Goal: Information Seeking & Learning: Learn about a topic

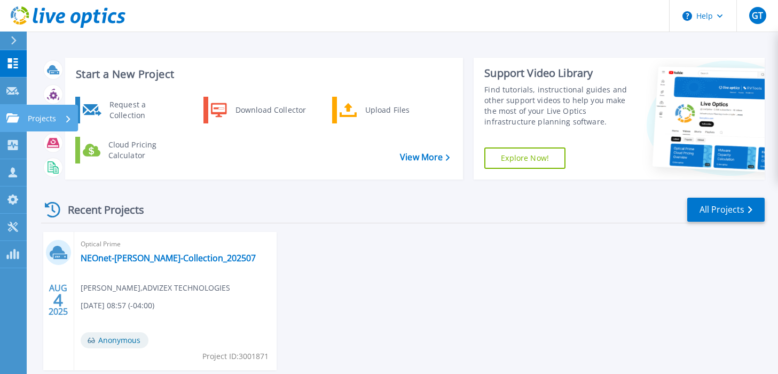
click at [7, 113] on icon at bounding box center [12, 117] width 13 height 9
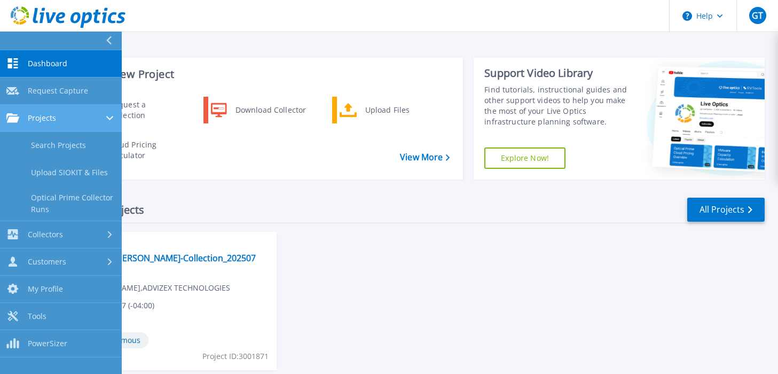
click at [57, 115] on div "Projects" at bounding box center [60, 118] width 109 height 10
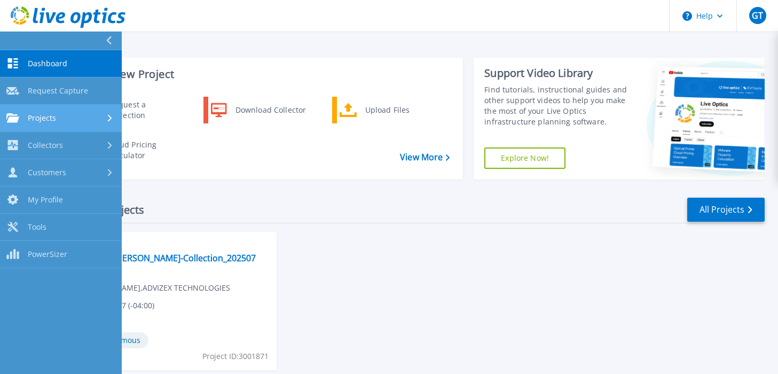
click at [106, 117] on div at bounding box center [110, 118] width 9 height 9
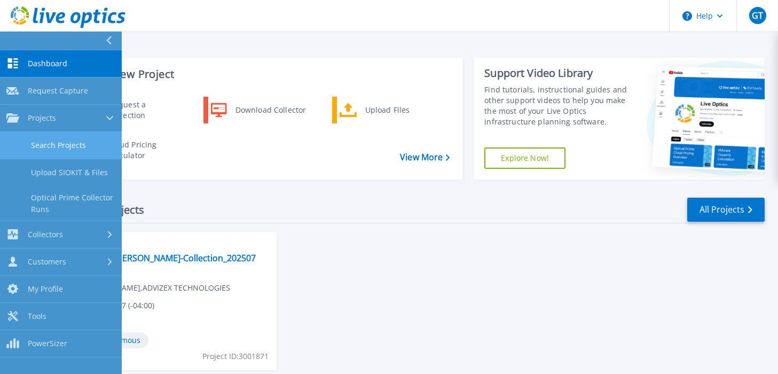
click at [83, 143] on link "Search Projects" at bounding box center [61, 145] width 122 height 27
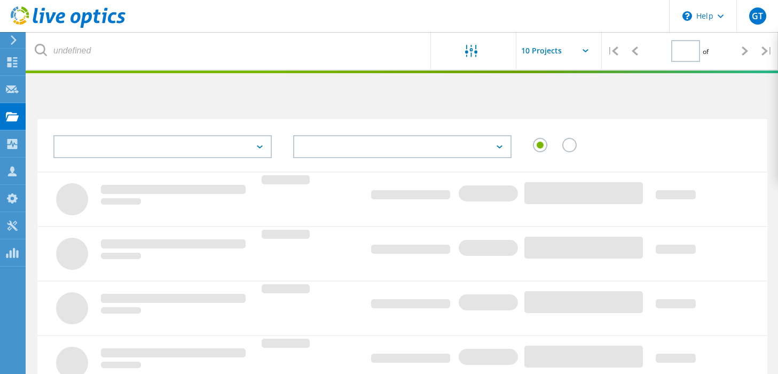
type input "1"
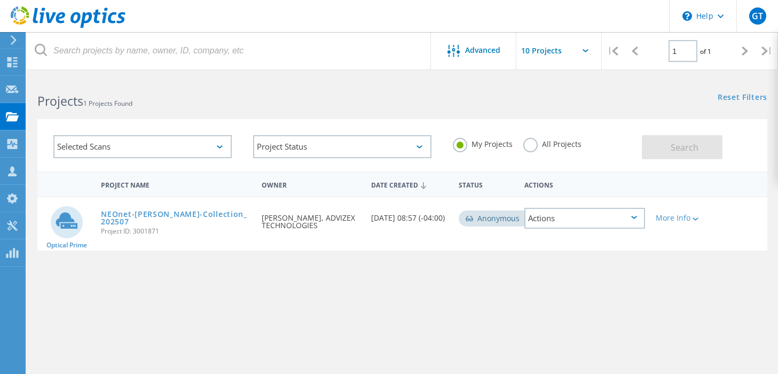
click at [535, 144] on label "All Projects" at bounding box center [552, 143] width 58 height 10
click at [0, 0] on input "All Projects" at bounding box center [0, 0] width 0 height 0
click at [689, 141] on span "Search" at bounding box center [684, 147] width 28 height 12
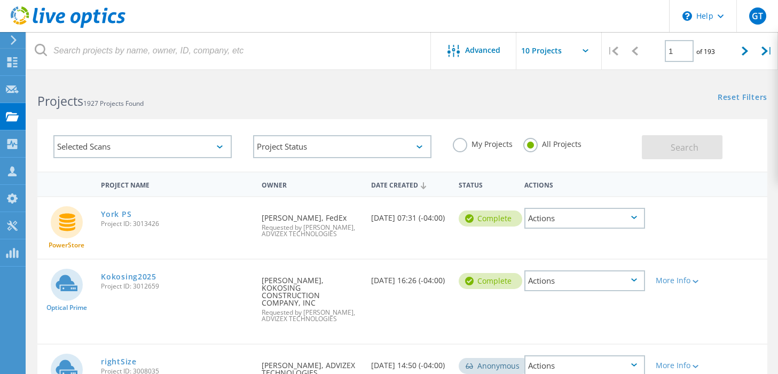
click at [187, 147] on div "Selected Scans" at bounding box center [142, 146] width 178 height 23
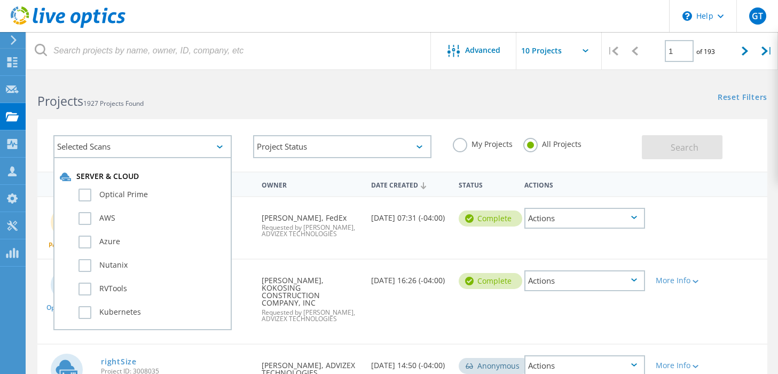
click at [219, 109] on h2 "Projects 1927 Projects Found" at bounding box center [214, 101] width 354 height 18
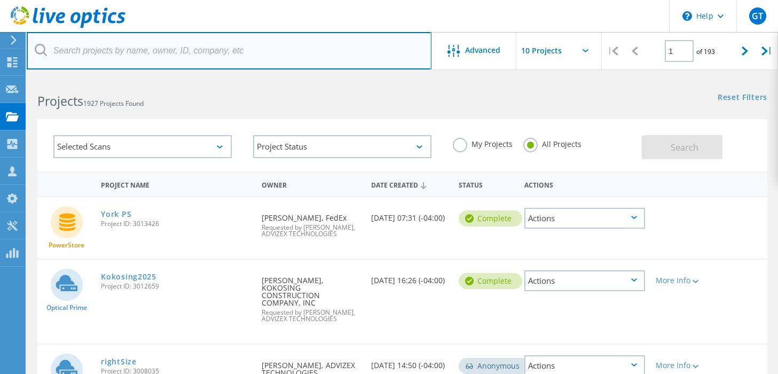
click at [175, 50] on input "text" at bounding box center [229, 50] width 405 height 37
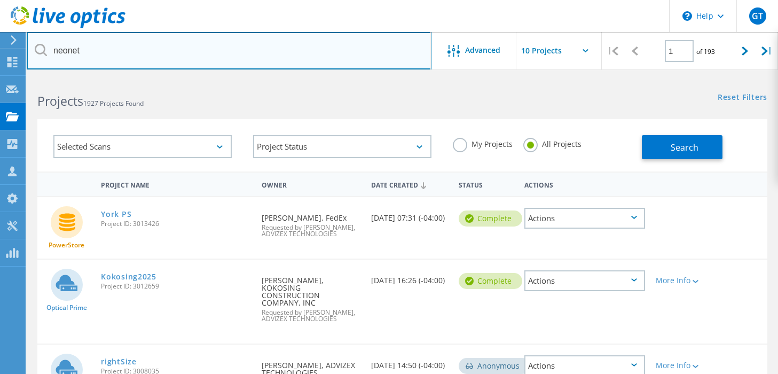
type input "neonet"
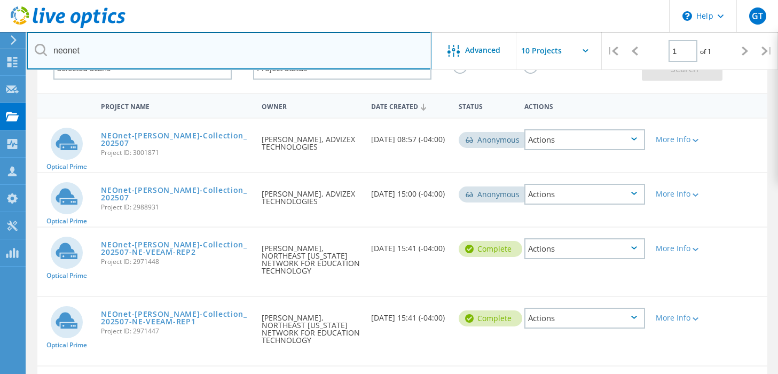
scroll to position [78, 0]
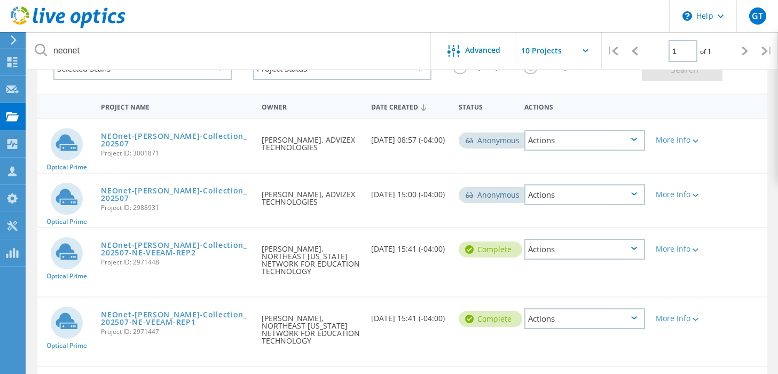
click at [773, 218] on div "Project Name Owner Date Created Status Actions Optical Prime NEOnet-Tracy-Colle…" at bounding box center [402, 269] width 751 height 352
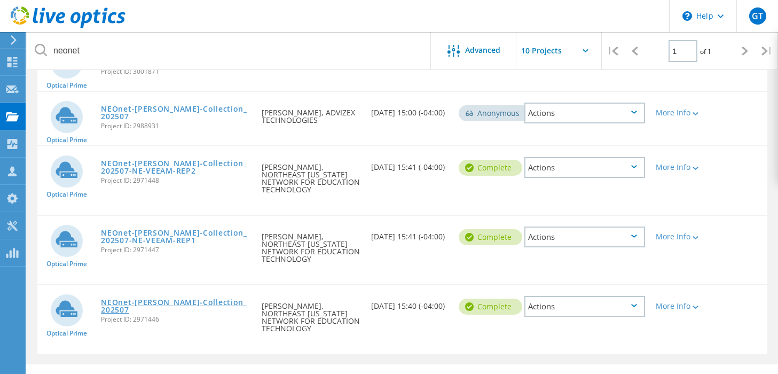
click at [175, 298] on link "NEOnet-[PERSON_NAME]-Collection_202507" at bounding box center [176, 305] width 150 height 15
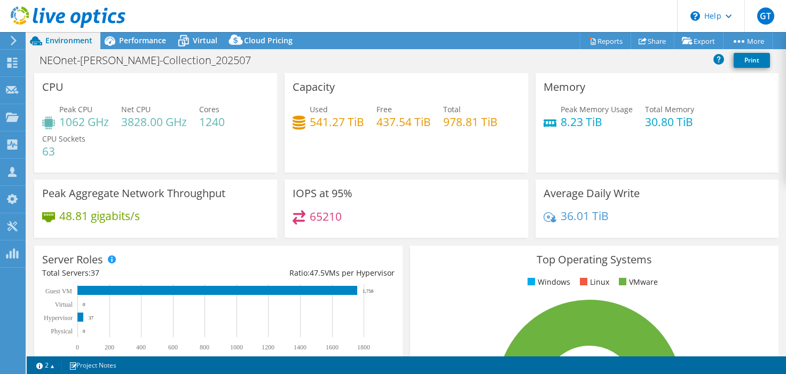
select select "USD"
click at [195, 37] on span "Virtual" at bounding box center [205, 40] width 25 height 10
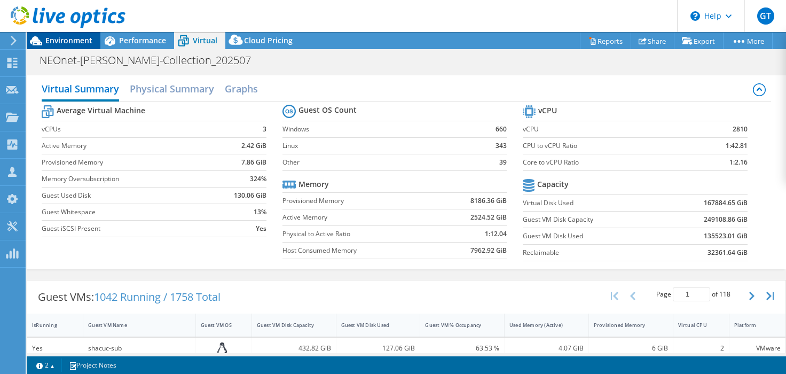
click at [63, 39] on span "Environment" at bounding box center [68, 40] width 47 height 10
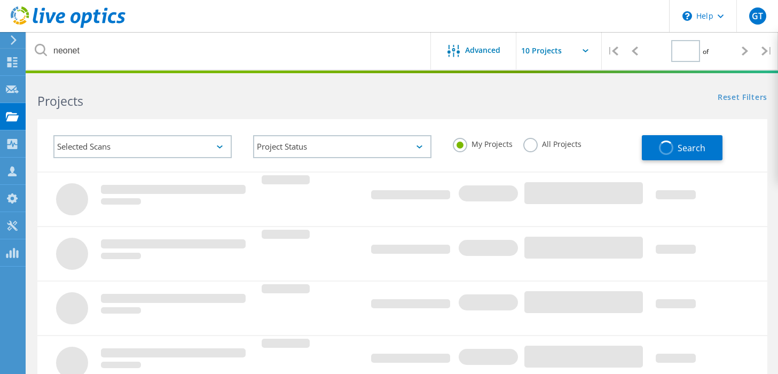
type input "1"
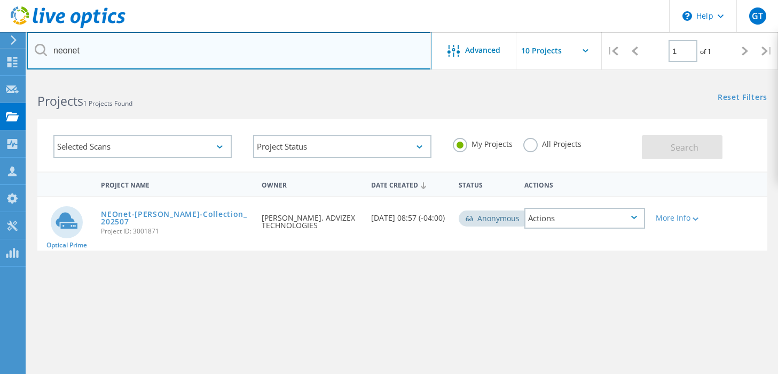
click at [201, 52] on input "neonet" at bounding box center [229, 50] width 405 height 37
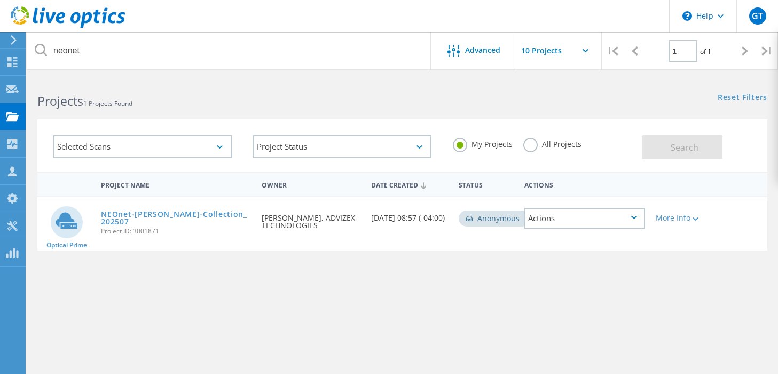
click at [528, 146] on label "All Projects" at bounding box center [552, 143] width 58 height 10
click at [0, 0] on input "All Projects" at bounding box center [0, 0] width 0 height 0
click at [694, 146] on span "Search" at bounding box center [684, 147] width 28 height 12
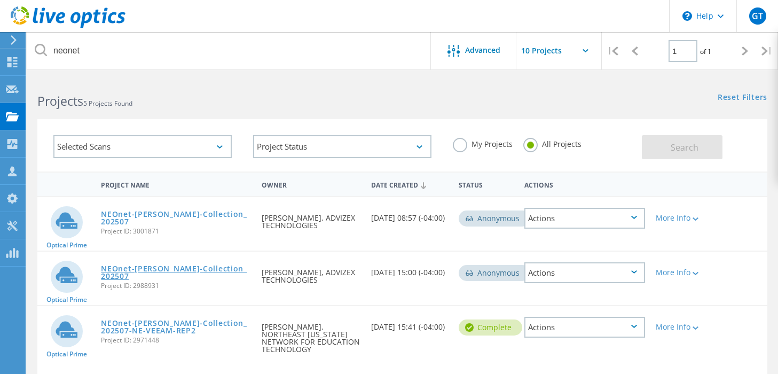
click at [193, 265] on link "NEOnet-[PERSON_NAME]-Collection_202507" at bounding box center [176, 272] width 150 height 15
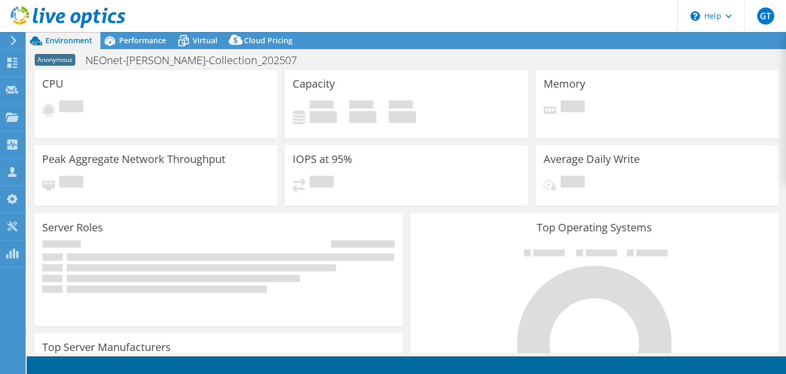
select select "USD"
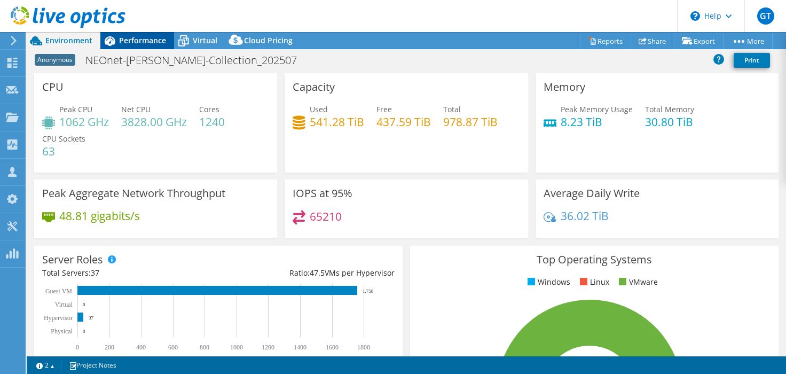
click at [144, 41] on span "Performance" at bounding box center [142, 40] width 47 height 10
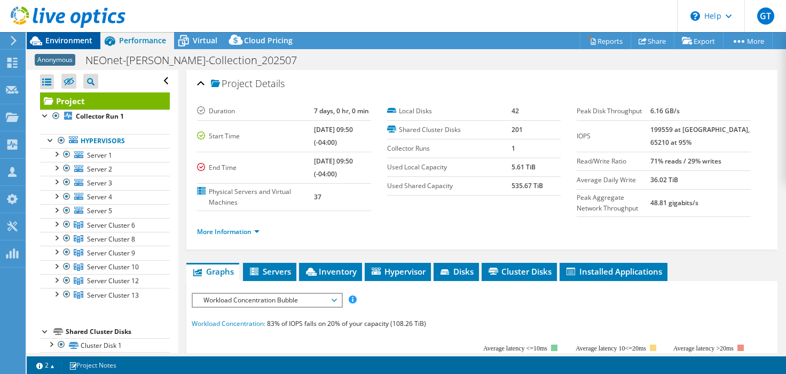
click at [68, 36] on span "Environment" at bounding box center [68, 40] width 47 height 10
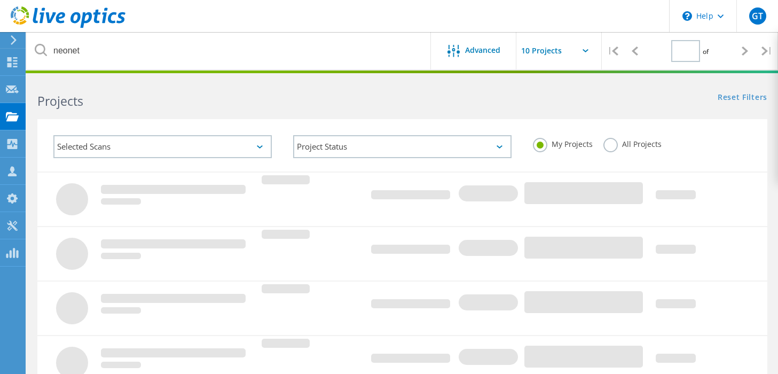
type input "1"
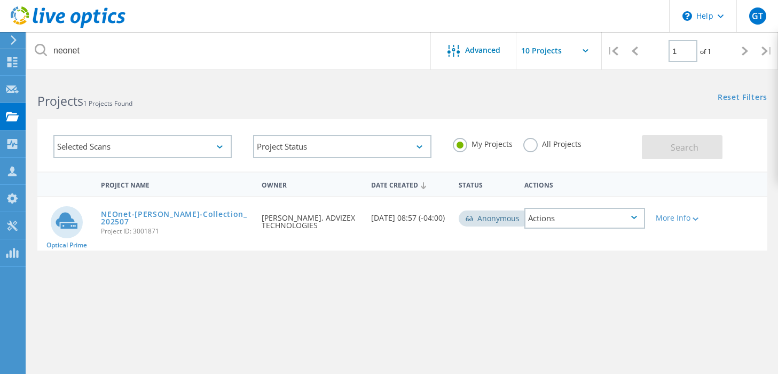
click at [534, 140] on label "All Projects" at bounding box center [552, 143] width 58 height 10
click at [0, 0] on input "All Projects" at bounding box center [0, 0] width 0 height 0
click at [677, 148] on span "Search" at bounding box center [684, 147] width 28 height 12
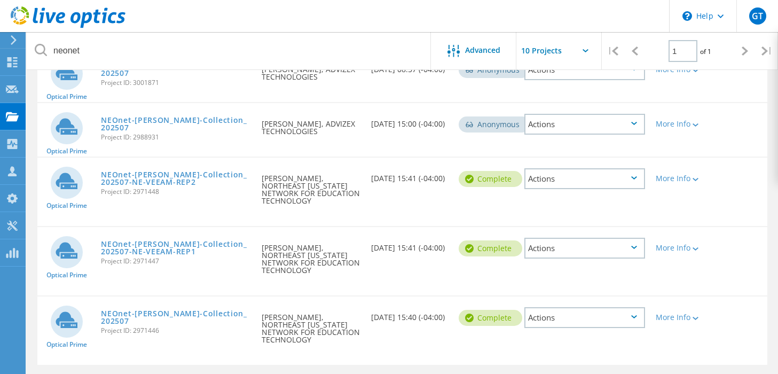
scroll to position [160, 0]
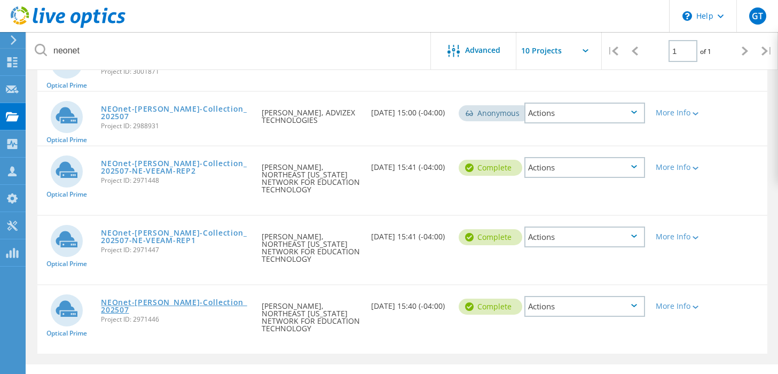
click at [149, 298] on link "NEOnet-[PERSON_NAME]-Collection_202507" at bounding box center [176, 305] width 150 height 15
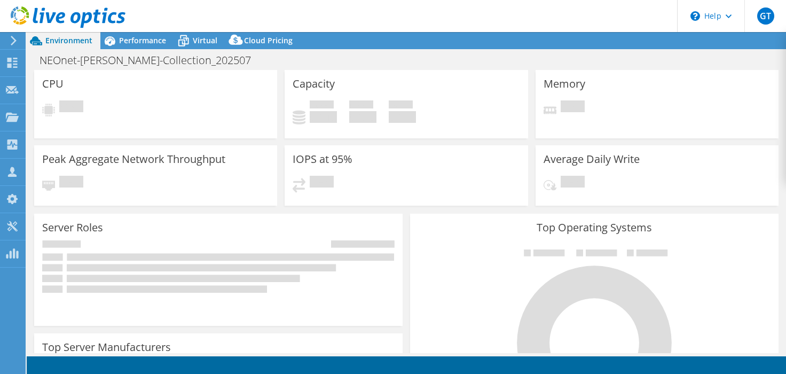
select select "USD"
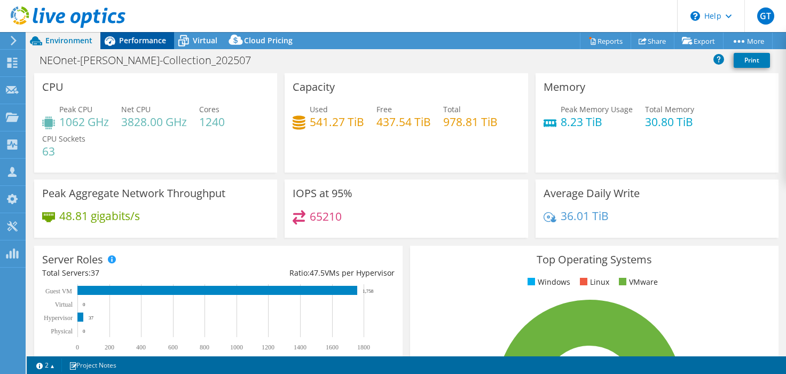
click at [130, 33] on div "Performance" at bounding box center [137, 40] width 74 height 17
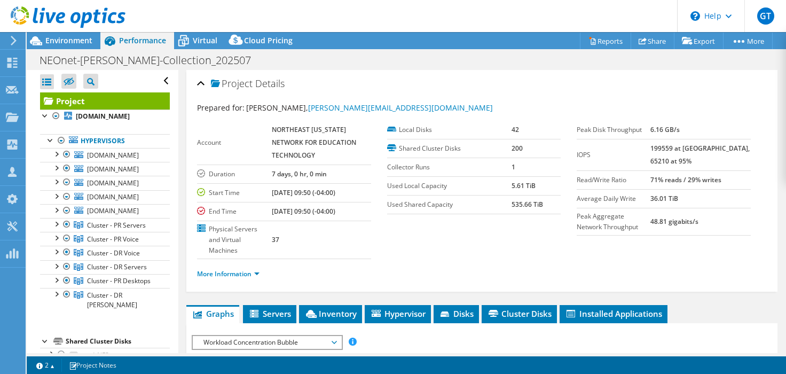
click at [72, 35] on div at bounding box center [62, 18] width 125 height 36
click at [48, 145] on div at bounding box center [50, 139] width 11 height 11
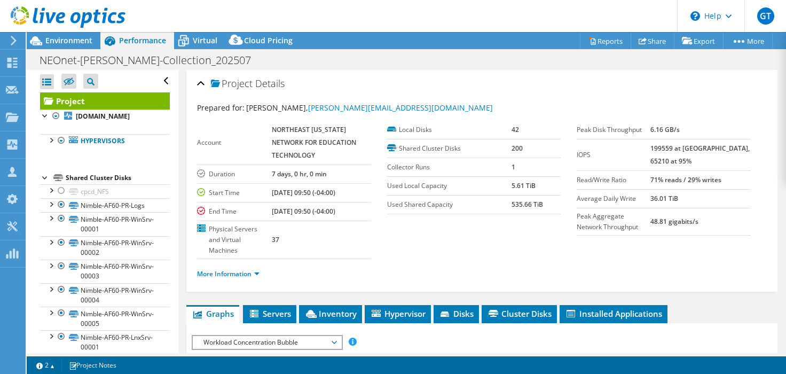
click at [42, 182] on div at bounding box center [45, 176] width 11 height 11
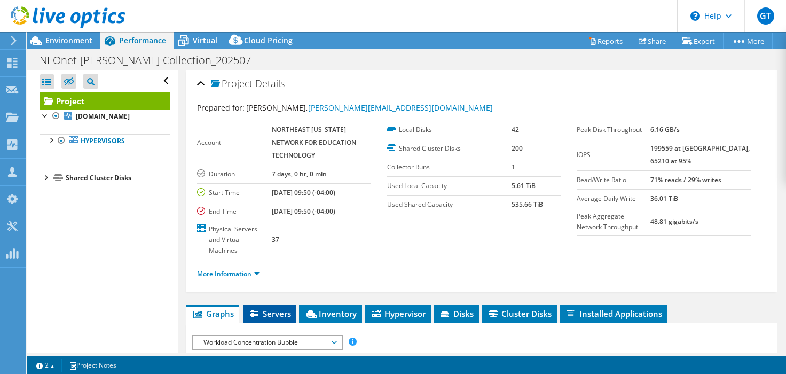
click at [271, 312] on span "Servers" at bounding box center [269, 313] width 43 height 11
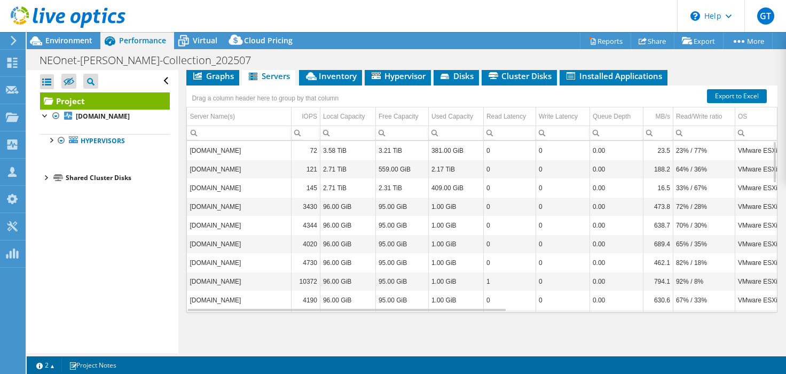
scroll to position [210, 0]
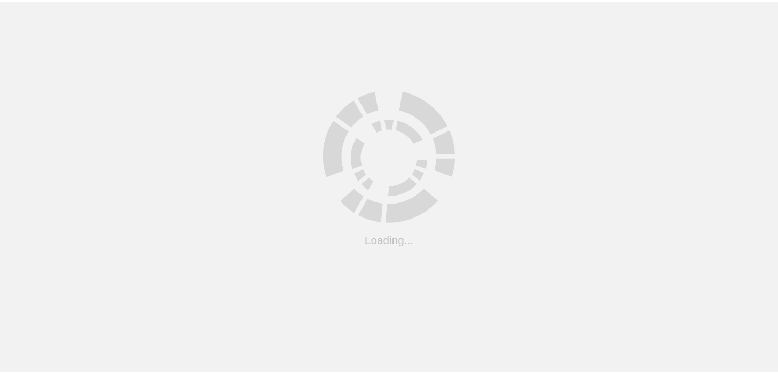
scroll to position [118, 0]
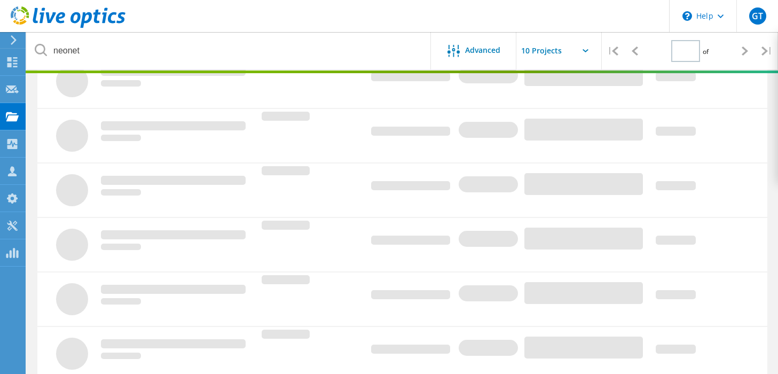
type input "1"
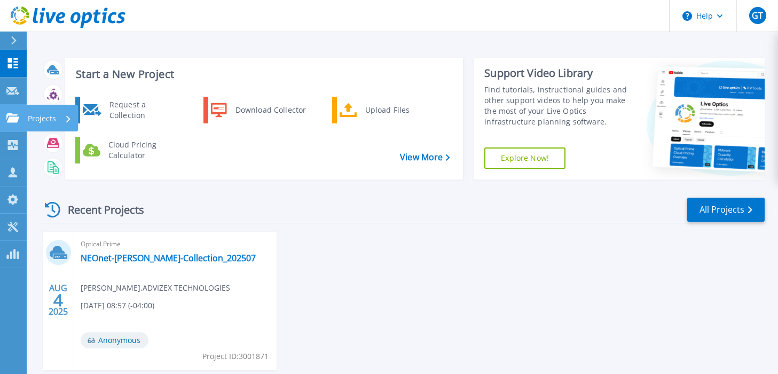
click at [20, 114] on div "Projects" at bounding box center [31, 118] width 50 height 10
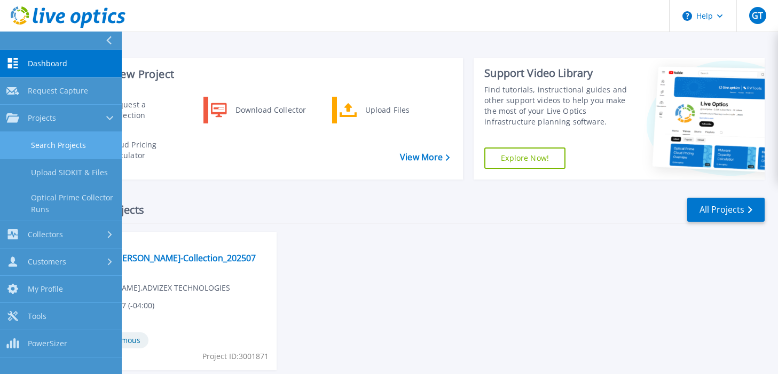
click at [54, 141] on link "Search Projects" at bounding box center [61, 145] width 122 height 27
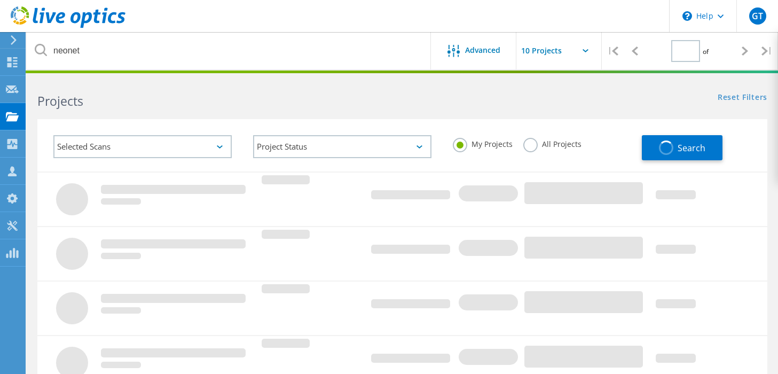
type input "1"
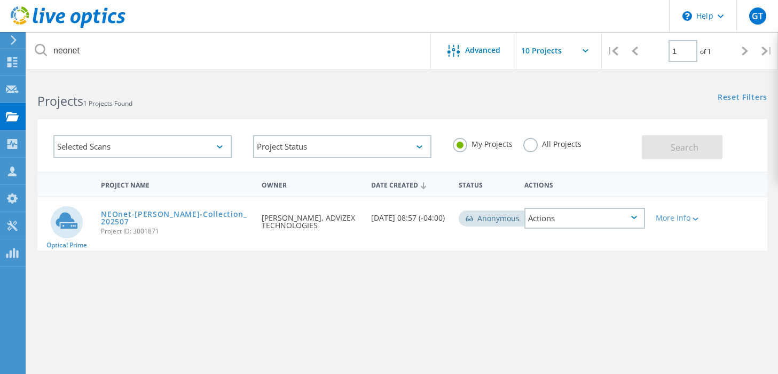
click at [536, 145] on label "All Projects" at bounding box center [552, 143] width 58 height 10
click at [0, 0] on input "All Projects" at bounding box center [0, 0] width 0 height 0
click at [683, 132] on div "Search" at bounding box center [702, 141] width 120 height 35
click at [685, 151] on span "Search" at bounding box center [684, 147] width 28 height 12
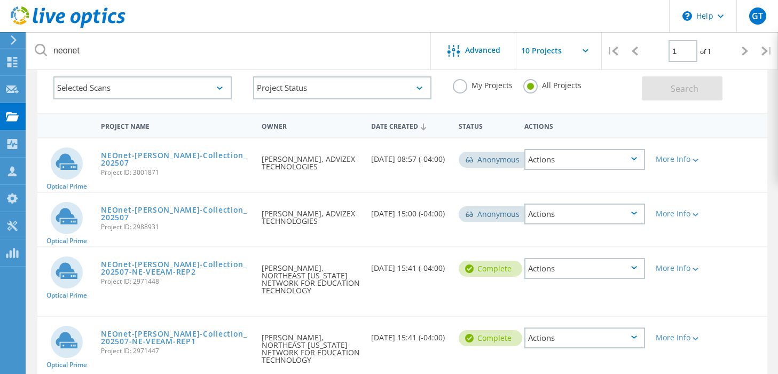
scroll to position [58, 0]
click at [120, 153] on link "NEOnet-[PERSON_NAME]-Collection_202507" at bounding box center [176, 160] width 150 height 15
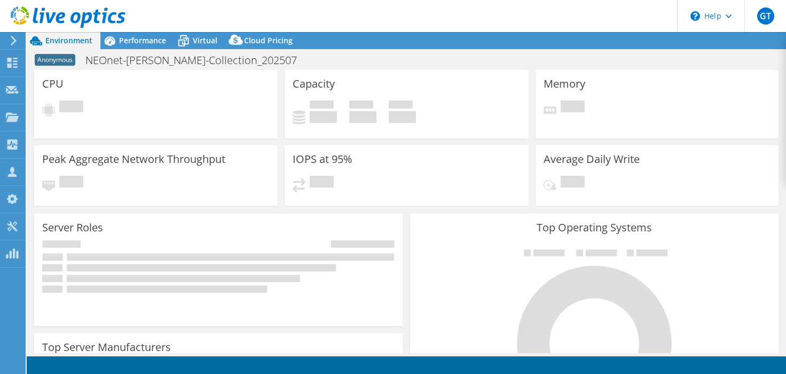
select select "USD"
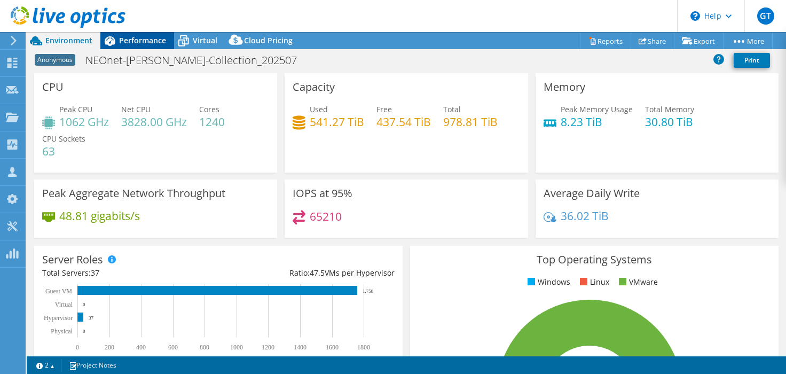
click at [151, 39] on span "Performance" at bounding box center [142, 40] width 47 height 10
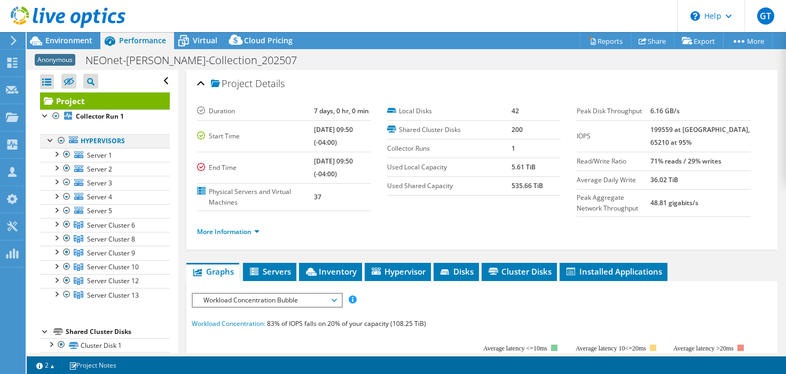
click at [49, 142] on div at bounding box center [50, 139] width 11 height 11
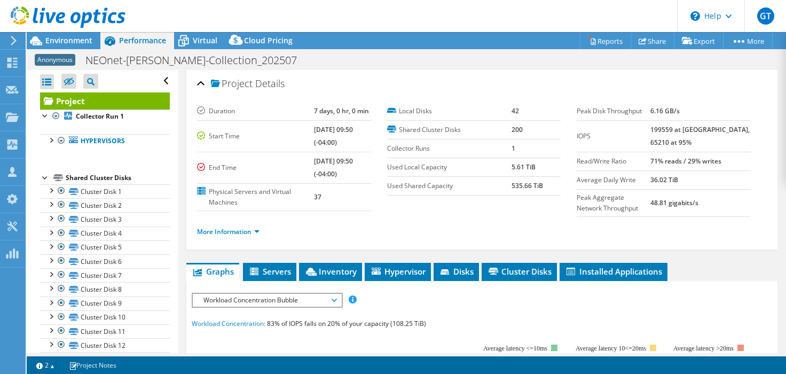
click at [45, 179] on div at bounding box center [45, 176] width 11 height 11
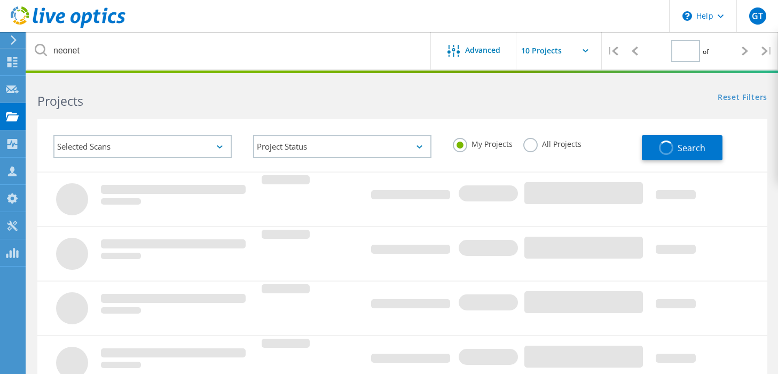
type input "1"
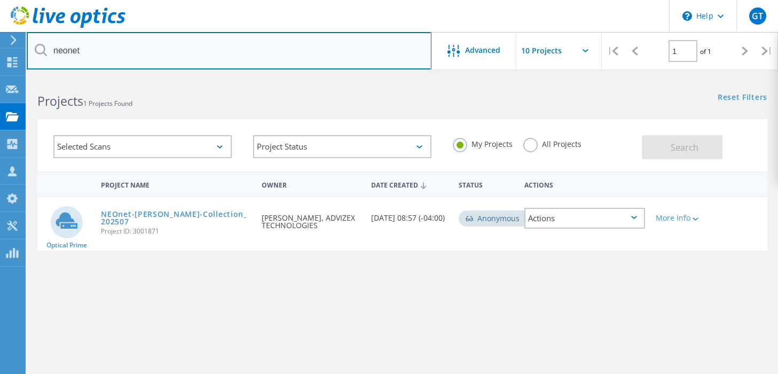
click at [322, 45] on input "neonet" at bounding box center [229, 50] width 405 height 37
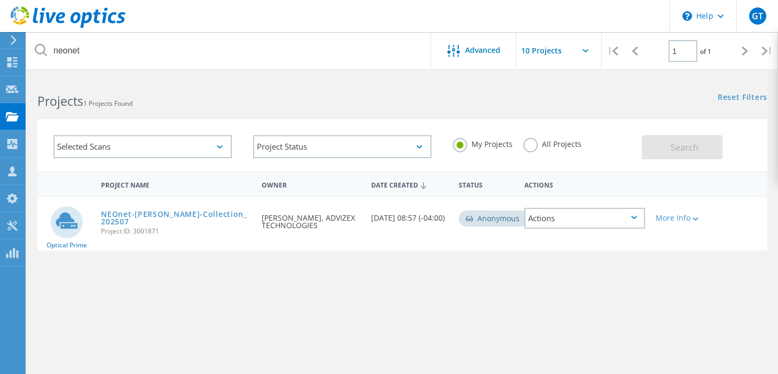
drag, startPoint x: 141, startPoint y: 69, endPoint x: 118, endPoint y: 58, distance: 25.5
click at [122, 66] on div "neonet Advanced | 1 of 1 |" at bounding box center [402, 51] width 751 height 38
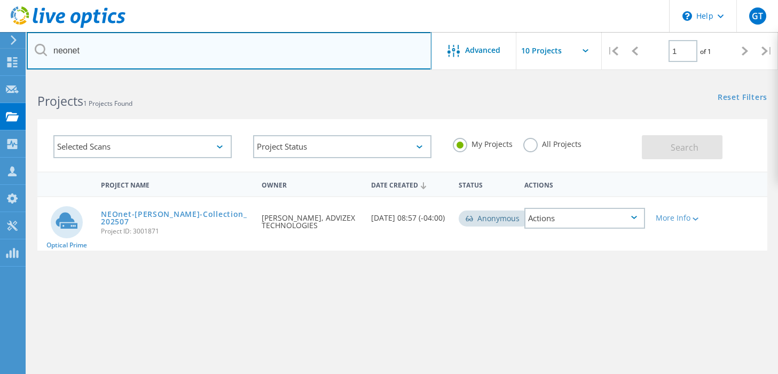
drag, startPoint x: 115, startPoint y: 44, endPoint x: 35, endPoint y: 54, distance: 81.2
click at [35, 54] on div "neonet" at bounding box center [229, 50] width 404 height 37
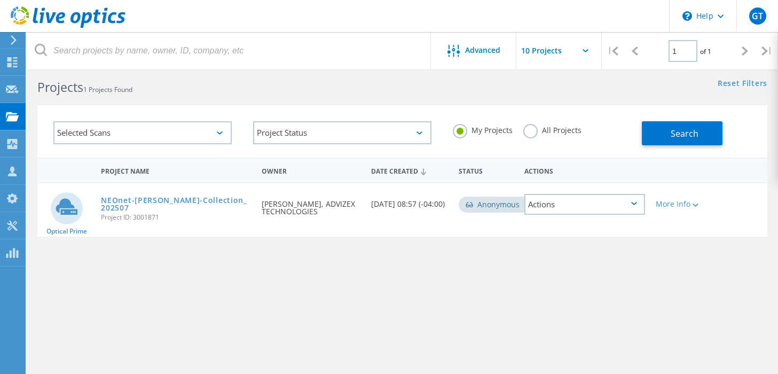
scroll to position [15, 0]
click at [532, 129] on label "All Projects" at bounding box center [552, 128] width 58 height 10
click at [0, 0] on input "All Projects" at bounding box center [0, 0] width 0 height 0
click at [686, 137] on span "Search" at bounding box center [684, 133] width 28 height 12
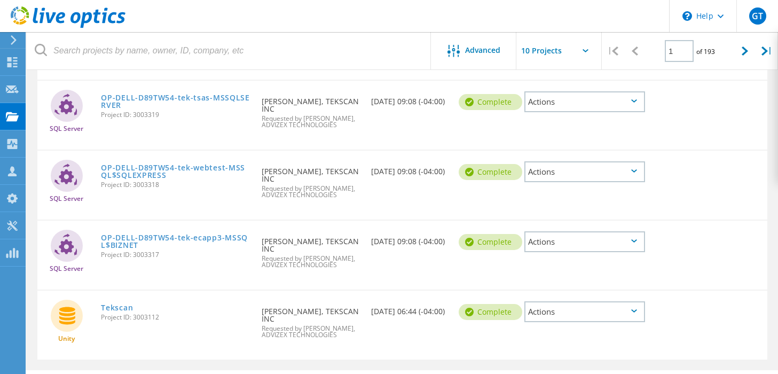
scroll to position [533, 0]
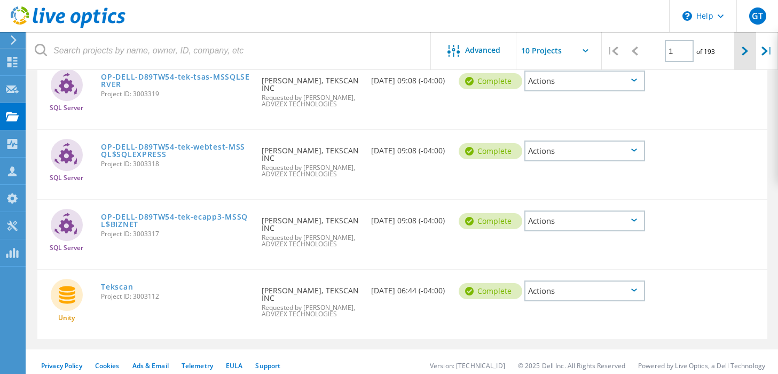
click at [746, 52] on icon at bounding box center [744, 50] width 6 height 9
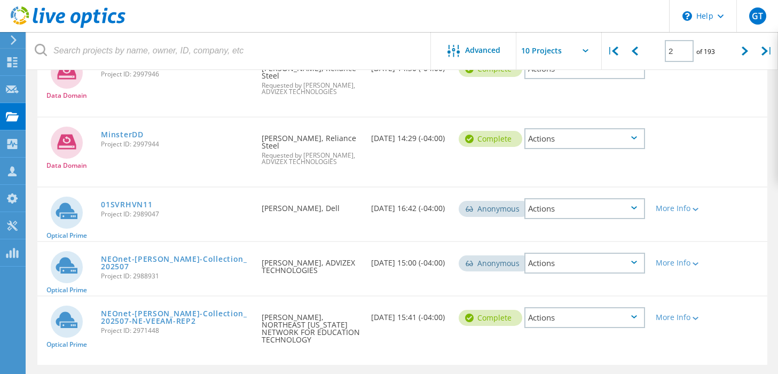
scroll to position [441, 0]
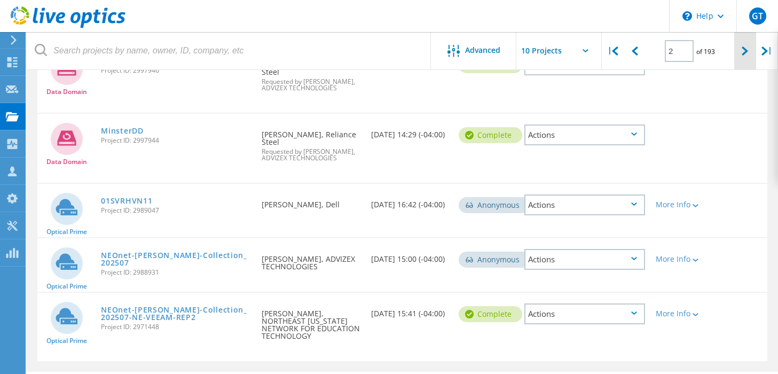
click at [742, 52] on icon at bounding box center [744, 50] width 6 height 9
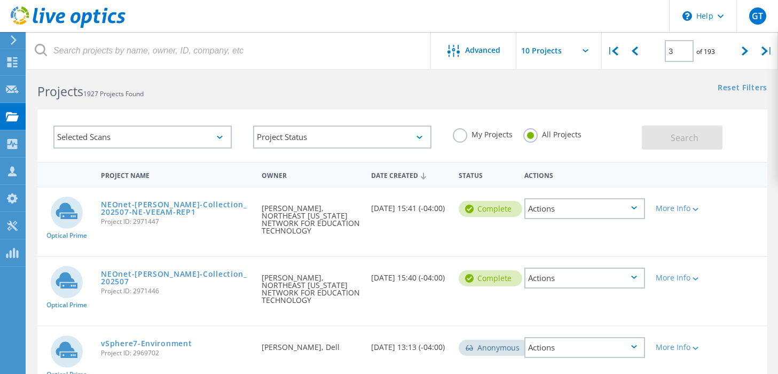
scroll to position [0, 0]
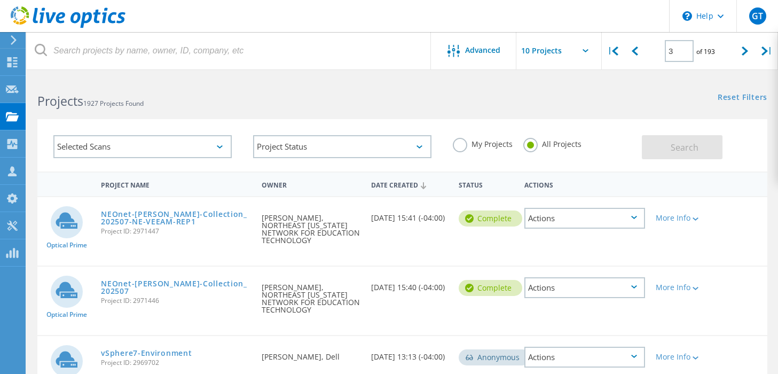
click at [586, 47] on input "text" at bounding box center [569, 50] width 107 height 37
click at [586, 48] on input "text" at bounding box center [569, 50] width 107 height 37
click at [451, 94] on div "Reset Filters Show Filters" at bounding box center [589, 87] width 375 height 20
click at [635, 51] on icon at bounding box center [634, 50] width 6 height 9
type input "2"
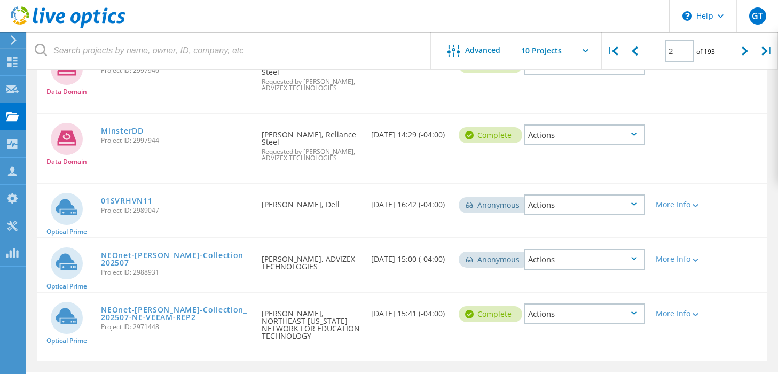
scroll to position [431, 0]
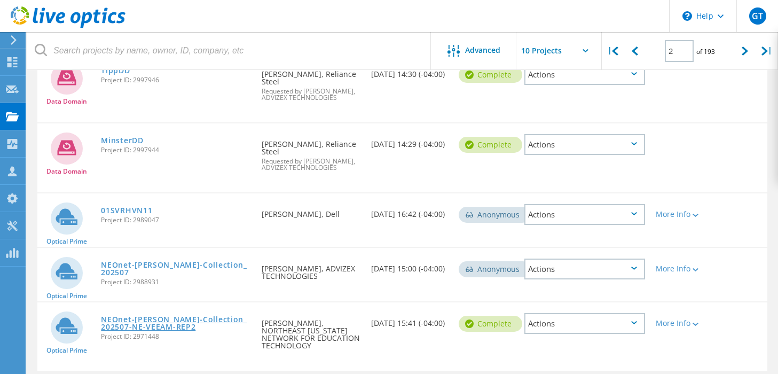
click at [192, 315] on link "NEOnet-Tracy-Collection_202507-NE-VEEAM-REP2" at bounding box center [176, 322] width 150 height 15
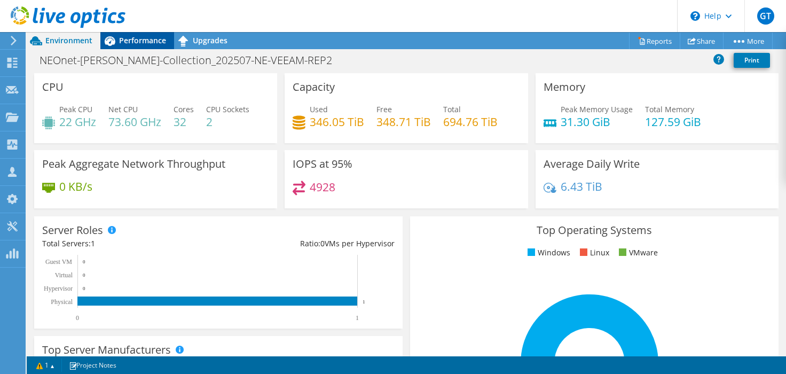
click at [145, 34] on div "Performance" at bounding box center [137, 40] width 74 height 17
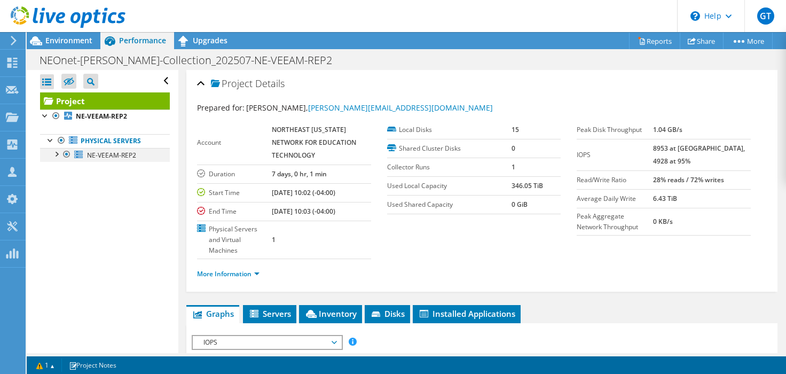
click at [56, 154] on div at bounding box center [56, 153] width 11 height 11
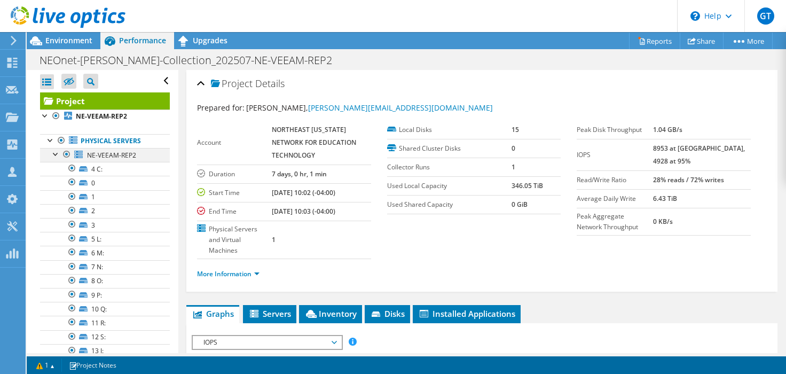
click at [56, 154] on div at bounding box center [56, 153] width 11 height 11
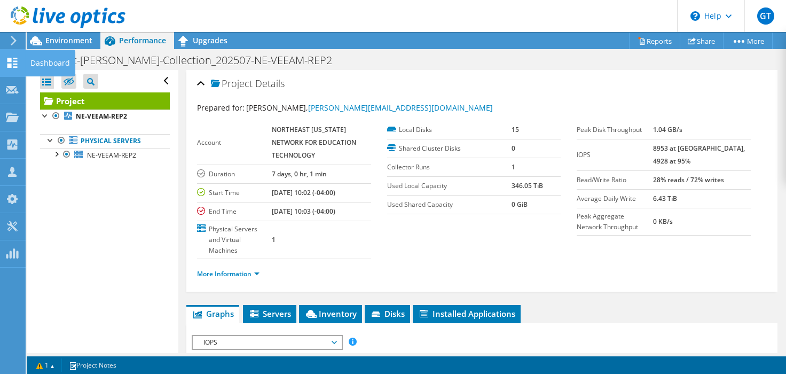
click at [12, 62] on icon at bounding box center [12, 63] width 13 height 10
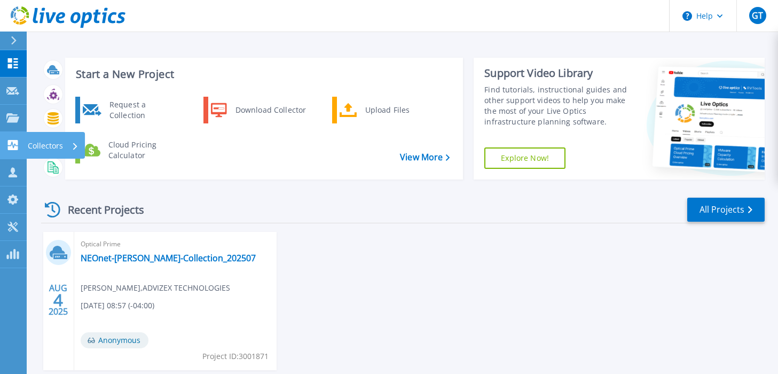
click at [75, 143] on icon at bounding box center [75, 146] width 4 height 7
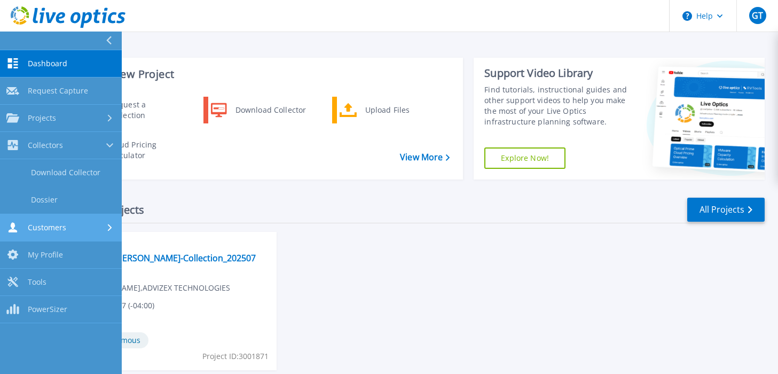
click at [73, 227] on div "Customers" at bounding box center [60, 227] width 109 height 10
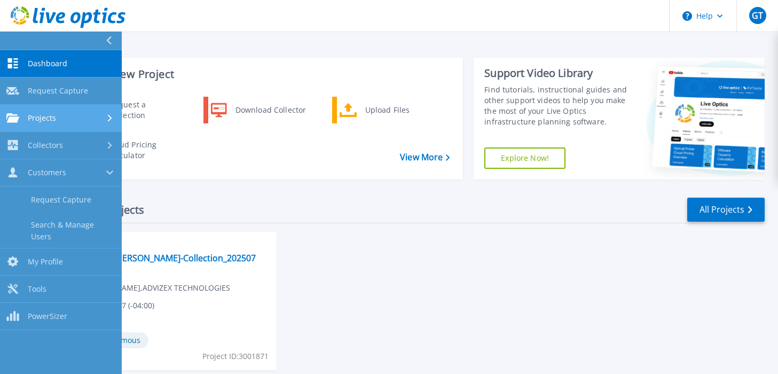
click at [39, 114] on span "Projects" at bounding box center [42, 118] width 28 height 10
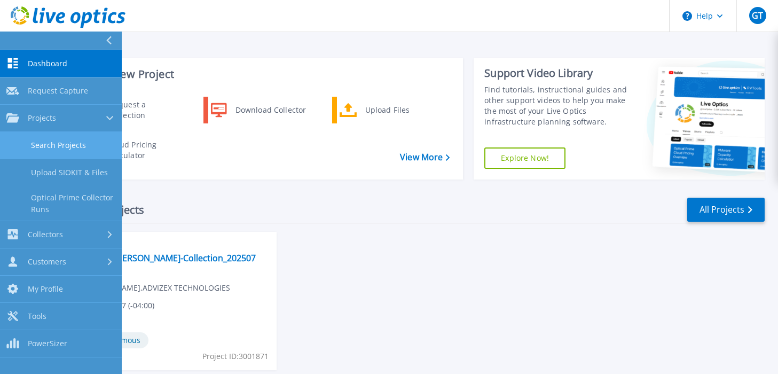
click at [52, 140] on link "Search Projects" at bounding box center [61, 145] width 122 height 27
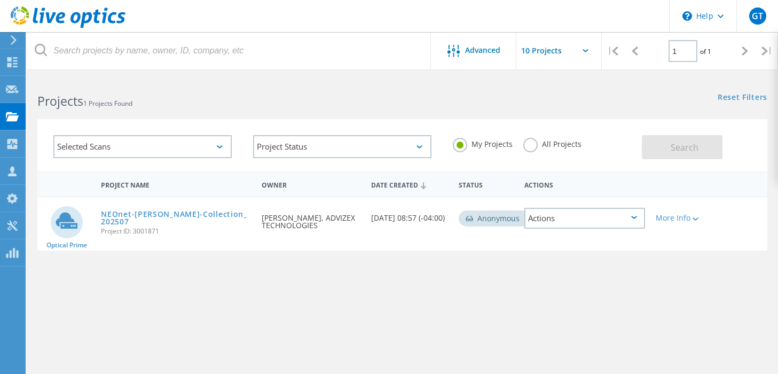
click at [221, 143] on div "Selected Scans" at bounding box center [142, 146] width 178 height 23
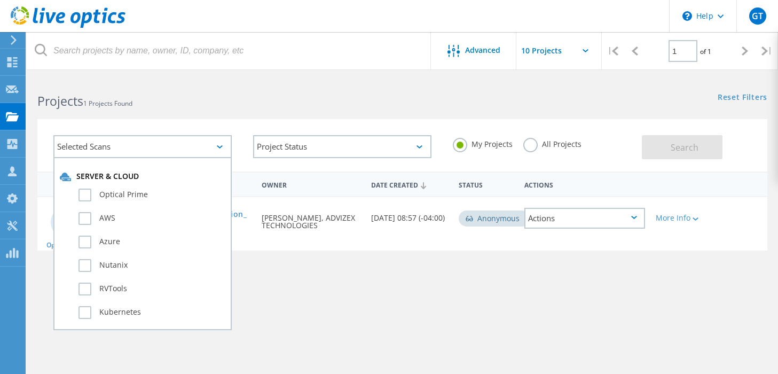
click at [221, 143] on div "Selected Scans" at bounding box center [142, 146] width 178 height 23
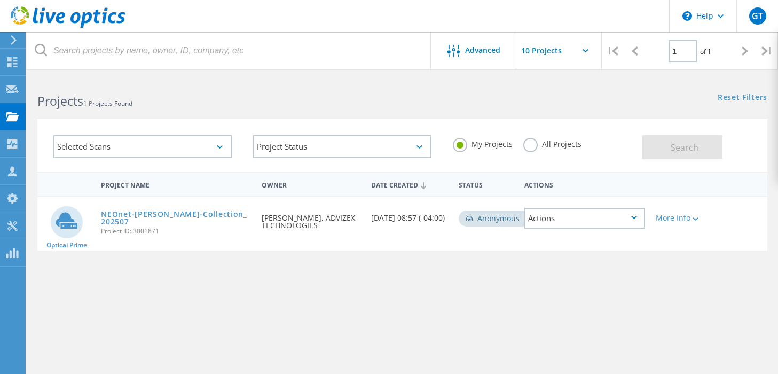
click at [531, 145] on label "All Projects" at bounding box center [552, 143] width 58 height 10
click at [0, 0] on input "All Projects" at bounding box center [0, 0] width 0 height 0
click at [217, 145] on div "Selected Scans" at bounding box center [142, 146] width 178 height 23
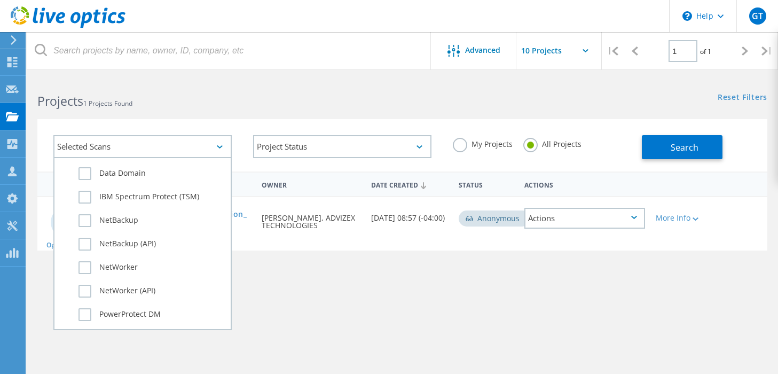
scroll to position [750, 0]
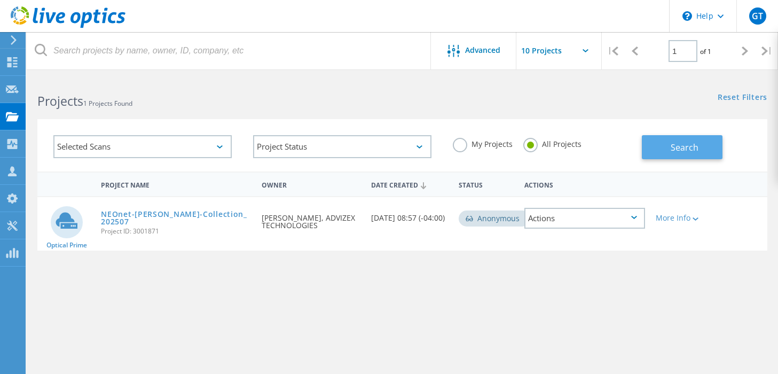
click at [690, 138] on button "Search" at bounding box center [682, 147] width 81 height 24
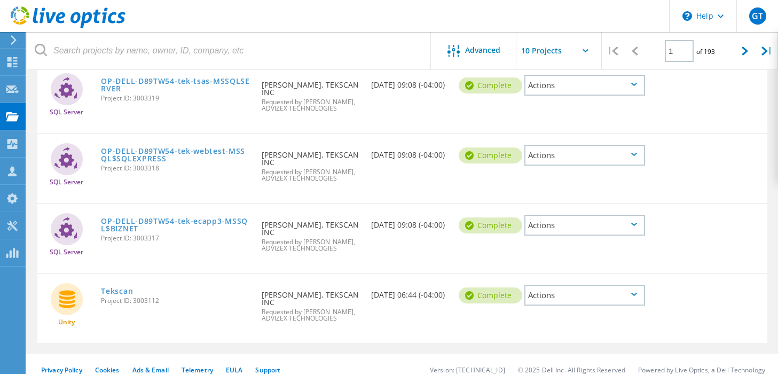
scroll to position [533, 0]
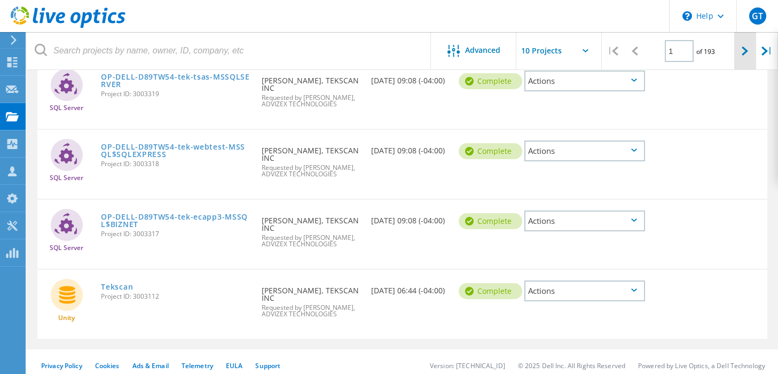
click at [742, 52] on icon at bounding box center [744, 50] width 6 height 9
type input "2"
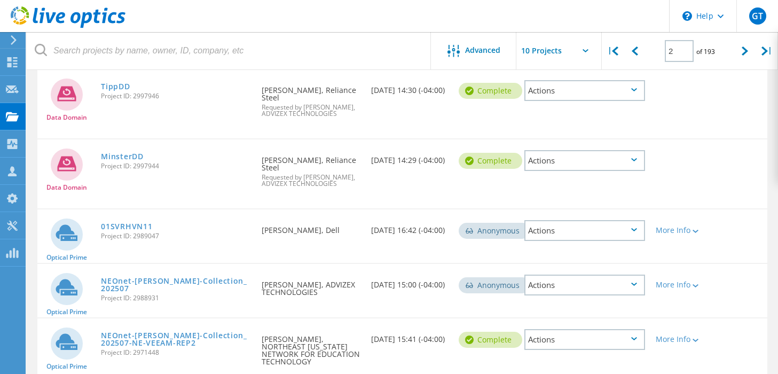
scroll to position [441, 0]
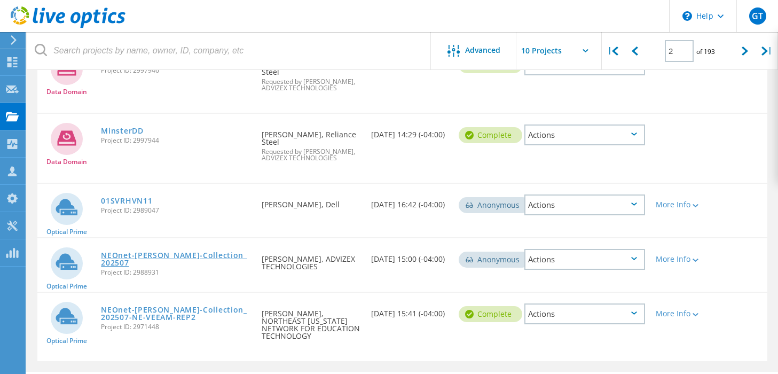
click at [204, 251] on link "NEOnet-[PERSON_NAME]-Collection_202507" at bounding box center [176, 258] width 150 height 15
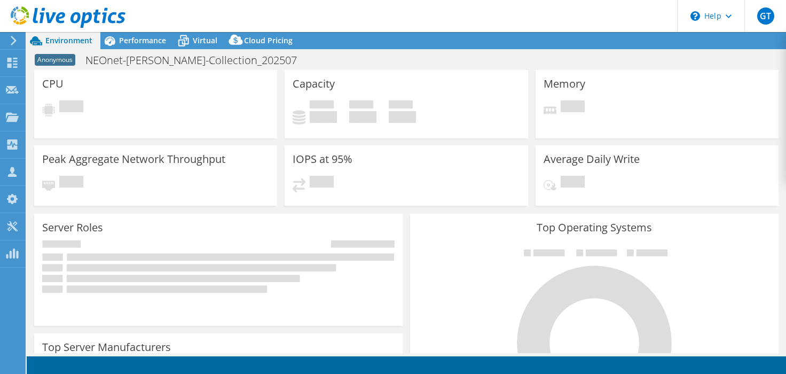
select select "USD"
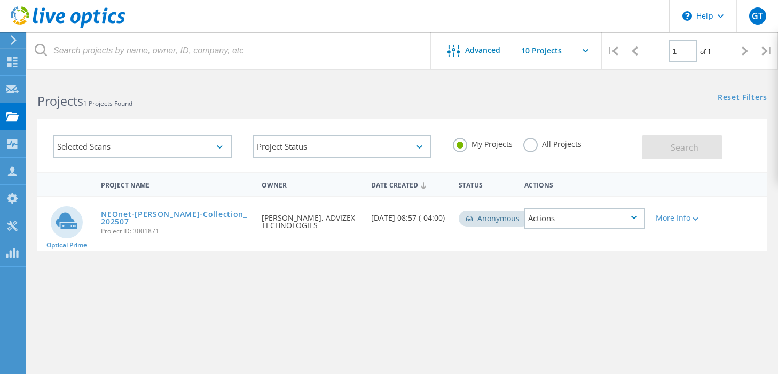
click at [551, 140] on label "All Projects" at bounding box center [552, 143] width 58 height 10
click at [0, 0] on input "All Projects" at bounding box center [0, 0] width 0 height 0
click at [685, 151] on span "Search" at bounding box center [684, 147] width 28 height 12
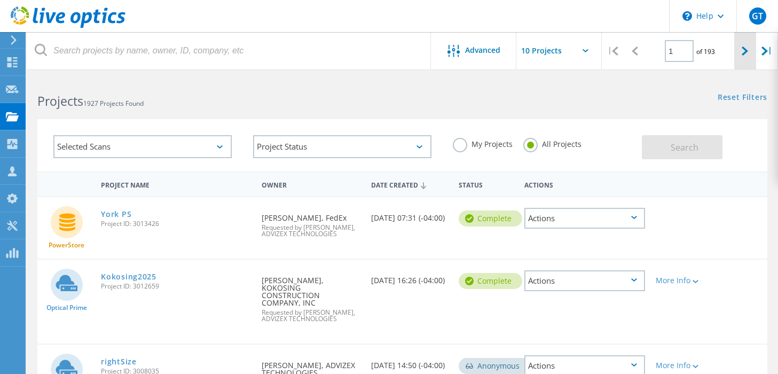
click at [748, 51] on icon at bounding box center [744, 50] width 6 height 9
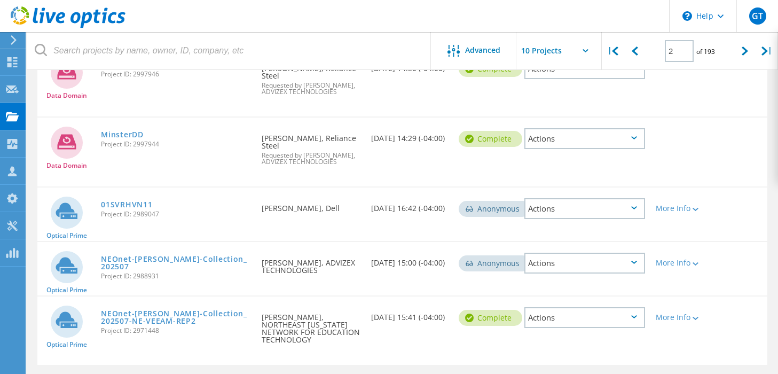
scroll to position [441, 0]
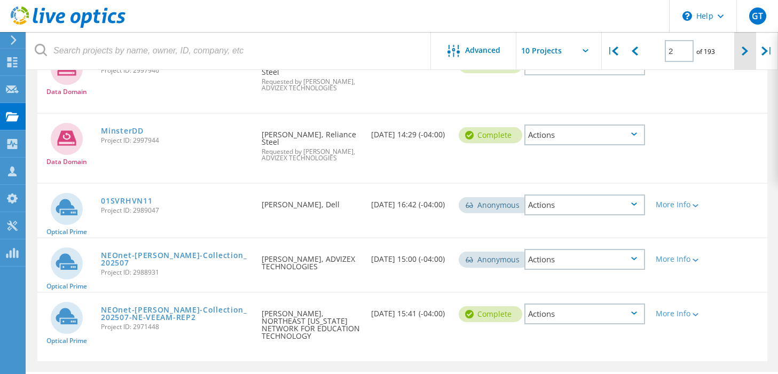
click at [745, 53] on icon at bounding box center [744, 50] width 6 height 9
type input "3"
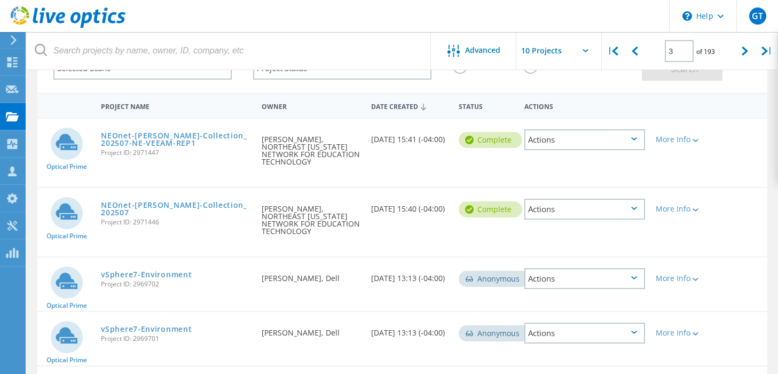
scroll to position [77, 0]
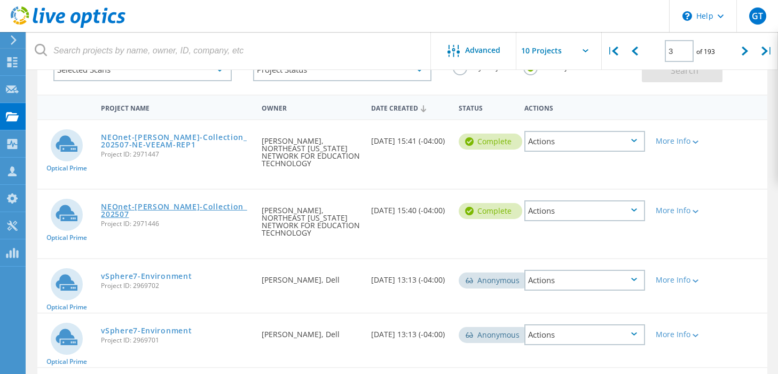
click at [161, 203] on link "NEOnet-[PERSON_NAME]-Collection_202507" at bounding box center [176, 210] width 150 height 15
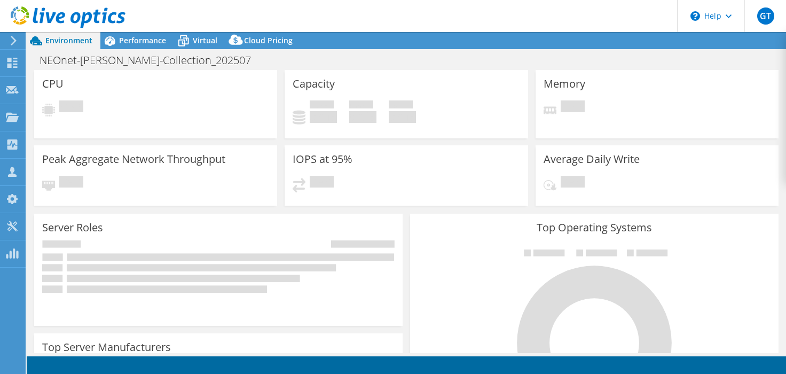
select select "USD"
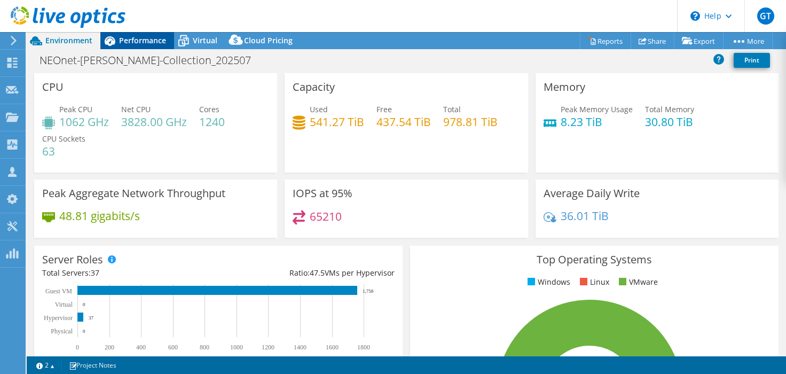
click at [146, 37] on span "Performance" at bounding box center [142, 40] width 47 height 10
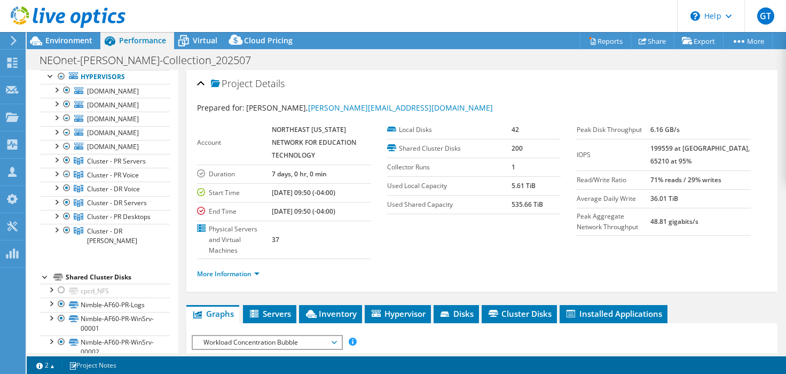
scroll to position [85, 0]
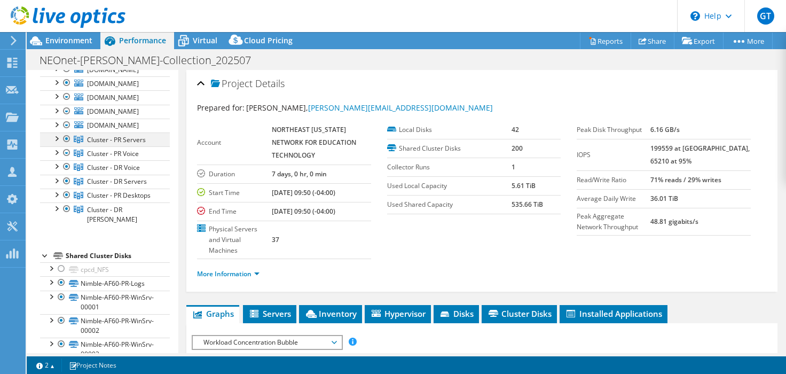
click at [57, 143] on div at bounding box center [56, 137] width 11 height 11
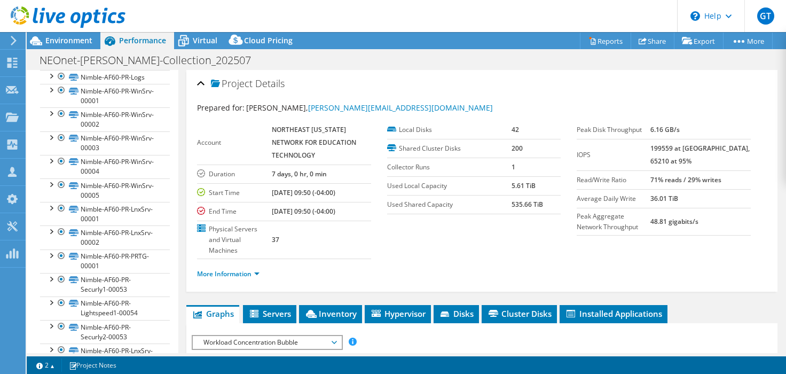
scroll to position [408, 0]
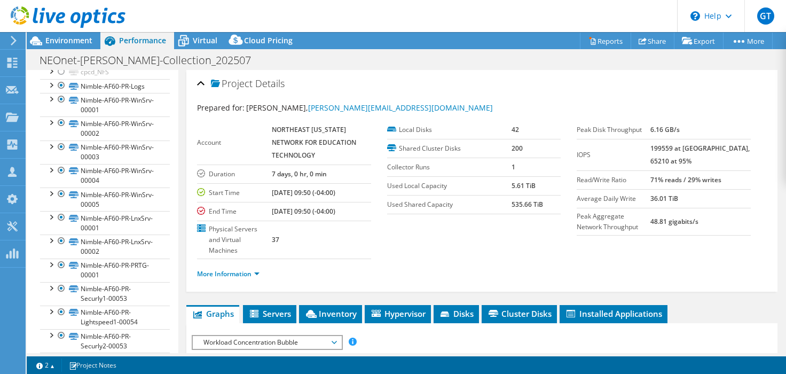
click at [55, 16] on div at bounding box center [56, 10] width 11 height 11
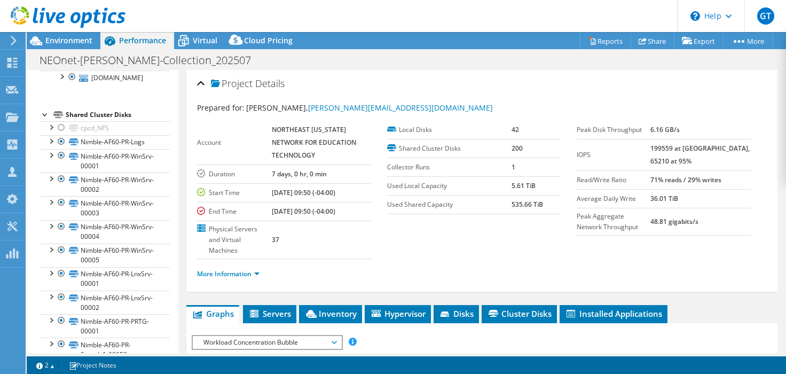
click at [55, 16] on div at bounding box center [56, 10] width 11 height 11
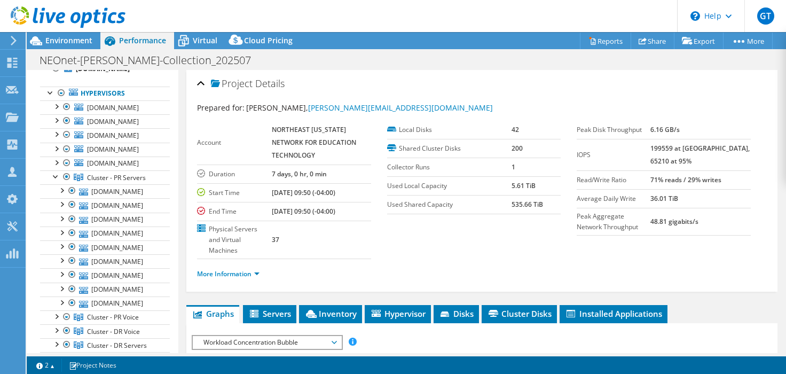
scroll to position [19, 0]
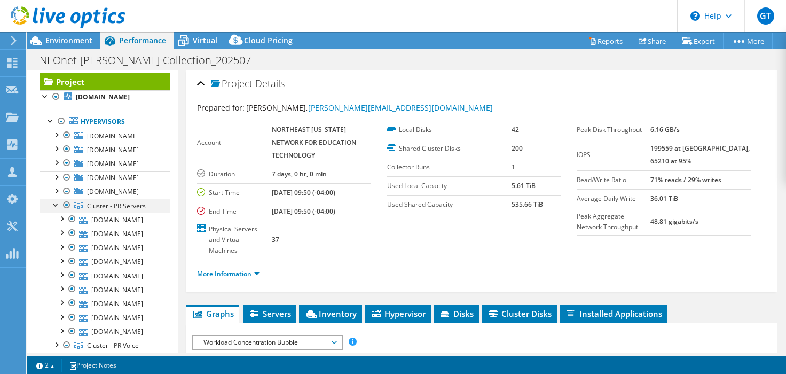
click at [52, 209] on div at bounding box center [56, 204] width 11 height 11
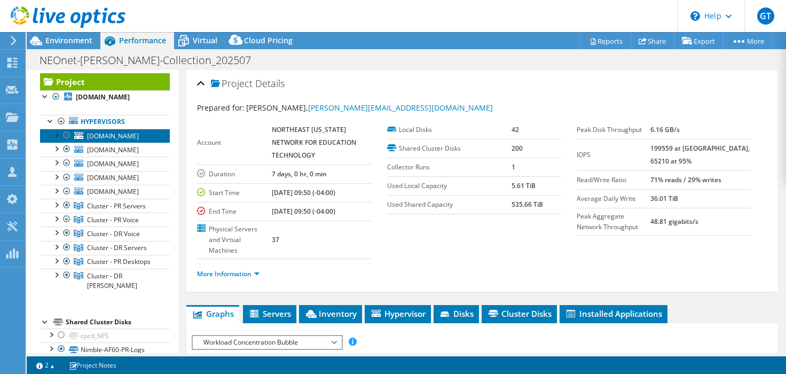
click at [107, 140] on span "neonet-esx-sha-s1.neonetda.org" at bounding box center [113, 135] width 52 height 9
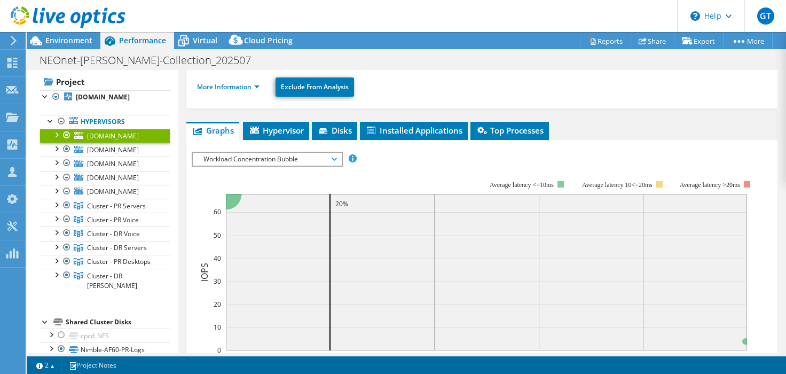
scroll to position [118, 0]
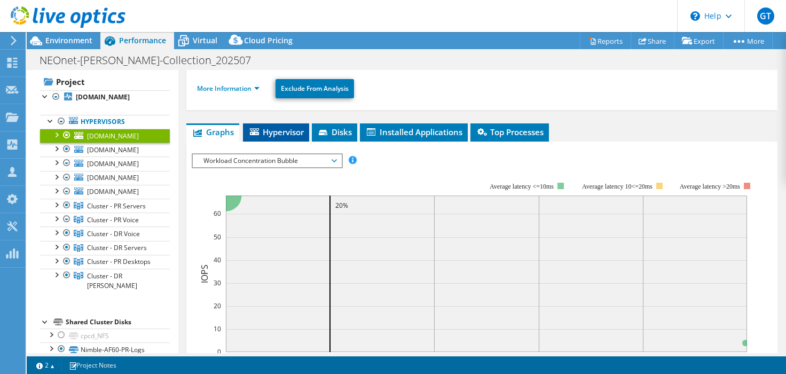
click at [280, 128] on span "Hypervisor" at bounding box center [276, 132] width 56 height 11
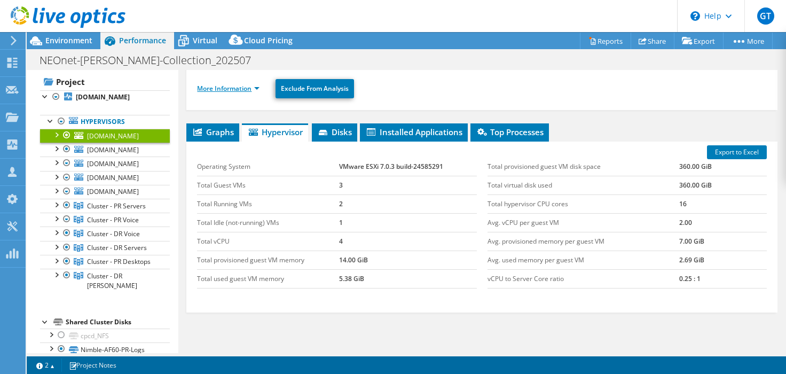
click at [254, 89] on link "More Information" at bounding box center [228, 88] width 62 height 9
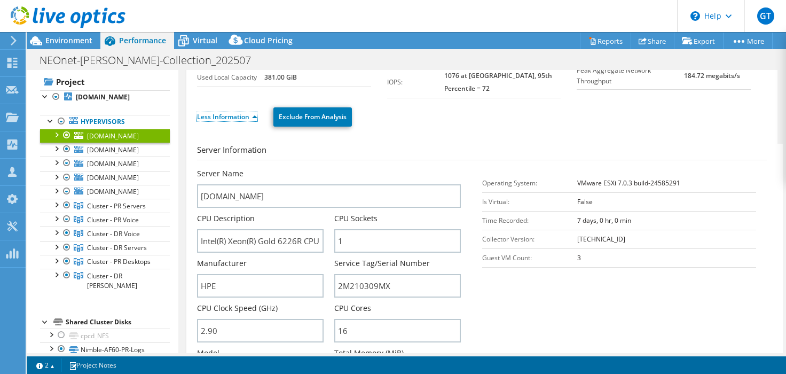
scroll to position [74, 0]
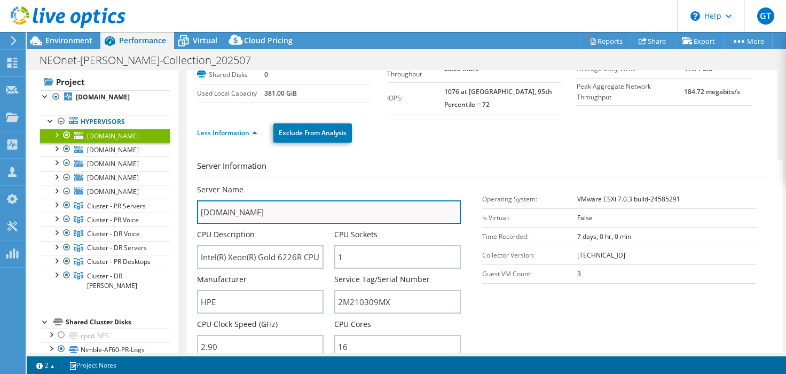
drag, startPoint x: 344, startPoint y: 212, endPoint x: 202, endPoint y: 213, distance: 142.5
click at [202, 213] on input "neonet-esx-sha-s1.neonetda.org" at bounding box center [328, 211] width 263 height 23
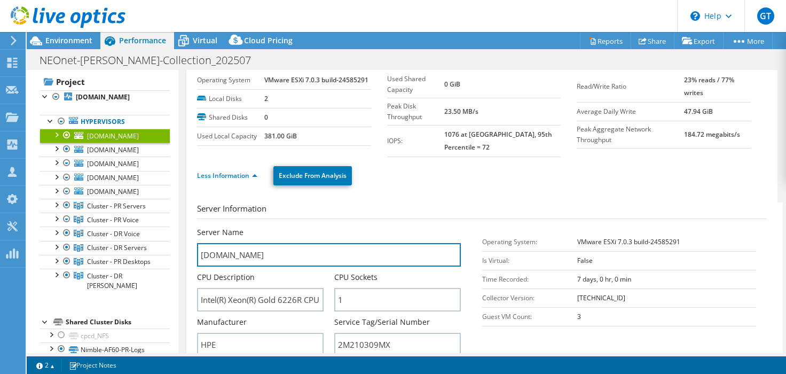
scroll to position [0, 0]
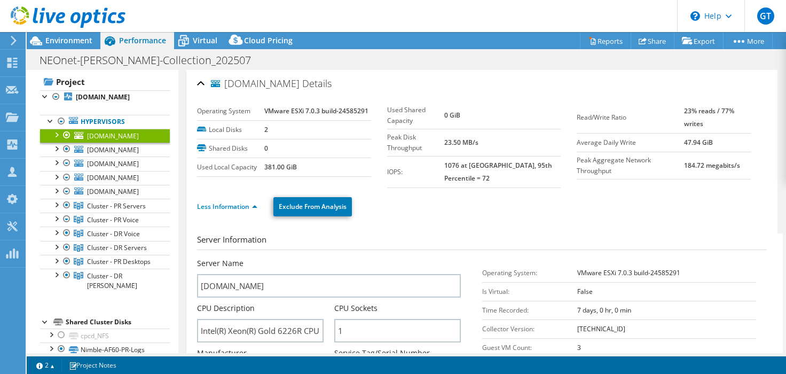
click at [56, 139] on div at bounding box center [56, 134] width 11 height 11
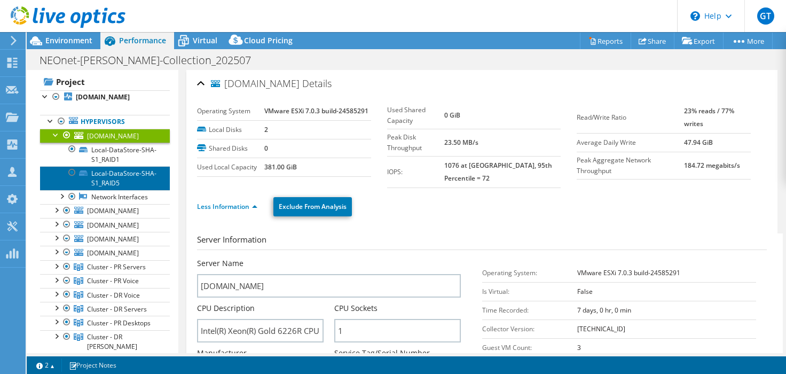
click at [118, 189] on link "Local-DataStore-SHA-S1_RAID5" at bounding box center [105, 177] width 130 height 23
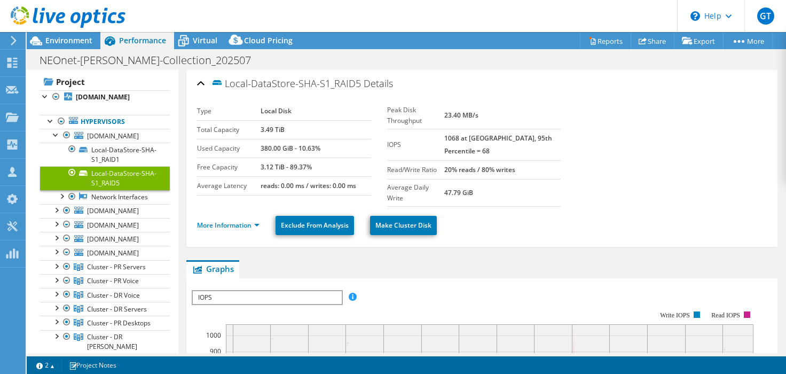
click at [119, 189] on link "Local-DataStore-SHA-S1_RAID5" at bounding box center [105, 177] width 130 height 23
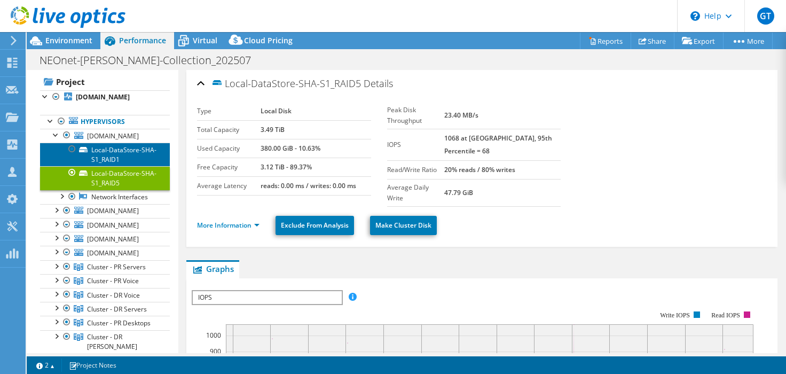
click at [117, 166] on link "Local-DataStore-SHA-S1_RAID1" at bounding box center [105, 154] width 130 height 23
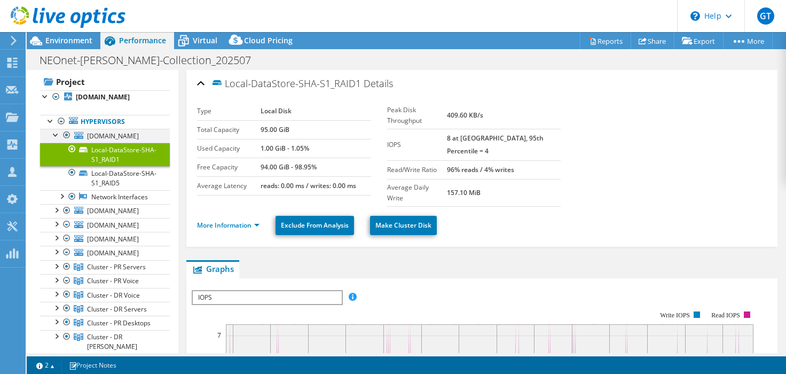
click at [56, 139] on div at bounding box center [56, 134] width 11 height 11
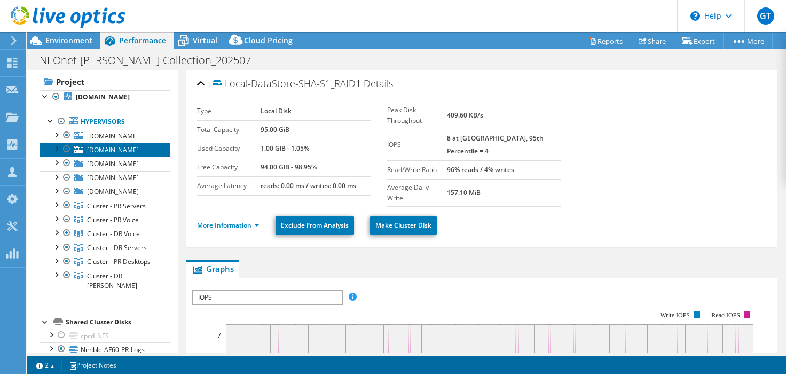
click at [105, 154] on span "neonet-esx-og-s1.neonetda.org" at bounding box center [113, 149] width 52 height 9
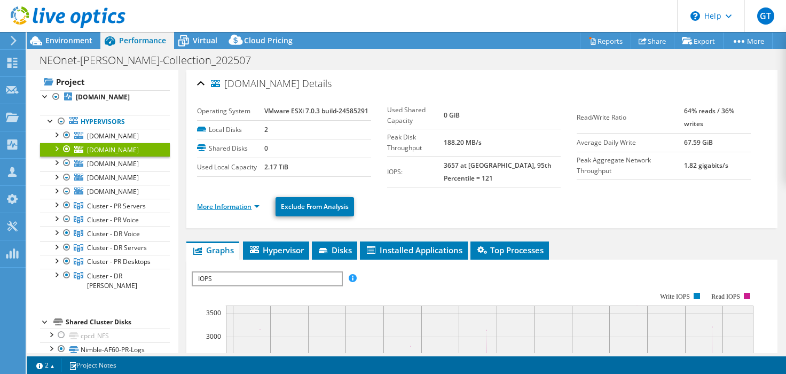
click at [257, 203] on link "More Information" at bounding box center [228, 206] width 62 height 9
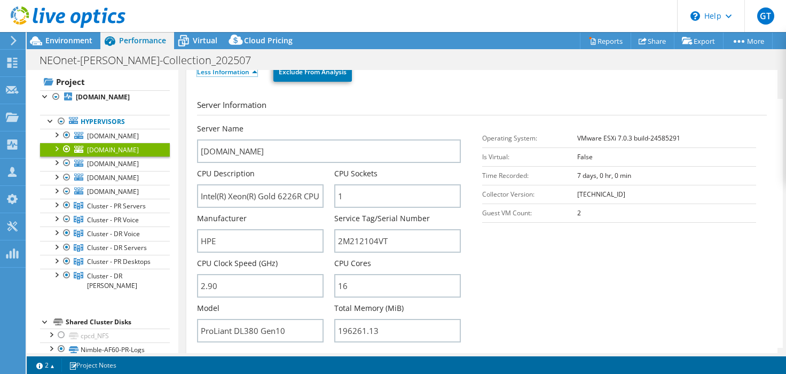
scroll to position [139, 0]
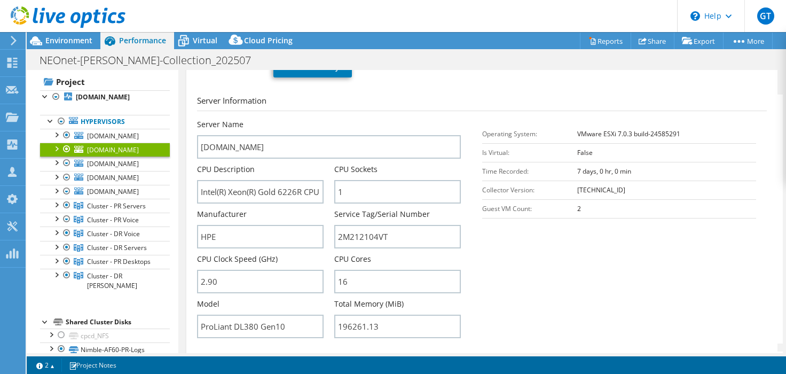
click at [593, 263] on section "Server Information Server Name neonet-esx-og-s1.neonetda.org CPU Description In…" at bounding box center [484, 218] width 575 height 249
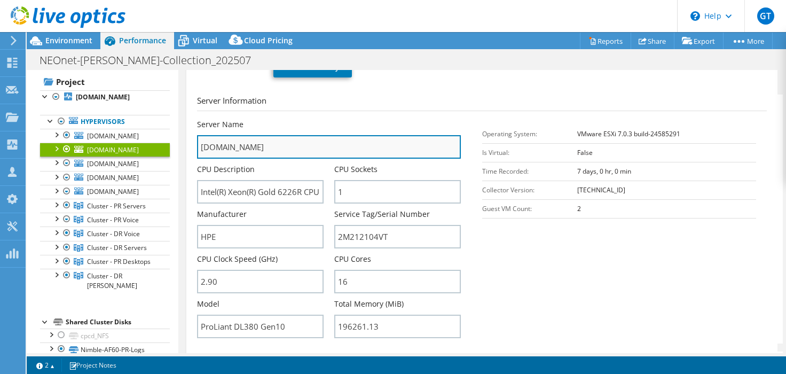
drag, startPoint x: 336, startPoint y: 151, endPoint x: 199, endPoint y: 146, distance: 137.3
click at [199, 146] on input "neonet-esx-og-s1.neonetda.org" at bounding box center [328, 146] width 263 height 23
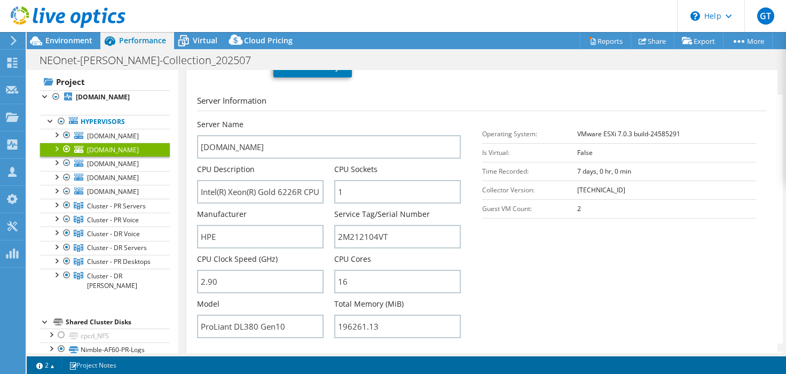
click at [53, 153] on div at bounding box center [56, 148] width 11 height 11
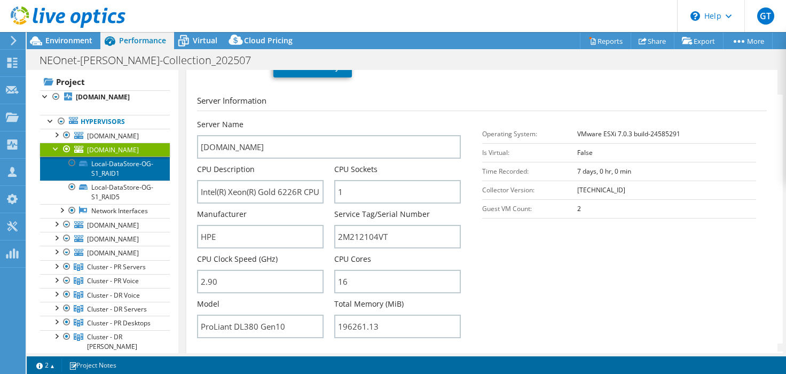
click at [105, 180] on link "Local-DataStore-OG-S1_RAID1" at bounding box center [105, 167] width 130 height 23
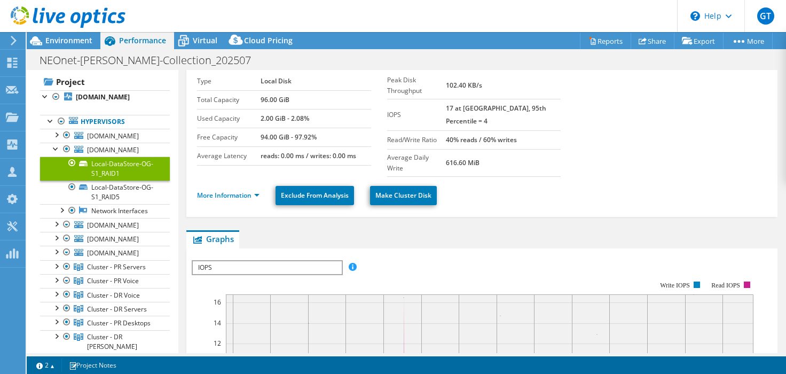
scroll to position [0, 0]
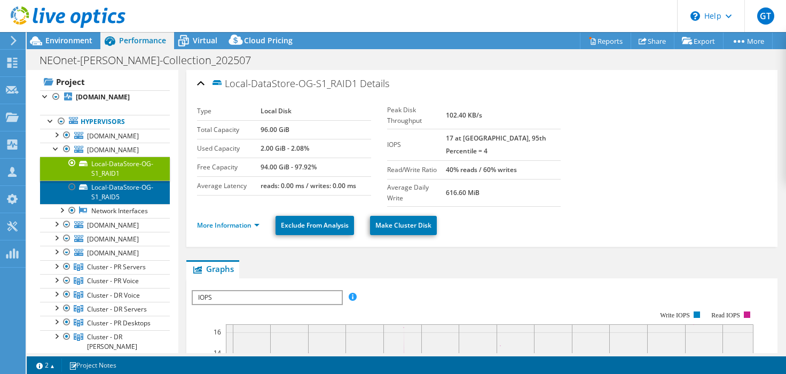
click at [116, 204] on link "Local-DataStore-OG-S1_RAID5" at bounding box center [105, 191] width 130 height 23
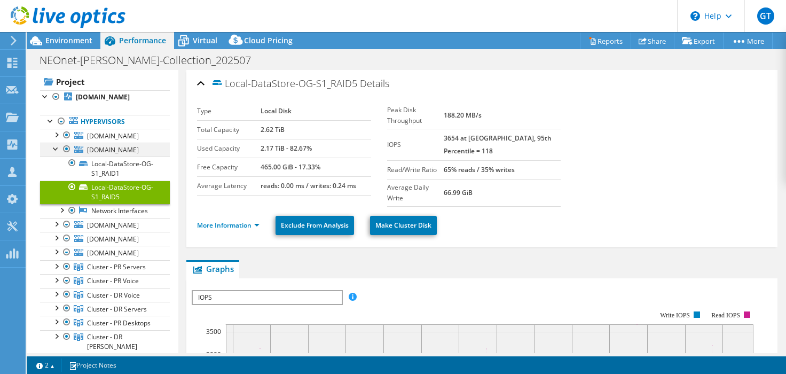
click at [55, 153] on div at bounding box center [56, 148] width 11 height 11
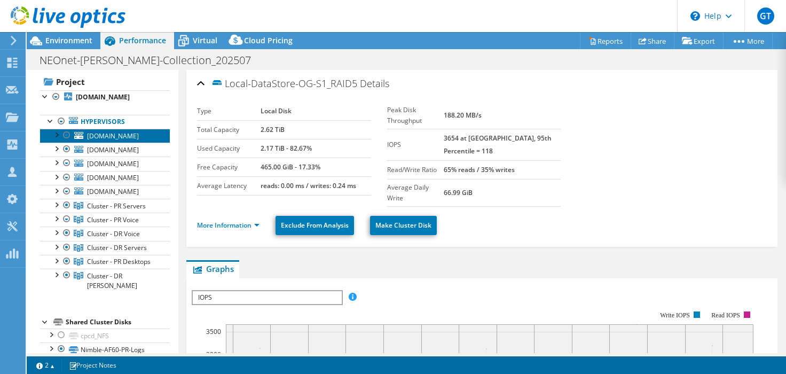
click at [108, 140] on span "neonet-esx-sha-s1.neonetda.org" at bounding box center [113, 135] width 52 height 9
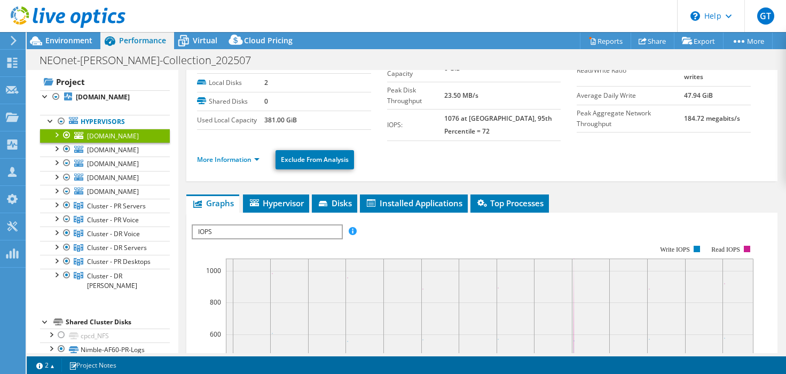
scroll to position [37, 0]
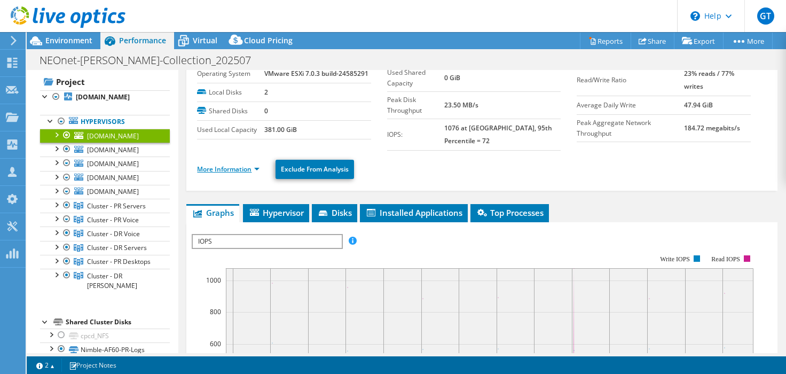
click at [240, 169] on link "More Information" at bounding box center [228, 168] width 62 height 9
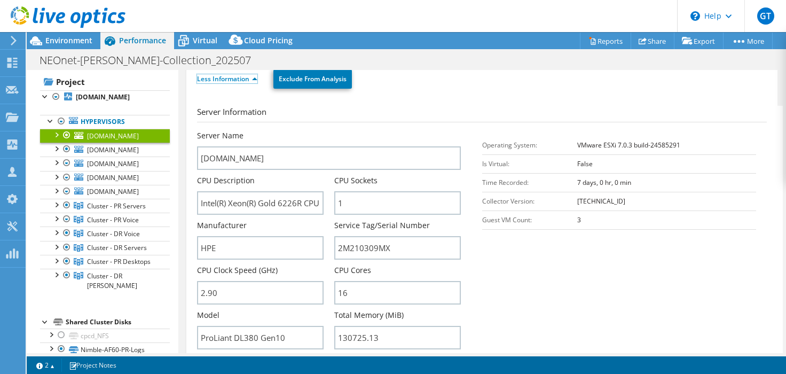
scroll to position [141, 0]
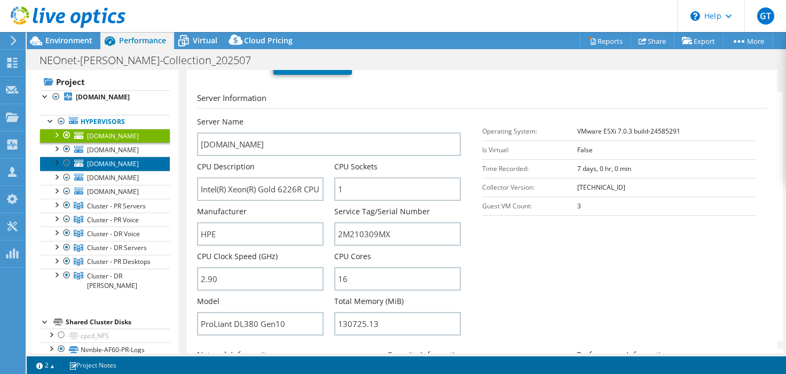
click at [120, 168] on span "neonet-esx-br-s1.neonetda.org" at bounding box center [113, 163] width 52 height 9
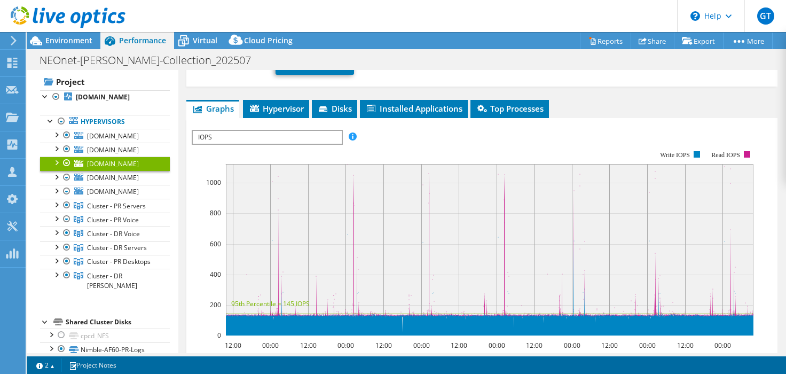
scroll to position [0, 0]
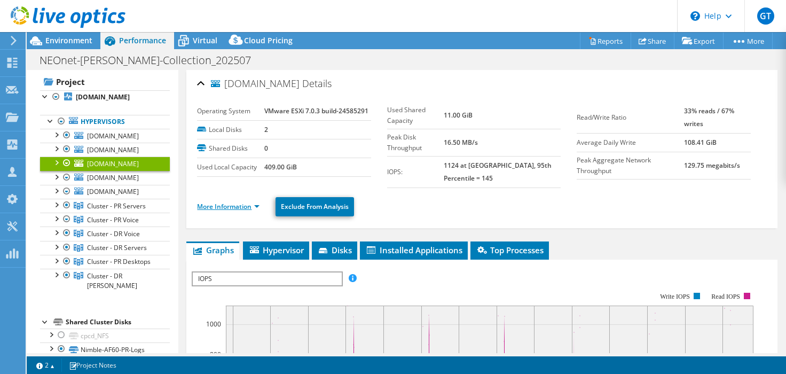
click at [249, 204] on link "More Information" at bounding box center [228, 206] width 62 height 9
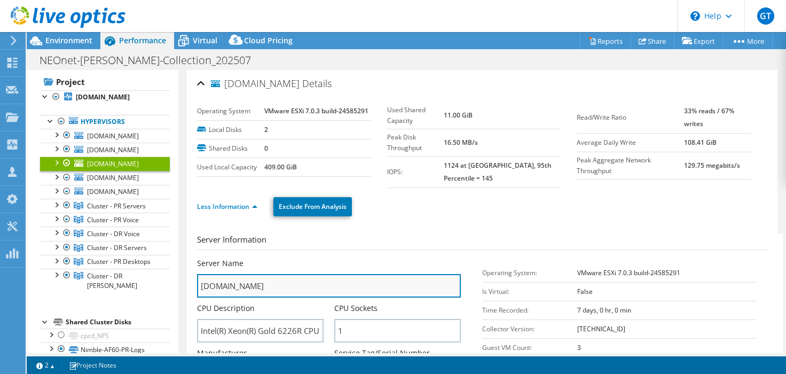
drag, startPoint x: 331, startPoint y: 289, endPoint x: 197, endPoint y: 293, distance: 134.6
click at [197, 293] on input "neonet-esx-br-s1.neonetda.org" at bounding box center [328, 285] width 263 height 23
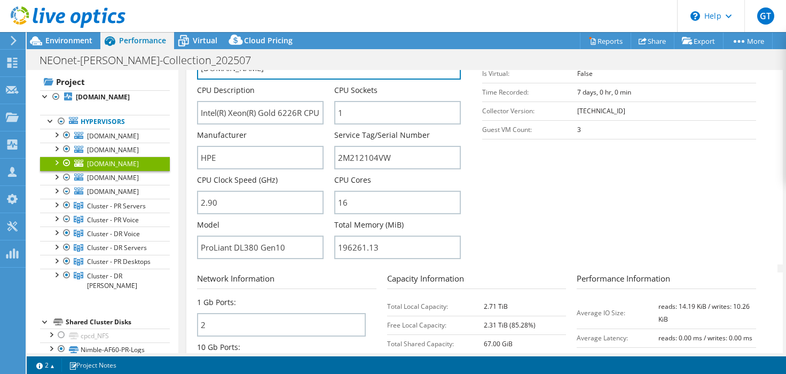
scroll to position [218, 0]
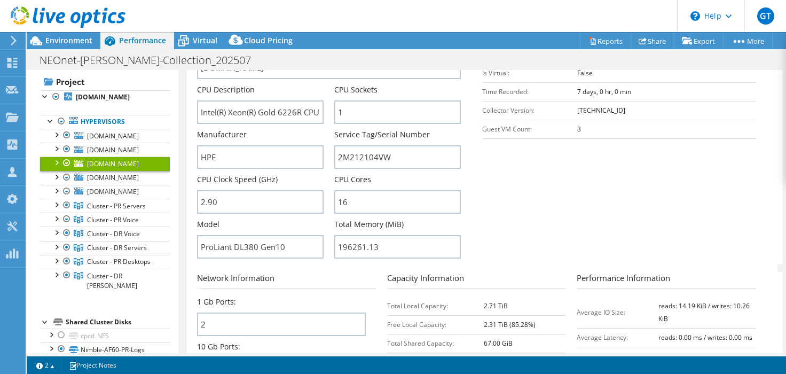
click at [54, 167] on div at bounding box center [56, 161] width 11 height 11
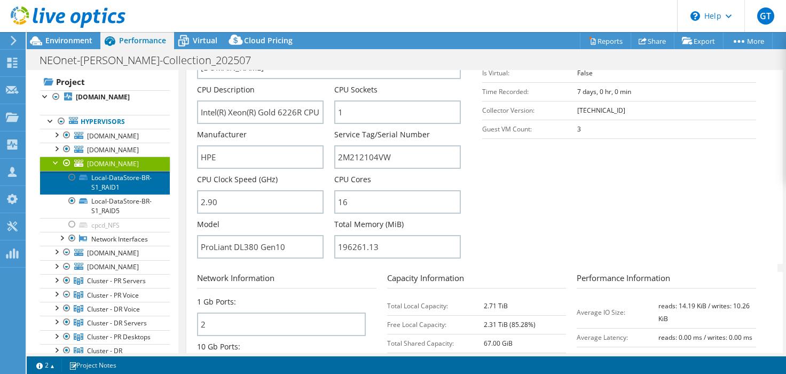
click at [117, 194] on link "Local-DataStore-BR-S1_RAID1" at bounding box center [105, 182] width 130 height 23
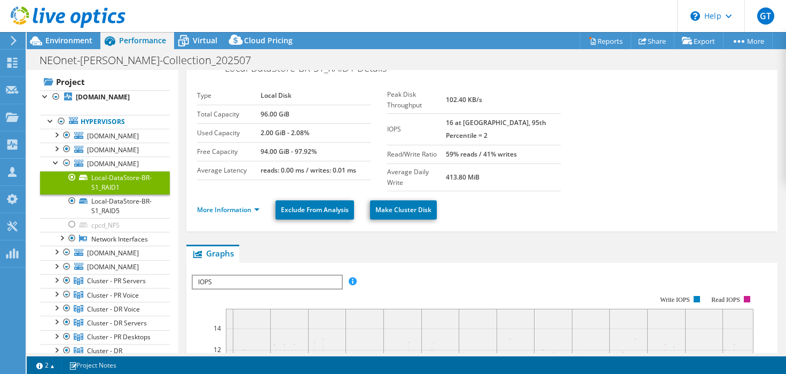
scroll to position [0, 0]
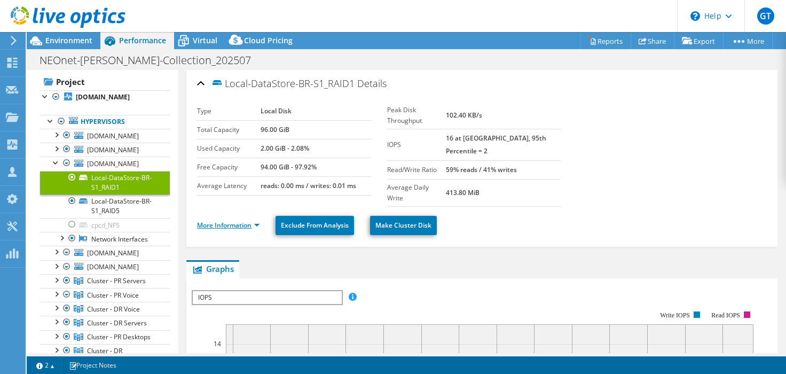
click at [254, 220] on link "More Information" at bounding box center [228, 224] width 62 height 9
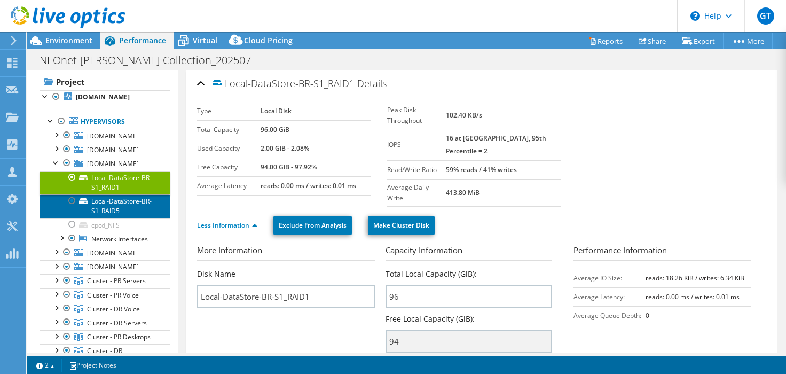
click at [110, 218] on link "Local-DataStore-BR-S1_RAID5" at bounding box center [105, 205] width 130 height 23
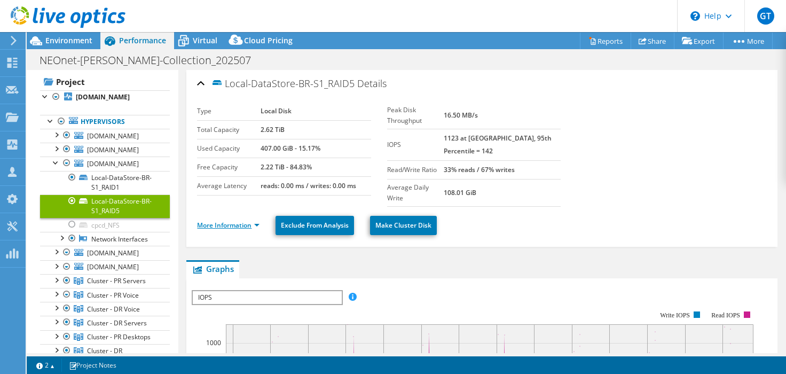
click at [252, 220] on link "More Information" at bounding box center [228, 224] width 62 height 9
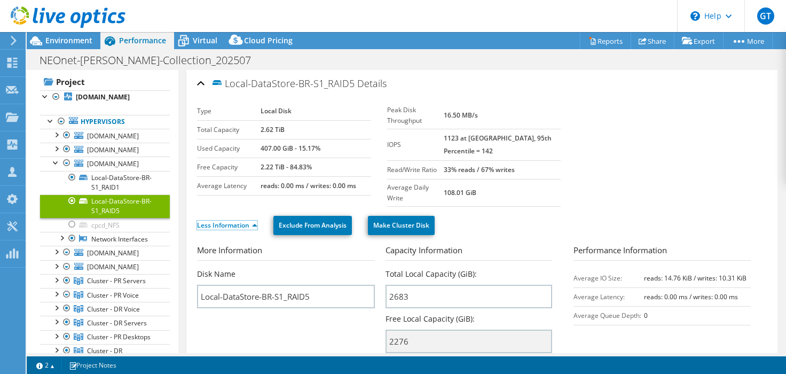
scroll to position [21, 0]
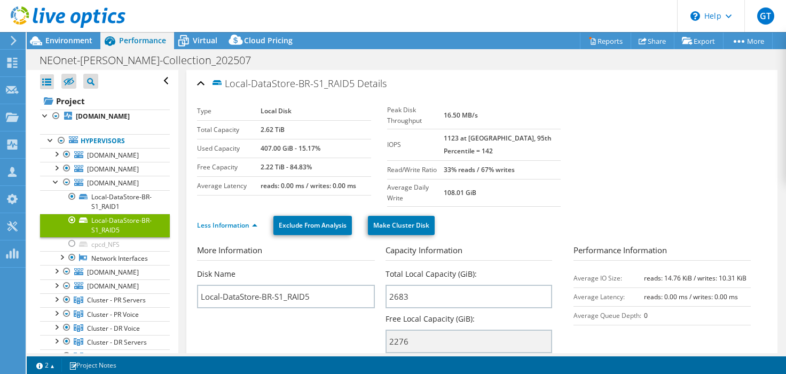
select select "USD"
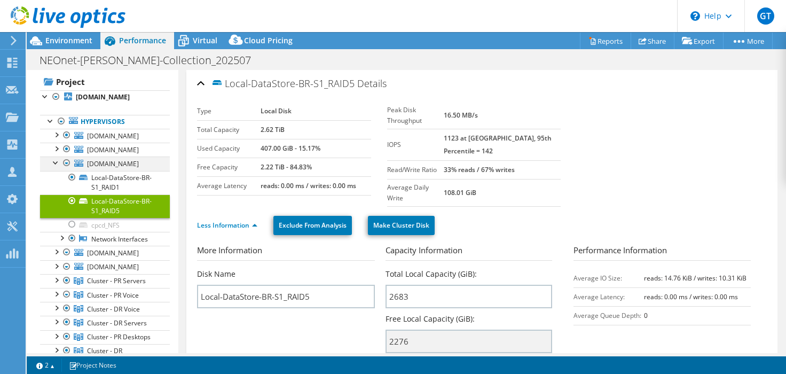
click at [55, 167] on div at bounding box center [56, 161] width 11 height 11
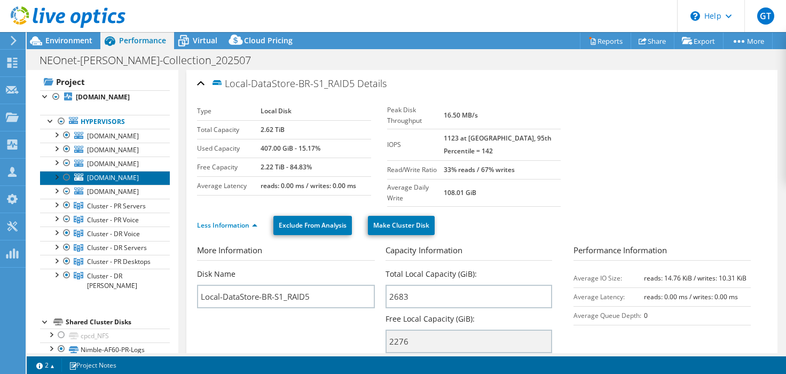
click at [114, 182] on span "neonet-esx-mc-s1.neonetda.org" at bounding box center [113, 177] width 52 height 9
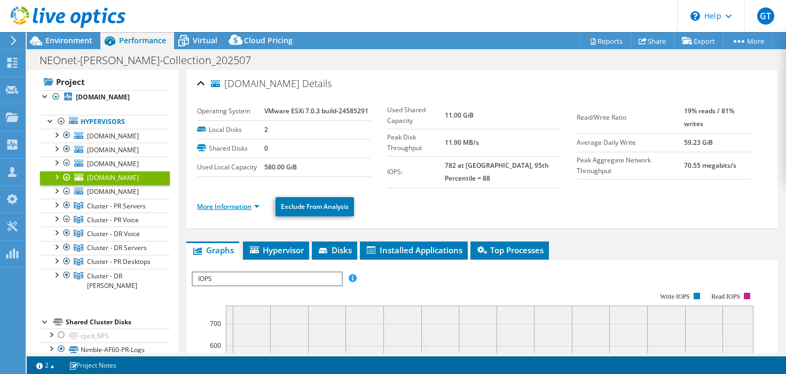
click at [240, 202] on link "More Information" at bounding box center [228, 206] width 62 height 9
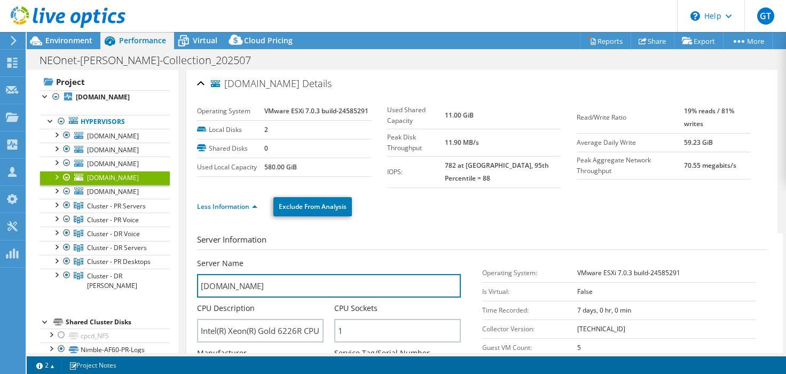
drag, startPoint x: 340, startPoint y: 278, endPoint x: 193, endPoint y: 283, distance: 146.9
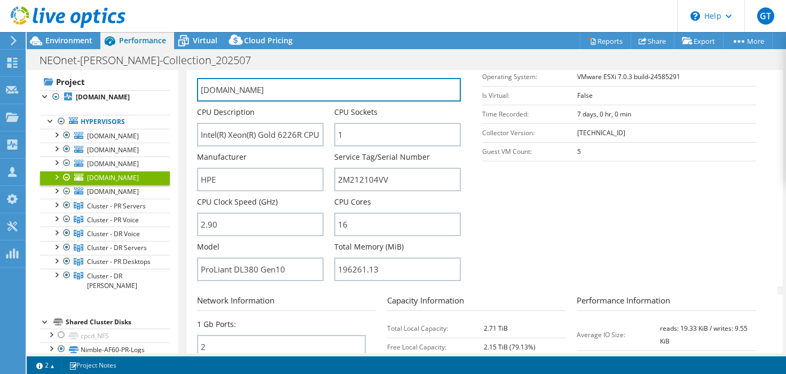
scroll to position [209, 0]
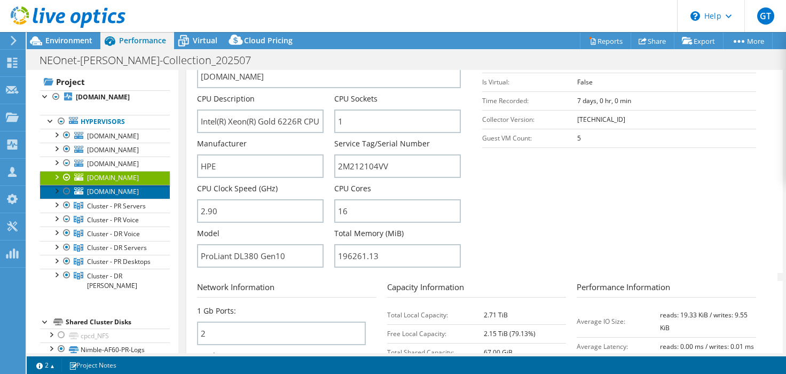
click at [100, 196] on span "neonet-esx-mn-s1.neonetda.org" at bounding box center [113, 191] width 52 height 9
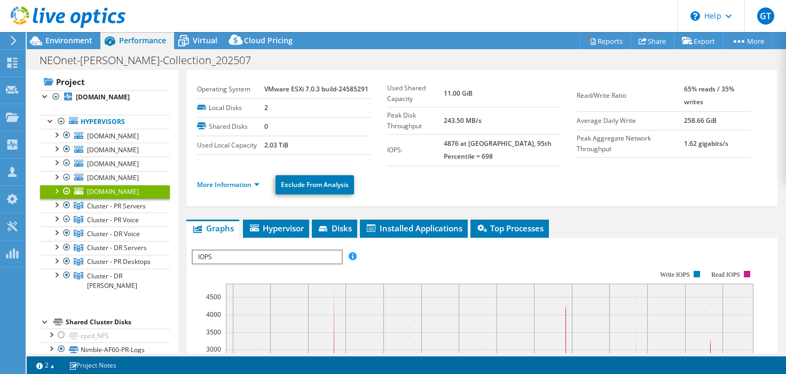
scroll to position [0, 0]
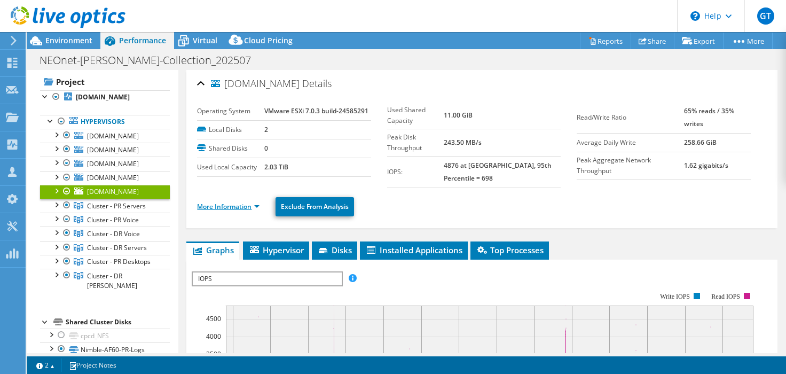
click at [248, 202] on link "More Information" at bounding box center [228, 206] width 62 height 9
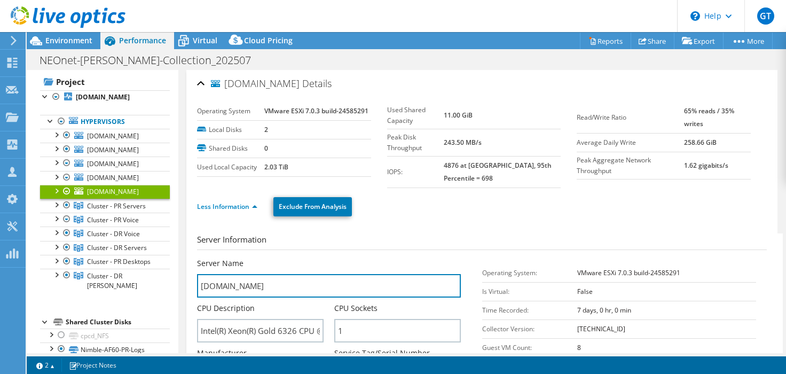
drag, startPoint x: 332, startPoint y: 285, endPoint x: 187, endPoint y: 291, distance: 144.8
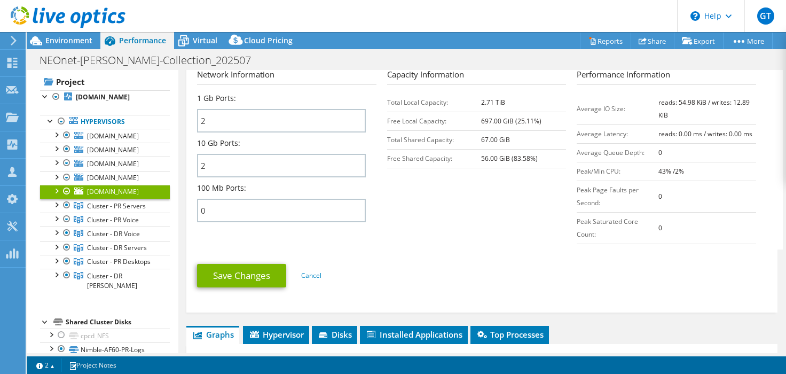
scroll to position [413, 0]
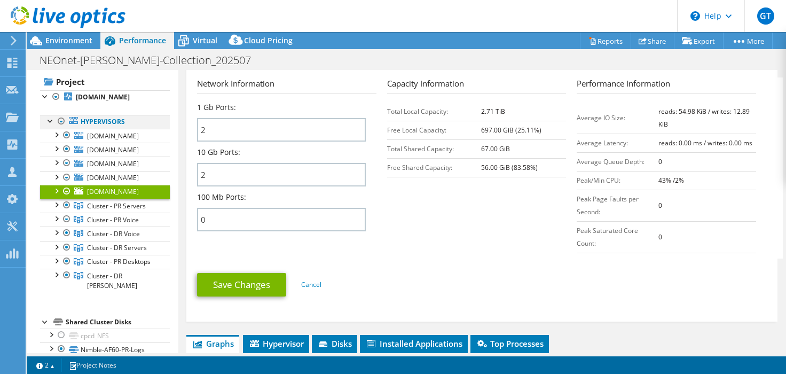
click at [52, 125] on div at bounding box center [50, 120] width 11 height 11
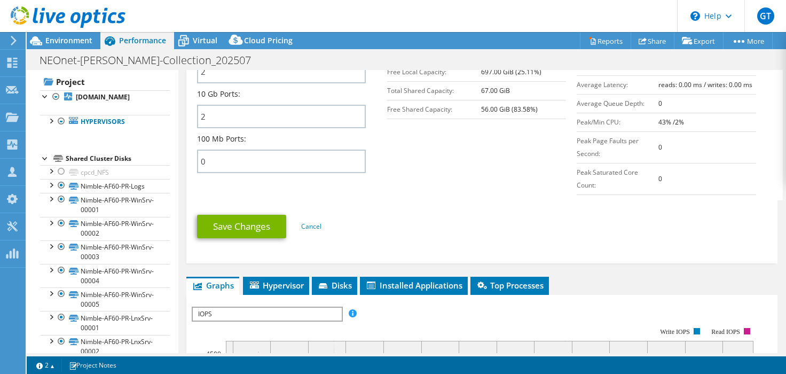
scroll to position [475, 0]
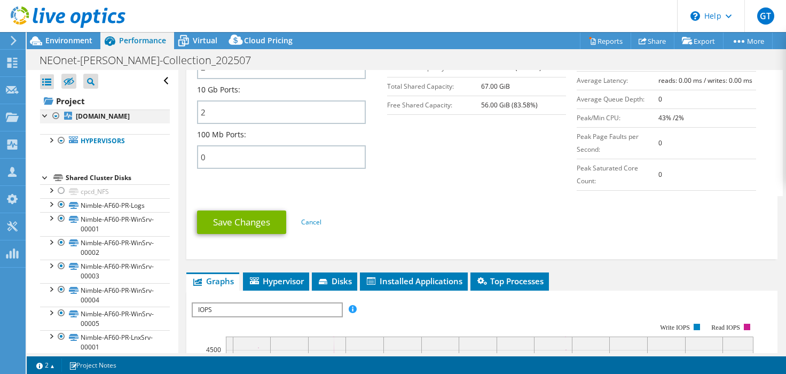
click at [44, 116] on div at bounding box center [45, 114] width 11 height 11
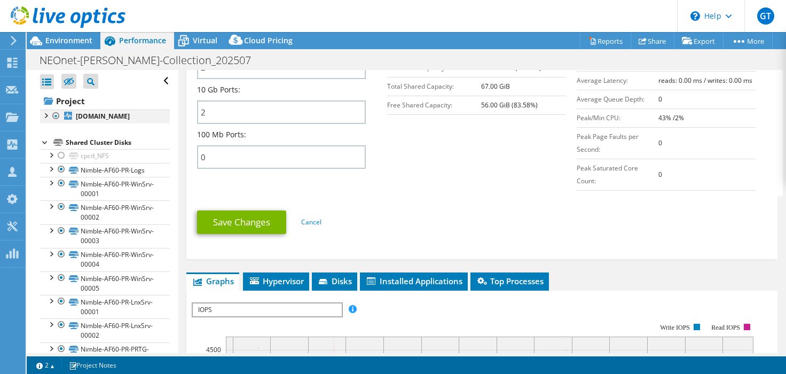
click at [44, 116] on div at bounding box center [45, 114] width 11 height 11
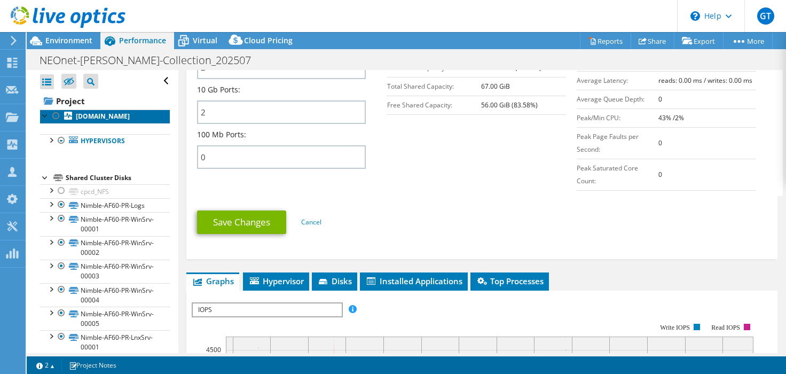
click at [100, 118] on b "neonet-esx-sha-s1.neonetda.org" at bounding box center [103, 116] width 54 height 9
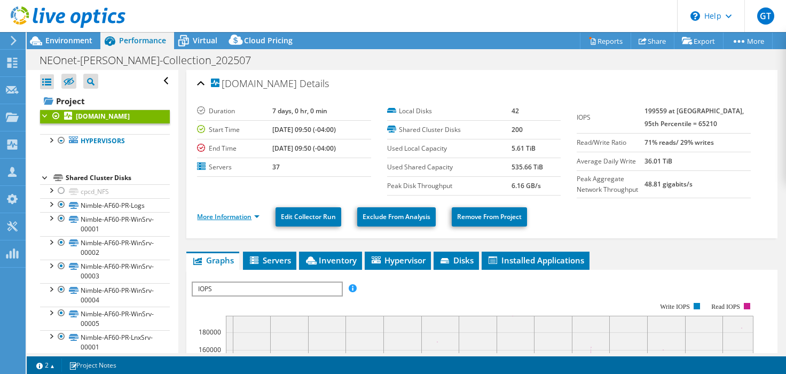
click at [243, 215] on link "More Information" at bounding box center [228, 216] width 62 height 9
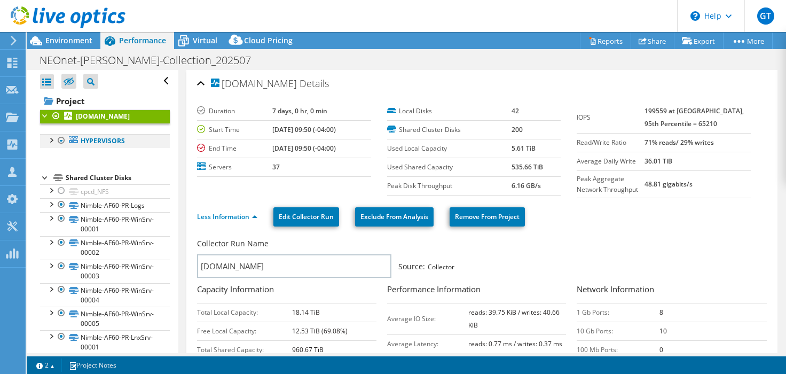
click at [51, 145] on div at bounding box center [50, 139] width 11 height 11
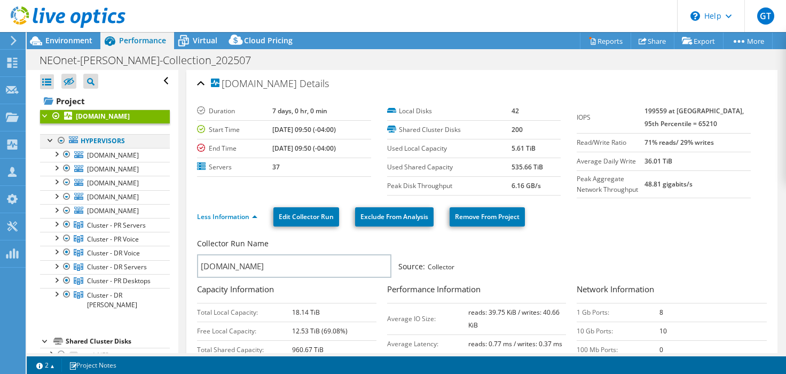
click at [51, 145] on div at bounding box center [50, 139] width 11 height 11
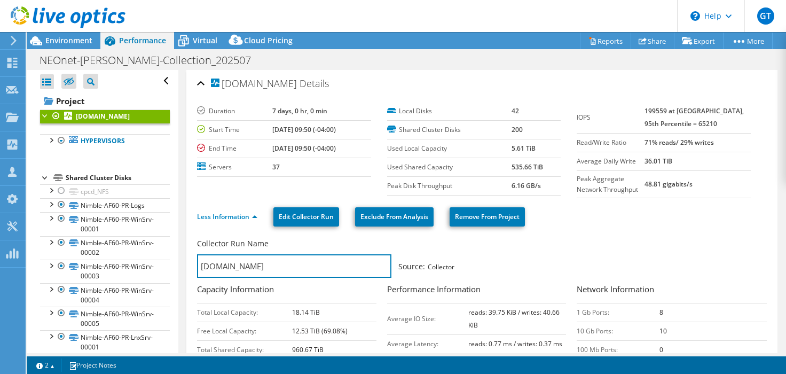
drag, startPoint x: 334, startPoint y: 264, endPoint x: 190, endPoint y: 268, distance: 143.6
click at [190, 268] on div "neonet-esx-sha-s1.neonetda.org Details Duration 7 days, 0 hr, 0 min Start Time …" at bounding box center [481, 298] width 591 height 456
click at [43, 118] on div at bounding box center [45, 114] width 11 height 11
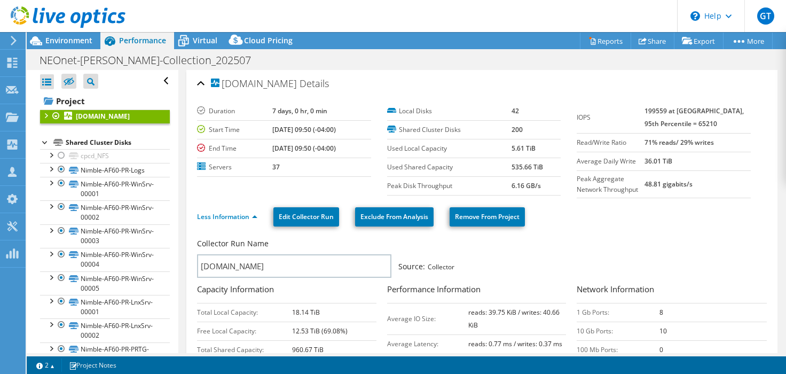
click at [41, 147] on div at bounding box center [45, 141] width 11 height 11
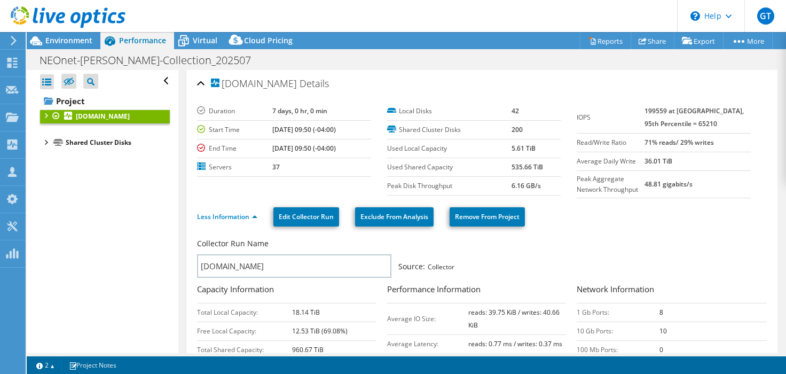
click at [108, 219] on div "Open All Close All Hide Excluded Nodes Project Tree Filter" at bounding box center [102, 211] width 151 height 283
click at [74, 99] on link "Project" at bounding box center [105, 100] width 130 height 17
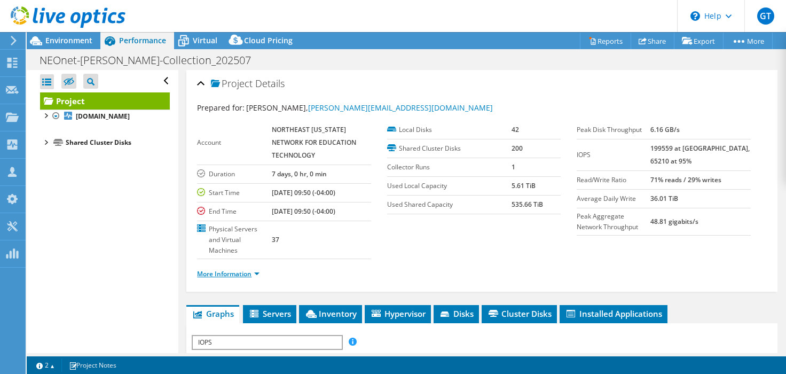
click at [257, 272] on link "More Information" at bounding box center [228, 273] width 62 height 9
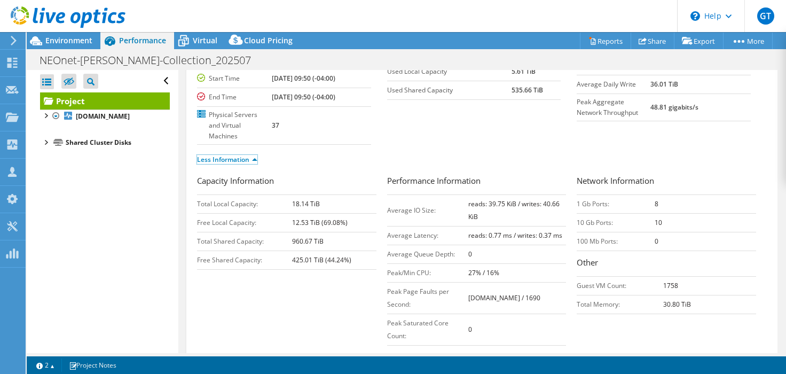
scroll to position [116, 0]
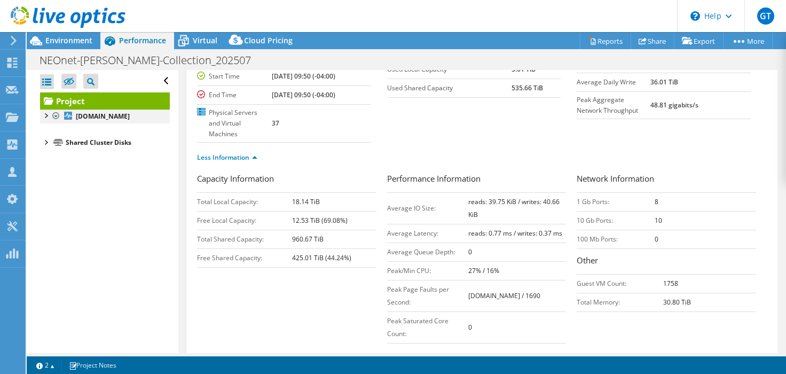
click at [44, 117] on div at bounding box center [45, 114] width 11 height 11
click at [51, 145] on div at bounding box center [50, 139] width 11 height 11
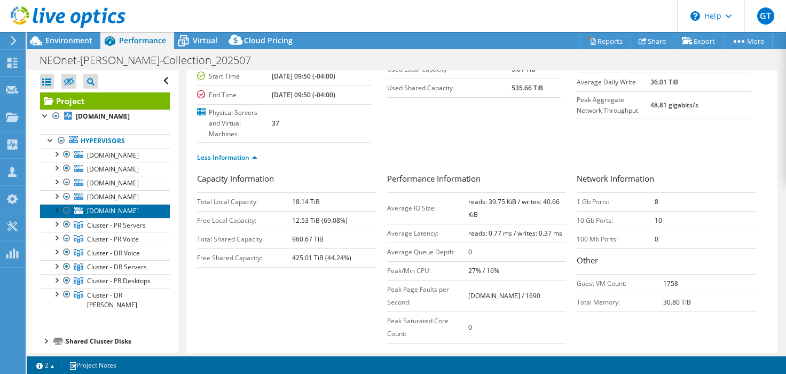
click at [101, 215] on span "neonet-esx-mn-s1.neonetda.org" at bounding box center [113, 210] width 52 height 9
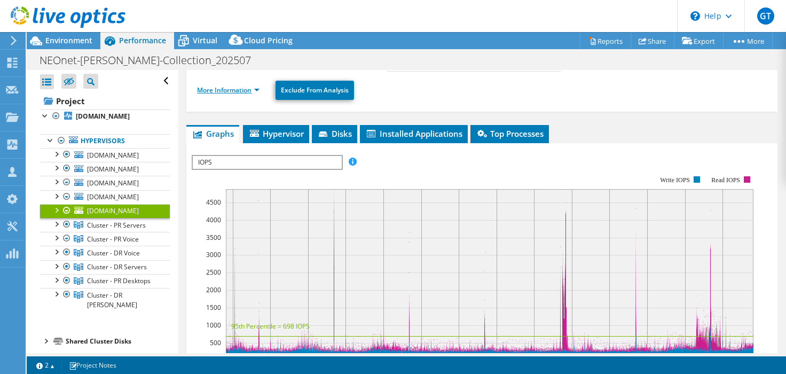
click at [257, 90] on link "More Information" at bounding box center [228, 89] width 62 height 9
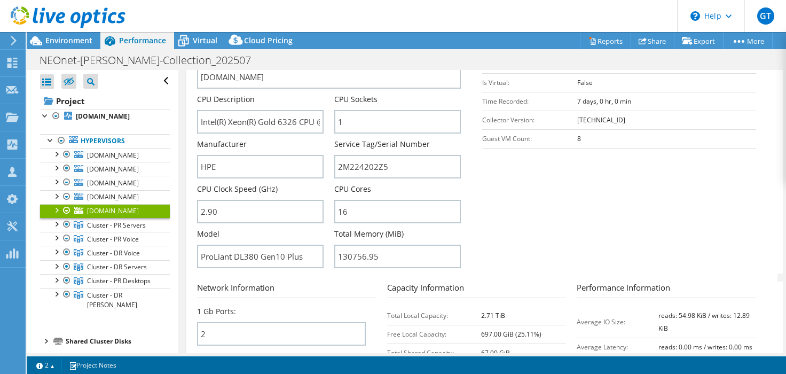
scroll to position [90, 0]
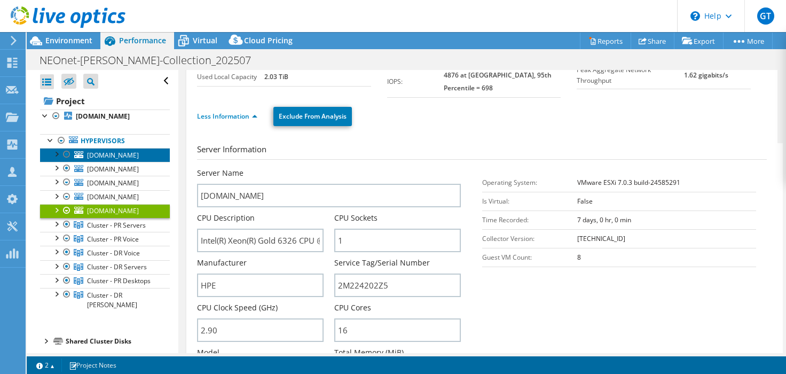
click at [102, 160] on span "neonet-esx-sha-s1.neonetda.org" at bounding box center [113, 155] width 52 height 9
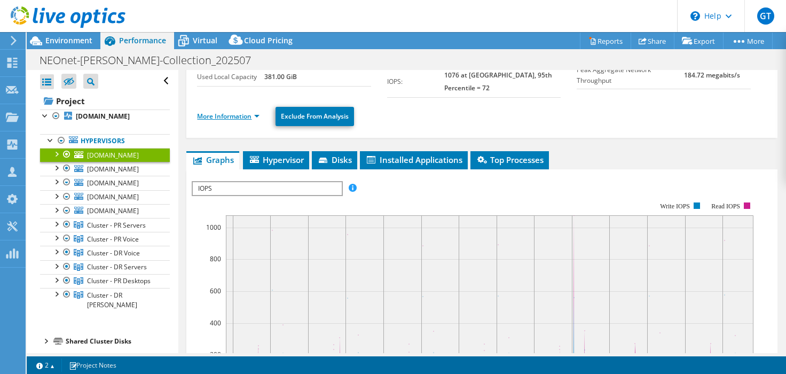
click at [252, 115] on link "More Information" at bounding box center [228, 116] width 62 height 9
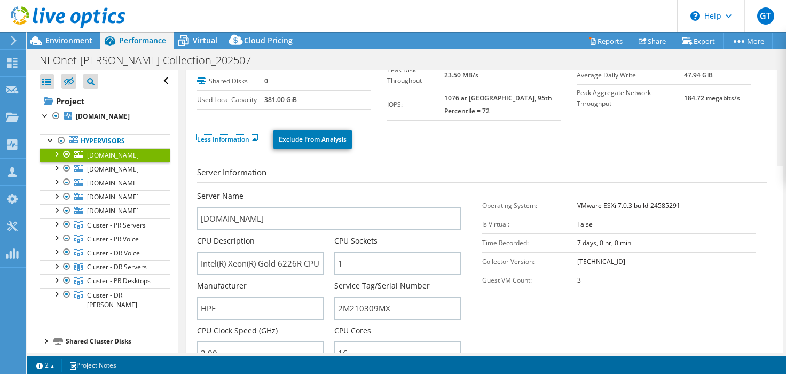
scroll to position [33, 0]
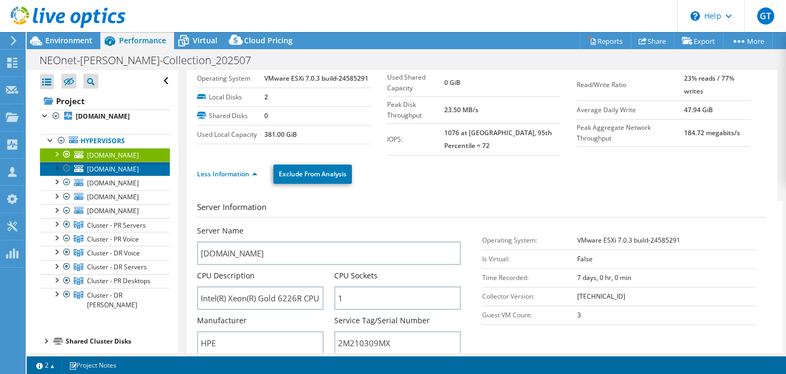
click at [104, 173] on span "neonet-esx-og-s1.neonetda.org" at bounding box center [113, 168] width 52 height 9
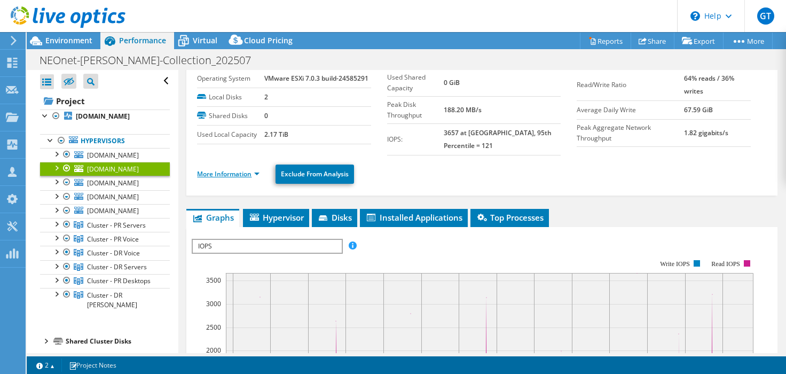
click at [250, 171] on link "More Information" at bounding box center [228, 173] width 62 height 9
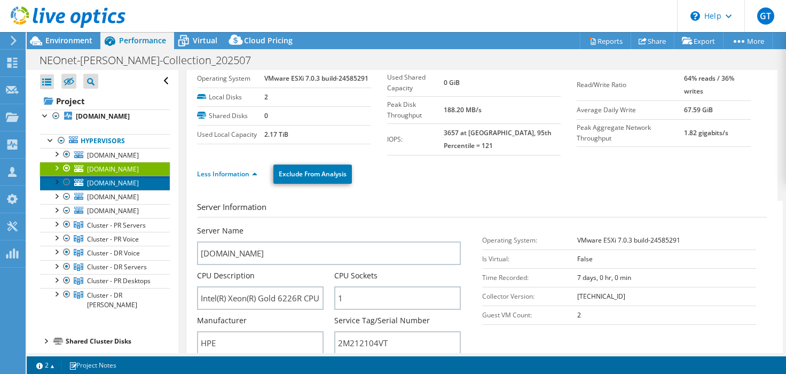
click at [94, 187] on span "neonet-esx-br-s1.neonetda.org" at bounding box center [113, 182] width 52 height 9
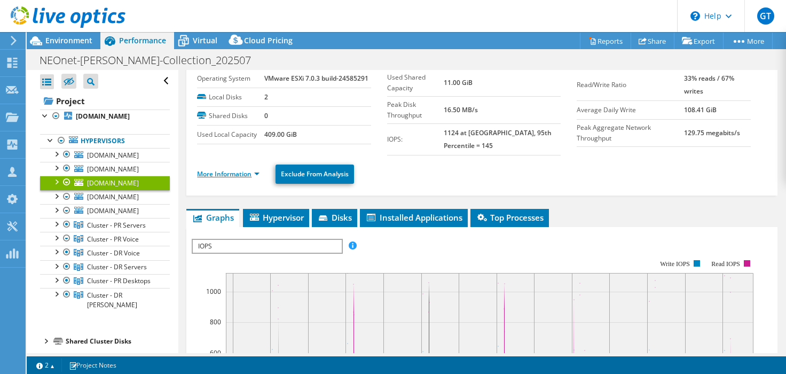
click at [256, 172] on link "More Information" at bounding box center [228, 173] width 62 height 9
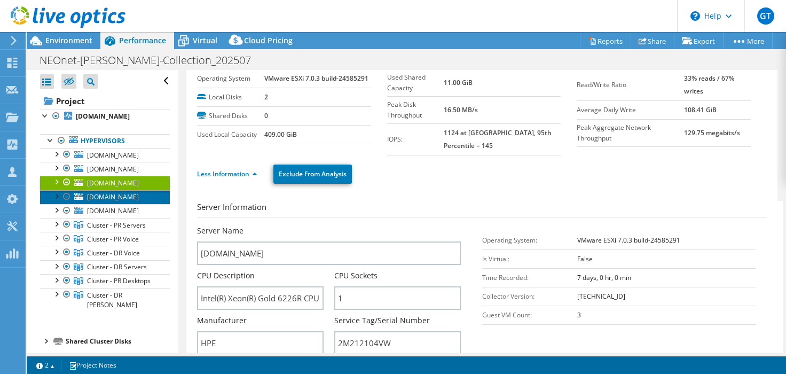
click at [94, 201] on span "neonet-esx-mc-s1.neonetda.org" at bounding box center [113, 196] width 52 height 9
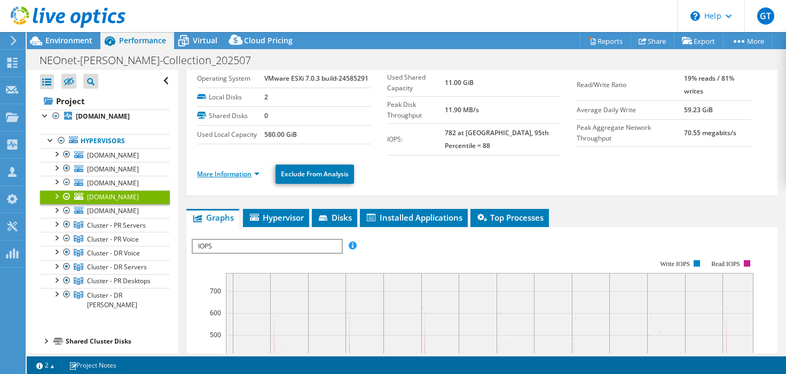
click at [255, 169] on link "More Information" at bounding box center [228, 173] width 62 height 9
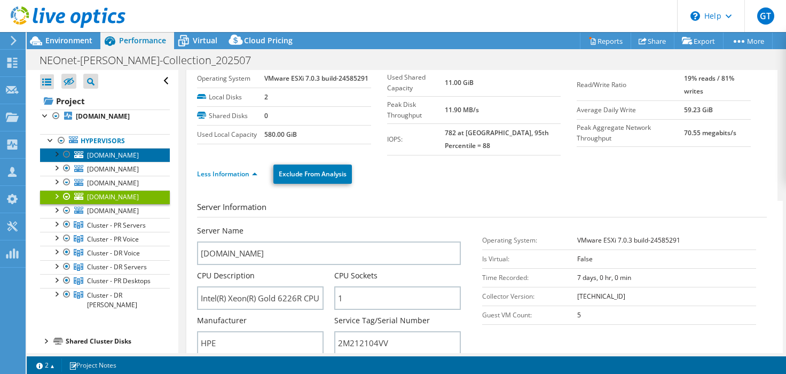
click at [114, 160] on span "neonet-esx-sha-s1.neonetda.org" at bounding box center [113, 155] width 52 height 9
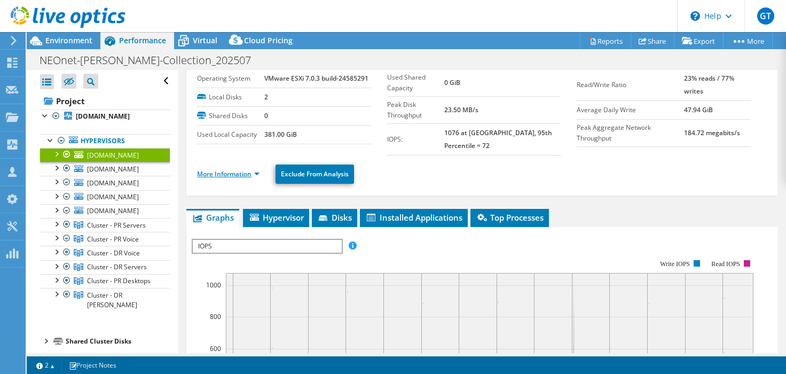
click at [254, 171] on link "More Information" at bounding box center [228, 173] width 62 height 9
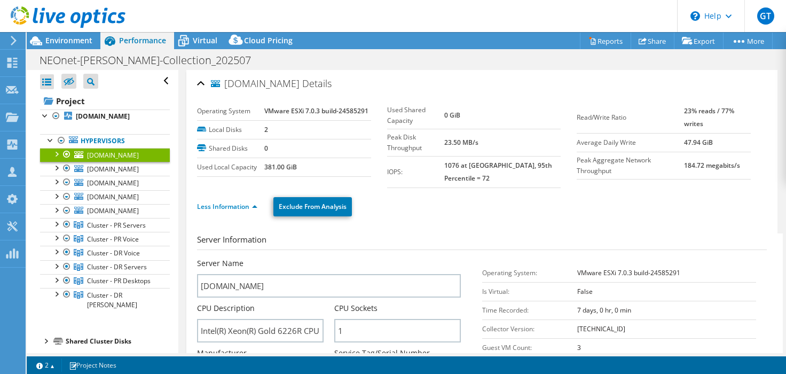
select select "USD"
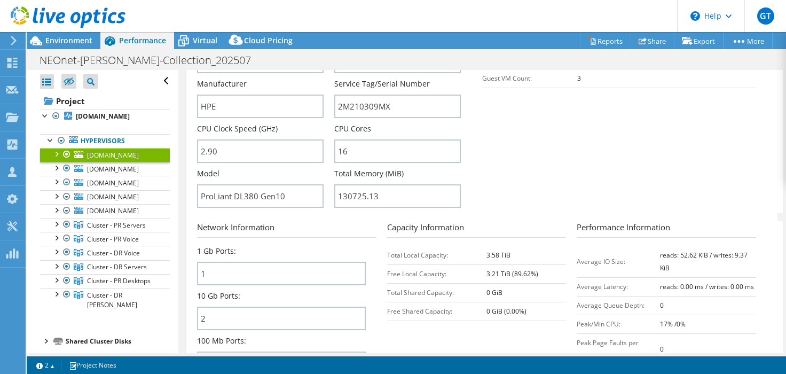
scroll to position [264, 0]
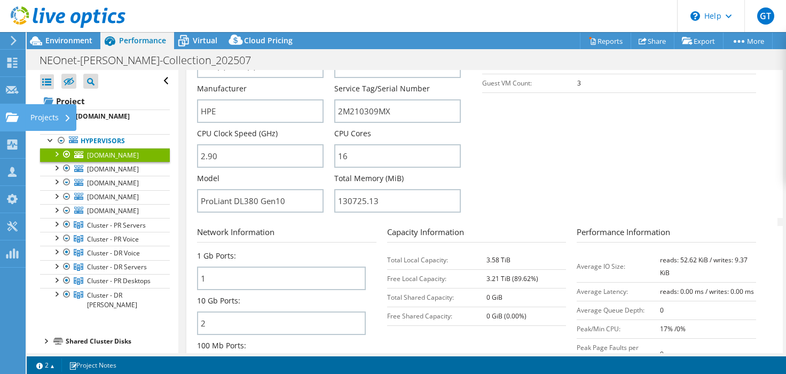
click at [48, 111] on div "Projects" at bounding box center [50, 117] width 51 height 27
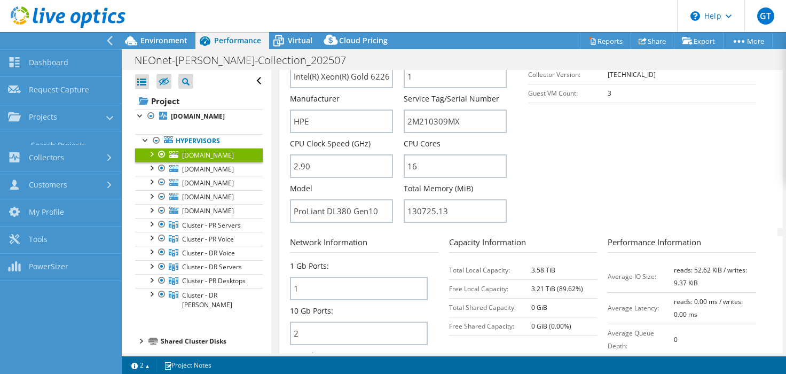
scroll to position [274, 0]
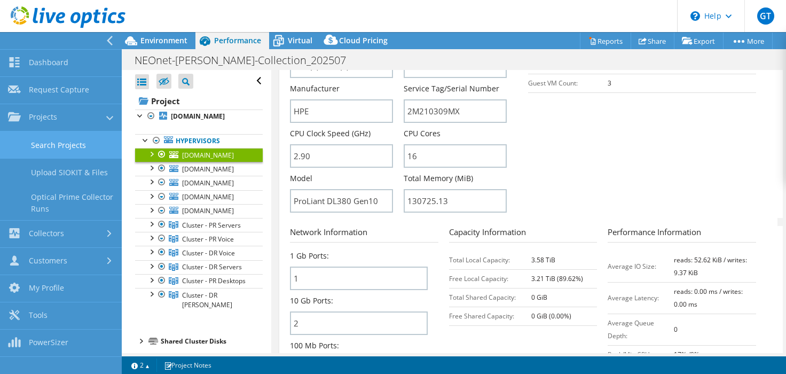
click at [67, 141] on link "Search Projects" at bounding box center [61, 144] width 122 height 27
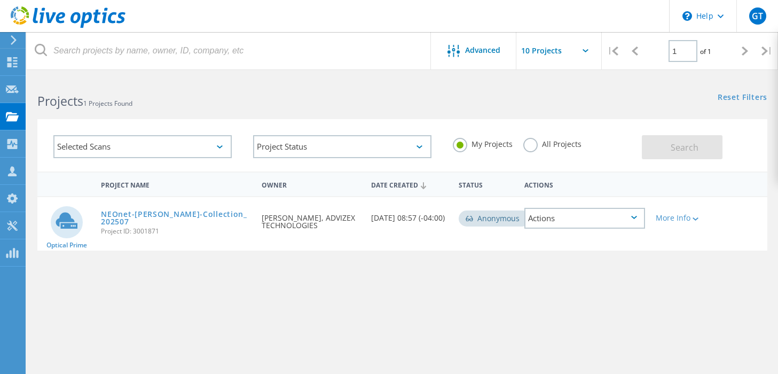
click at [527, 144] on label "All Projects" at bounding box center [552, 143] width 58 height 10
click at [0, 0] on input "All Projects" at bounding box center [0, 0] width 0 height 0
click at [700, 144] on button "Search" at bounding box center [682, 147] width 81 height 24
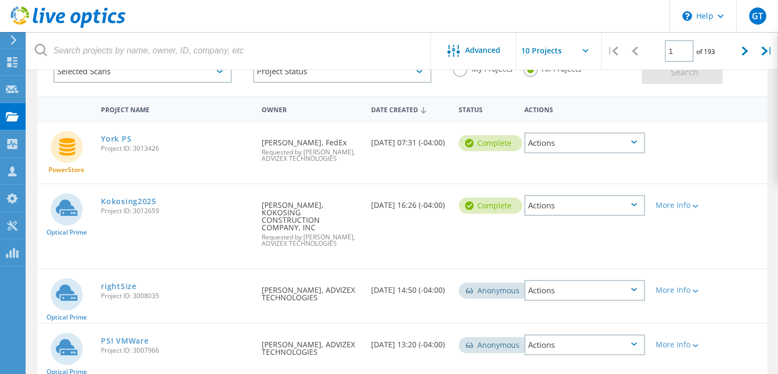
scroll to position [68, 0]
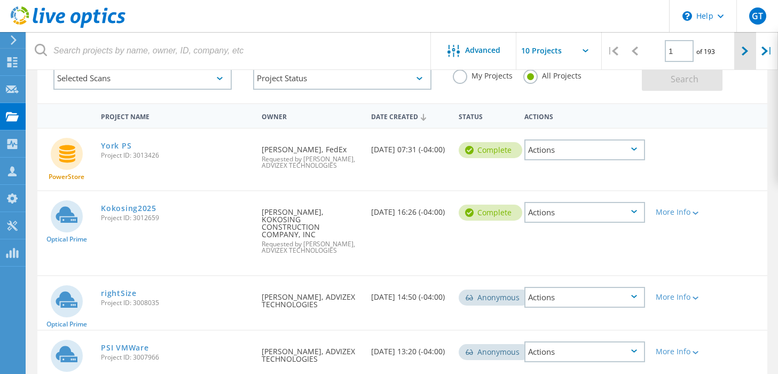
click at [744, 54] on icon at bounding box center [744, 50] width 6 height 9
type input "2"
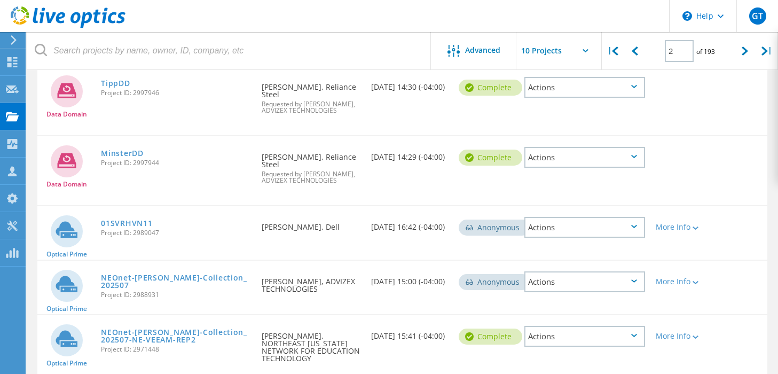
scroll to position [441, 0]
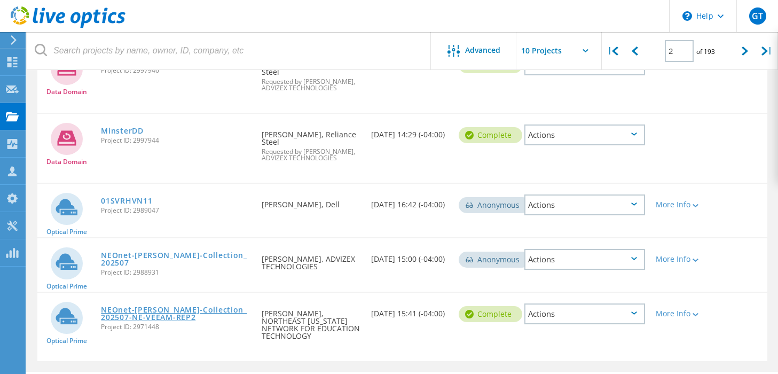
click at [179, 306] on link "NEOnet-[PERSON_NAME]-Collection_202507-NE-VEEAM-REP2" at bounding box center [176, 313] width 150 height 15
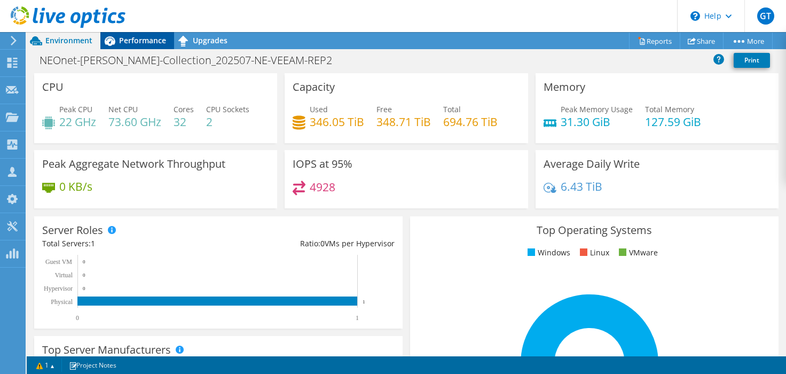
click at [138, 36] on span "Performance" at bounding box center [142, 40] width 47 height 10
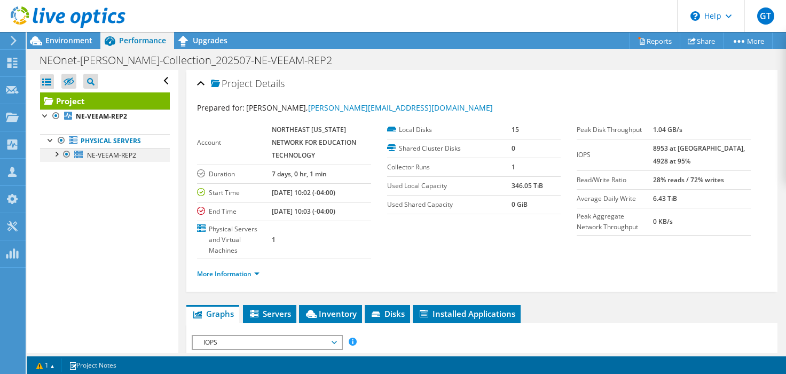
click at [58, 154] on div at bounding box center [56, 153] width 11 height 11
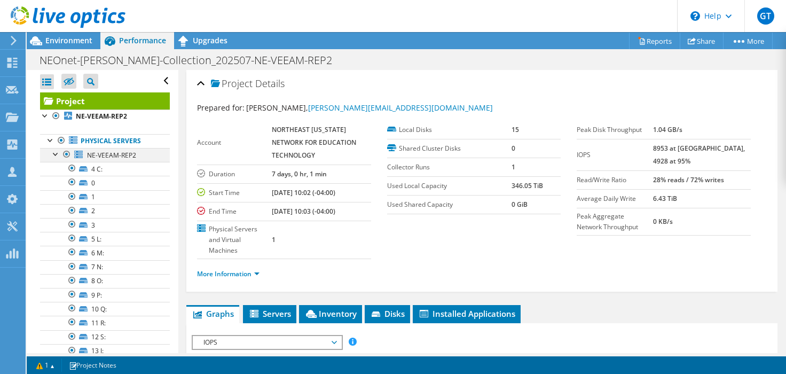
click at [60, 158] on div at bounding box center [56, 153] width 11 height 11
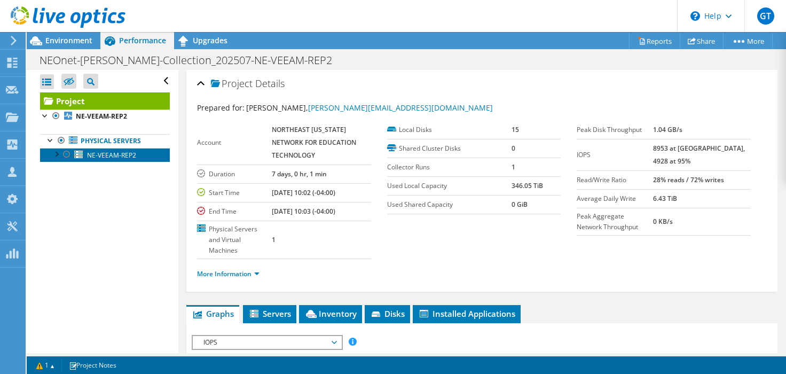
click at [104, 152] on span "NE-VEEAM-REP2" at bounding box center [111, 155] width 49 height 9
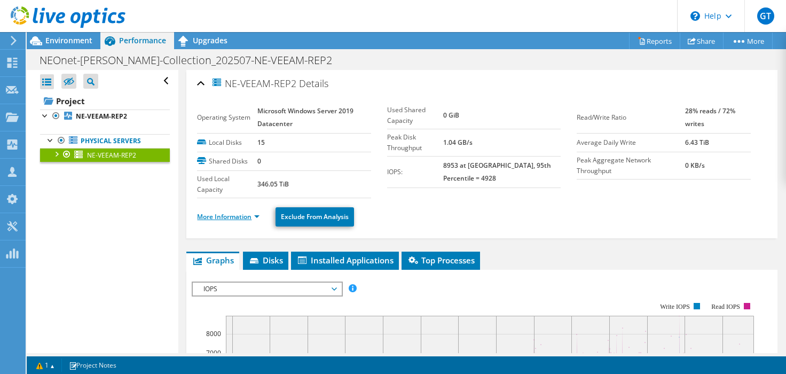
click at [258, 214] on link "More Information" at bounding box center [228, 216] width 62 height 9
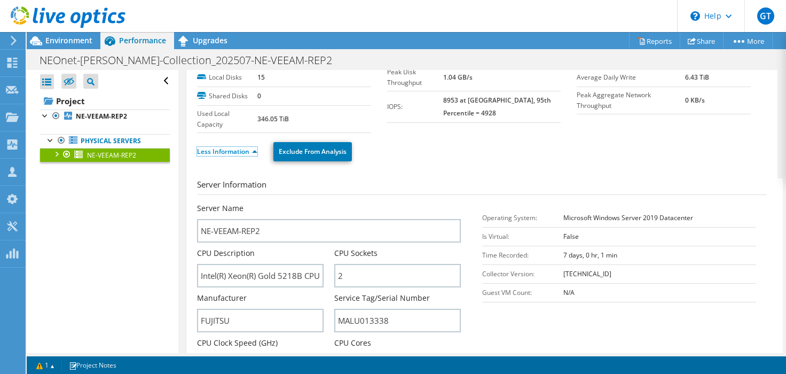
scroll to position [120, 0]
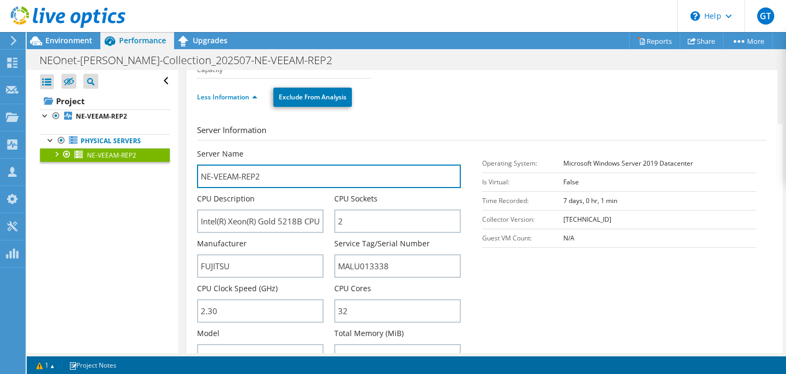
drag, startPoint x: 283, startPoint y: 170, endPoint x: 193, endPoint y: 177, distance: 90.5
click at [193, 177] on div "NE-VEEAM-REP2 Details Operating System Microsoft Windows Server 2019 Datacenter…" at bounding box center [481, 287] width 591 height 674
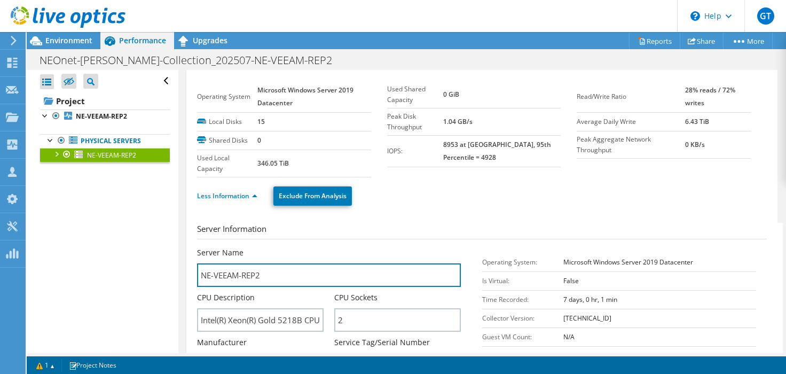
scroll to position [0, 0]
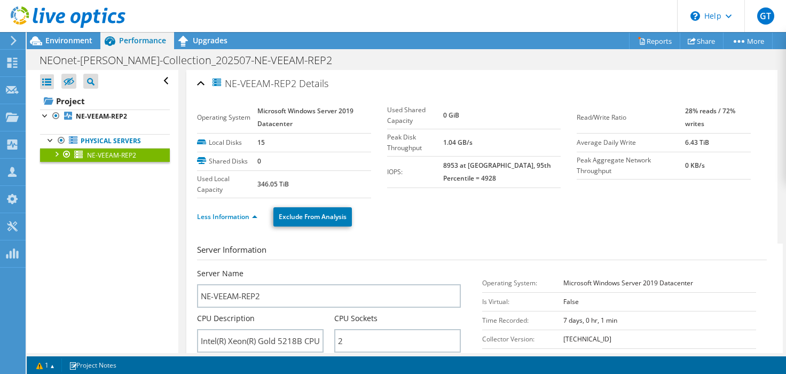
click at [58, 154] on div at bounding box center [56, 153] width 11 height 11
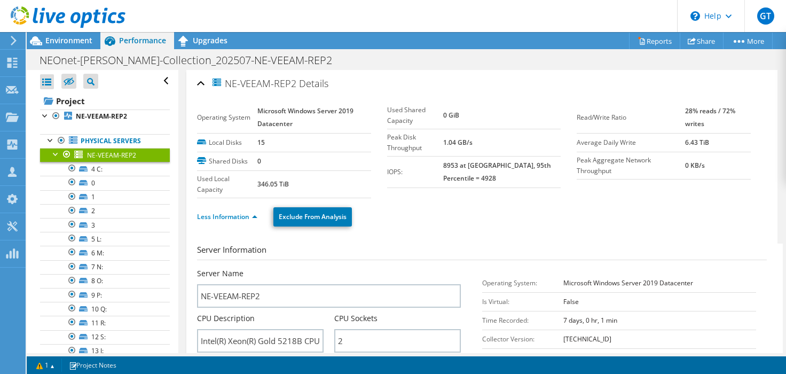
click at [58, 154] on div at bounding box center [56, 153] width 11 height 11
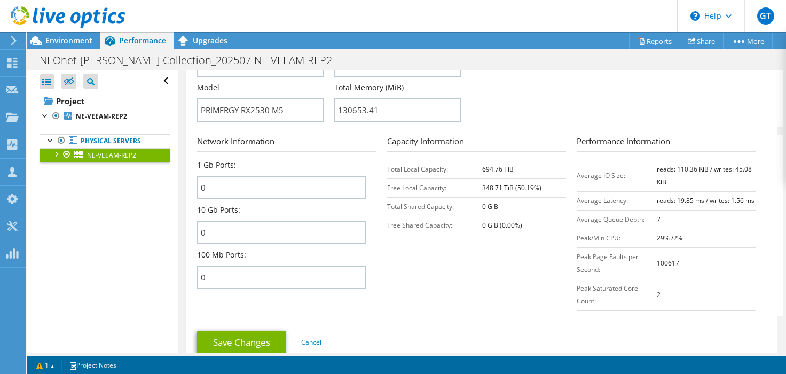
scroll to position [370, 0]
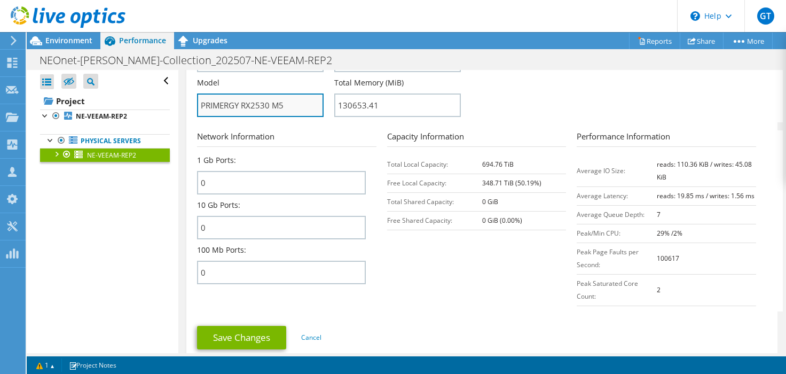
drag, startPoint x: 288, startPoint y: 105, endPoint x: 197, endPoint y: 106, distance: 90.7
click at [197, 106] on input "PRIMERGY RX2530 M5" at bounding box center [260, 104] width 127 height 23
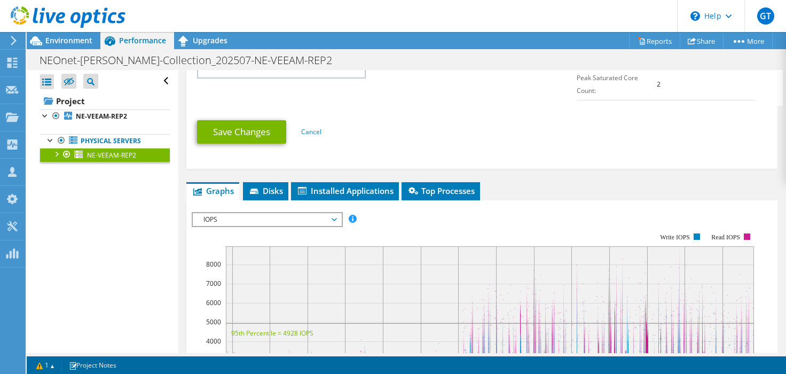
scroll to position [592, 0]
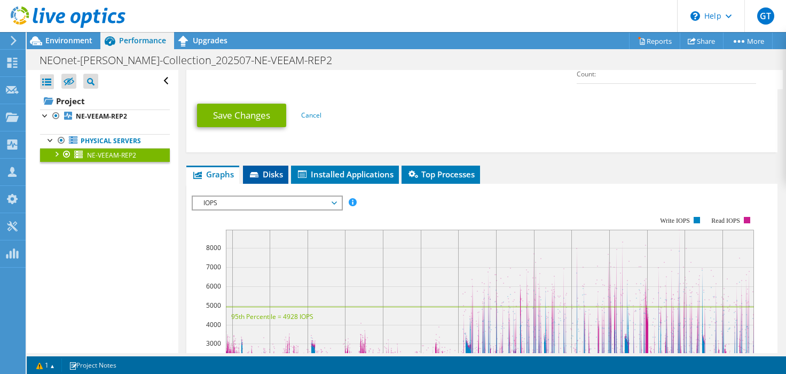
click at [264, 170] on span "Disks" at bounding box center [265, 174] width 35 height 11
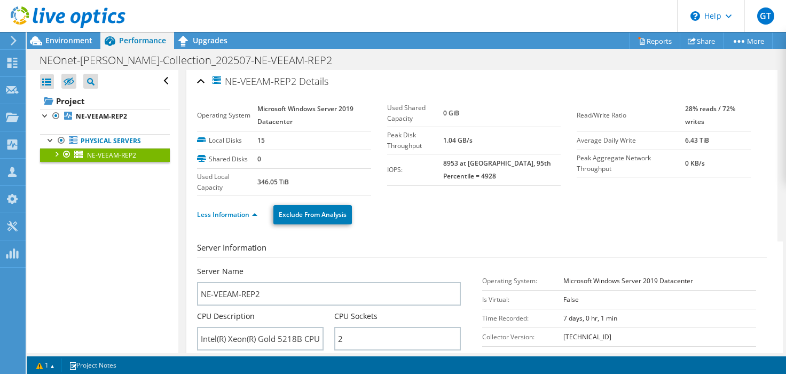
scroll to position [0, 0]
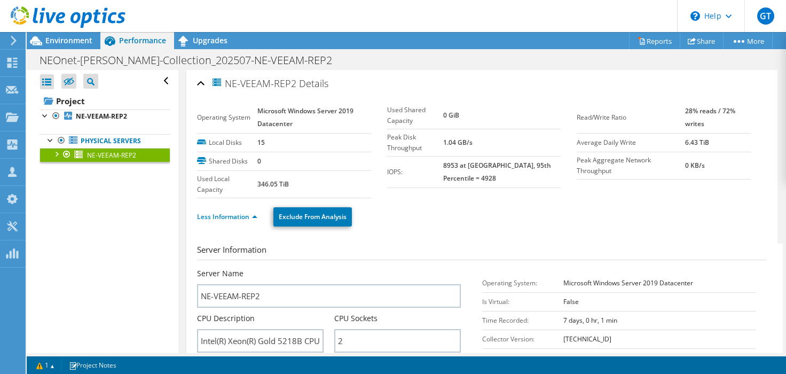
click at [56, 152] on div at bounding box center [56, 153] width 11 height 11
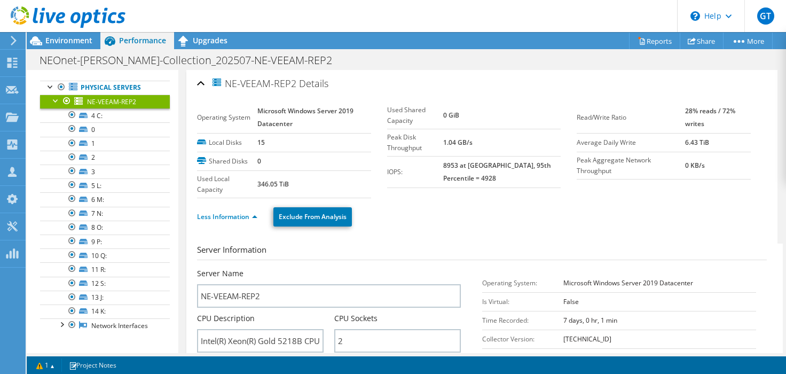
scroll to position [56, 0]
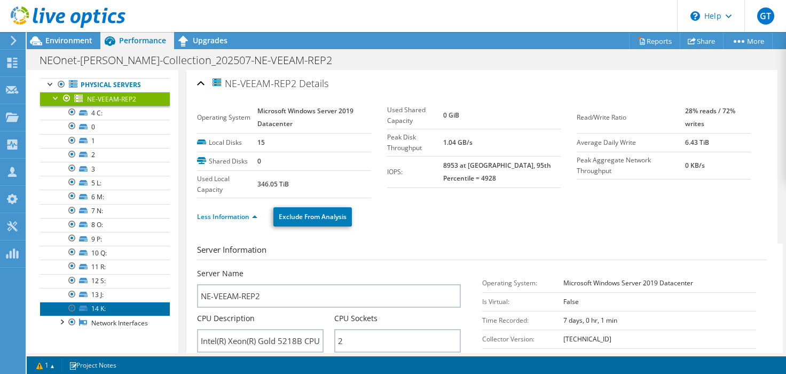
click at [84, 306] on icon at bounding box center [83, 307] width 9 height 5
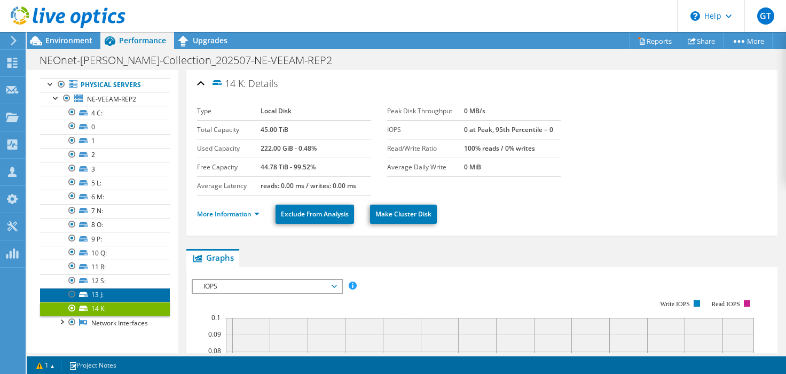
click at [84, 292] on icon at bounding box center [83, 293] width 9 height 5
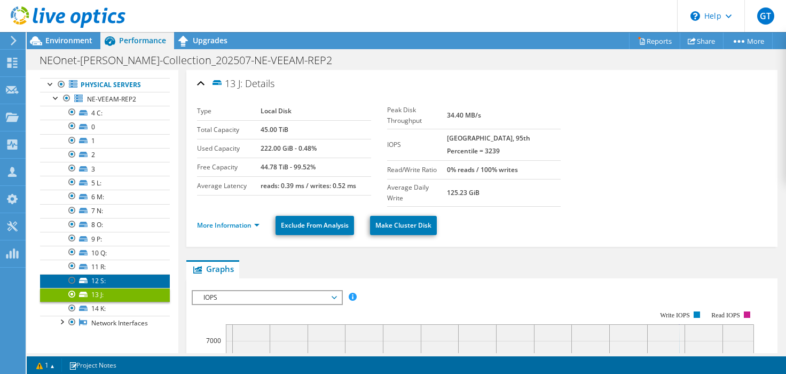
click at [84, 279] on icon at bounding box center [83, 280] width 9 height 5
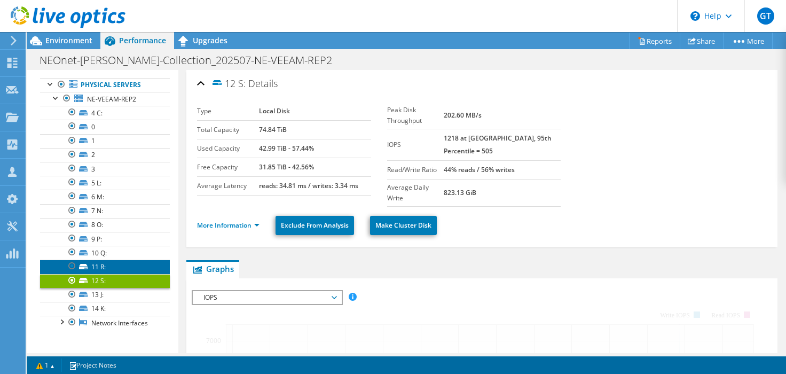
click at [84, 265] on icon at bounding box center [83, 266] width 9 height 5
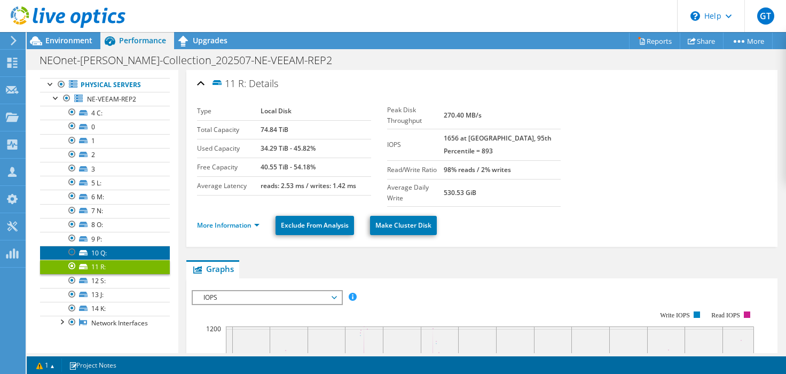
click at [84, 247] on link "10 Q:" at bounding box center [105, 253] width 130 height 14
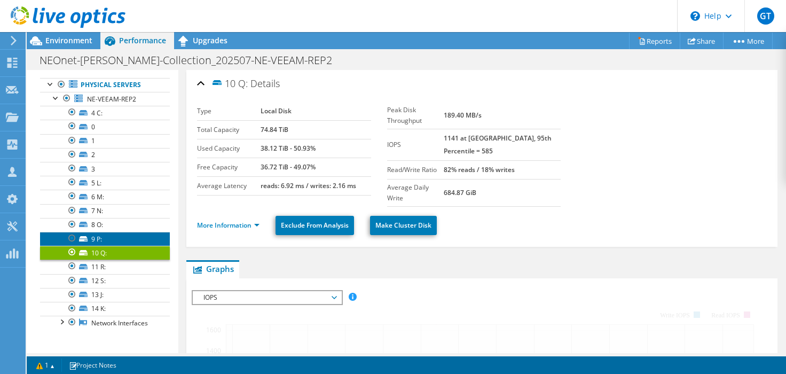
click at [82, 235] on link "9 P:" at bounding box center [105, 239] width 130 height 14
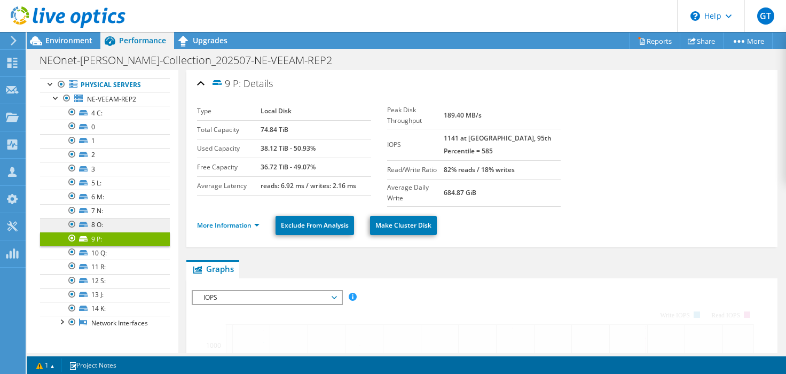
click at [82, 222] on icon at bounding box center [83, 224] width 9 height 5
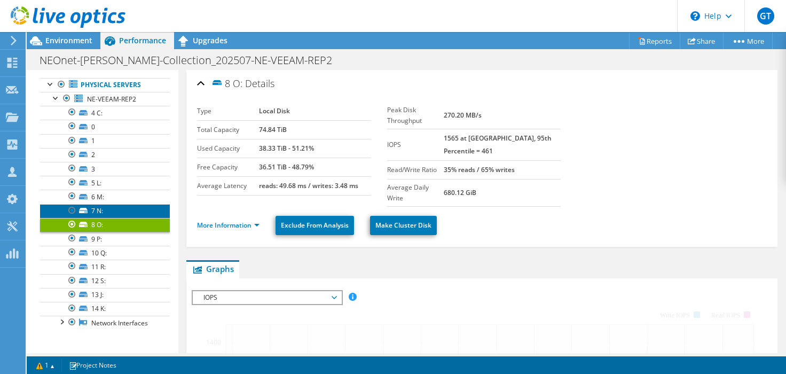
click at [81, 209] on icon at bounding box center [83, 210] width 9 height 5
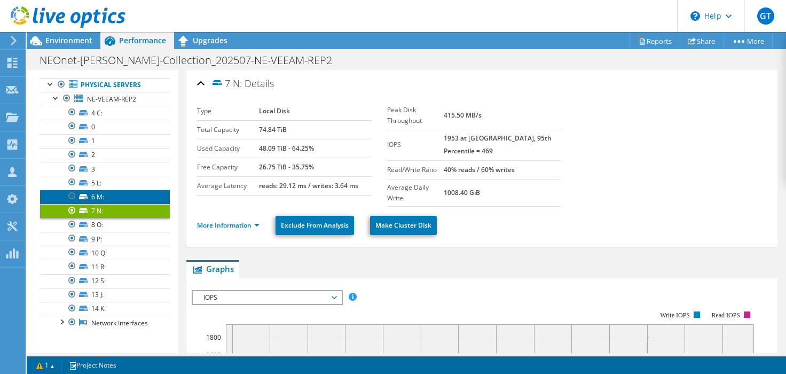
click at [85, 194] on icon at bounding box center [83, 196] width 9 height 5
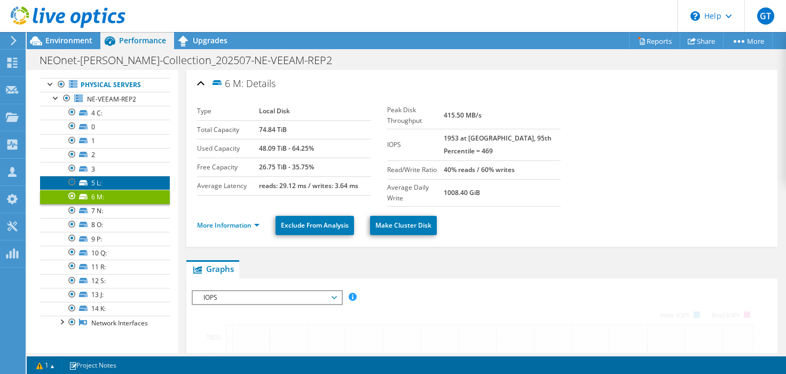
click at [84, 178] on link "5 L:" at bounding box center [105, 183] width 130 height 14
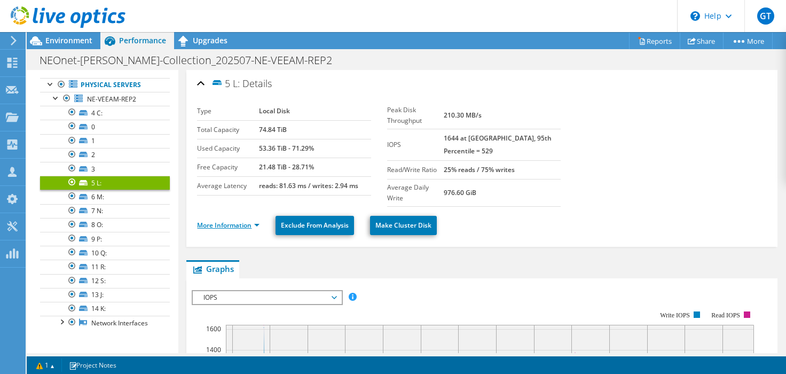
click at [252, 220] on link "More Information" at bounding box center [228, 224] width 62 height 9
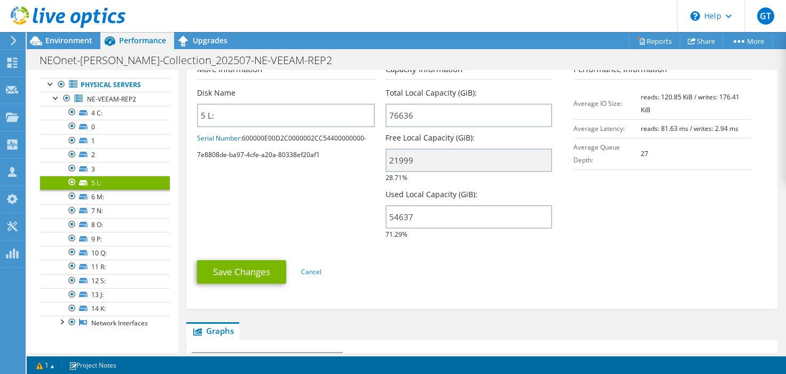
scroll to position [0, 0]
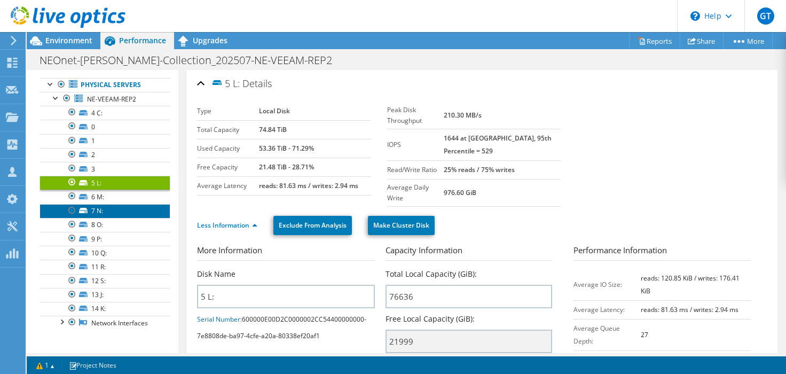
click at [84, 206] on link "7 N:" at bounding box center [105, 211] width 130 height 14
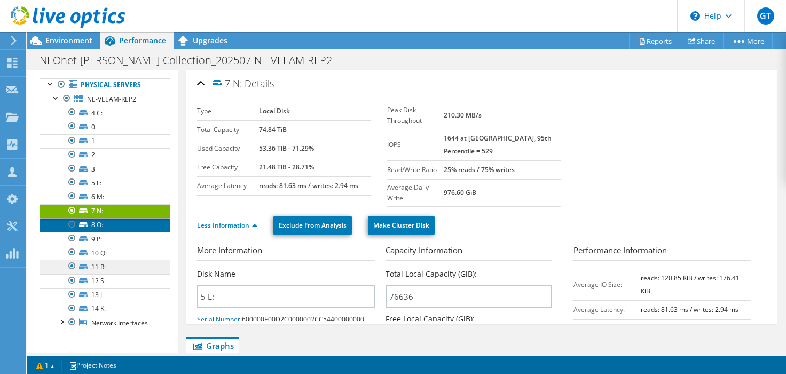
click at [86, 225] on icon at bounding box center [83, 224] width 9 height 5
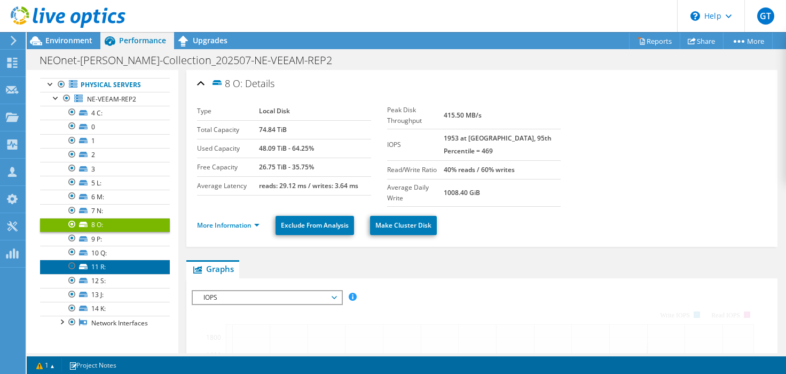
click at [86, 265] on icon at bounding box center [83, 266] width 9 height 5
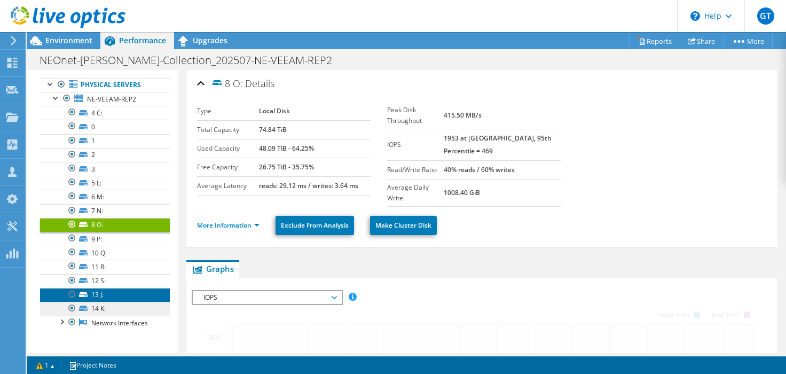
click at [87, 295] on icon at bounding box center [83, 293] width 9 height 5
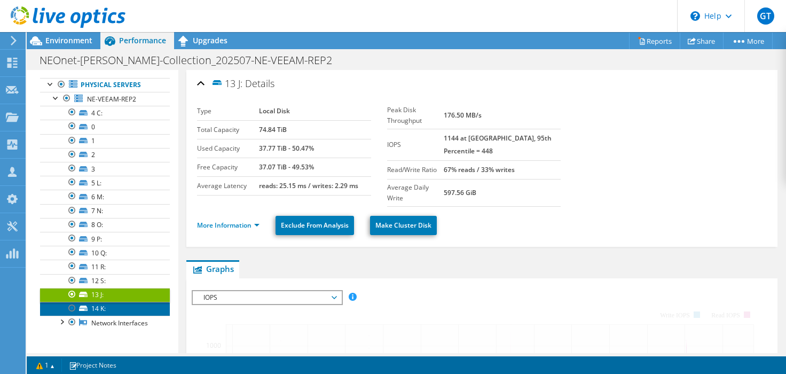
click at [87, 307] on icon at bounding box center [83, 307] width 9 height 5
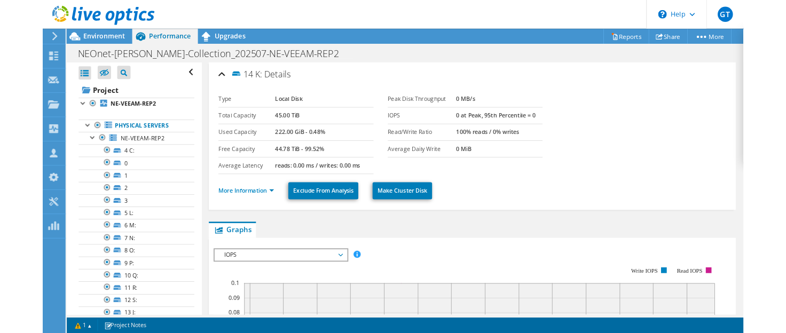
scroll to position [56, 0]
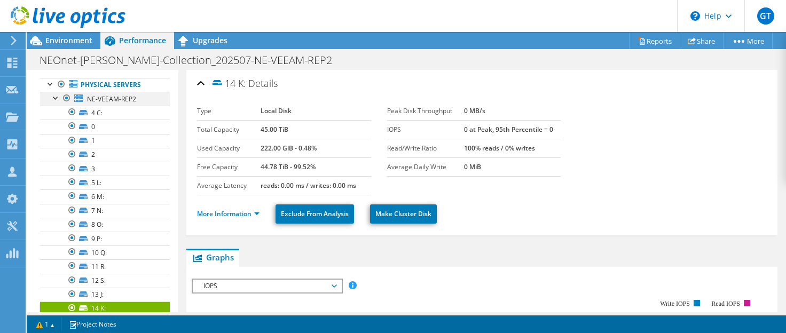
click at [54, 97] on div at bounding box center [56, 97] width 11 height 11
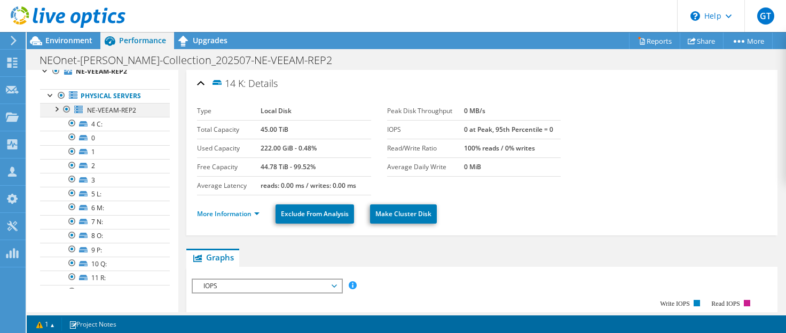
scroll to position [0, 0]
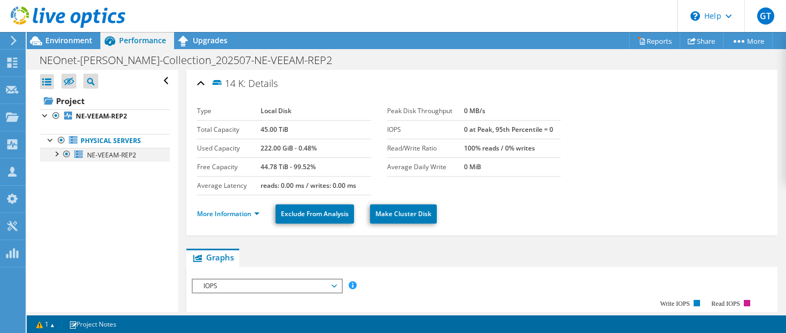
click at [57, 154] on div at bounding box center [56, 153] width 11 height 11
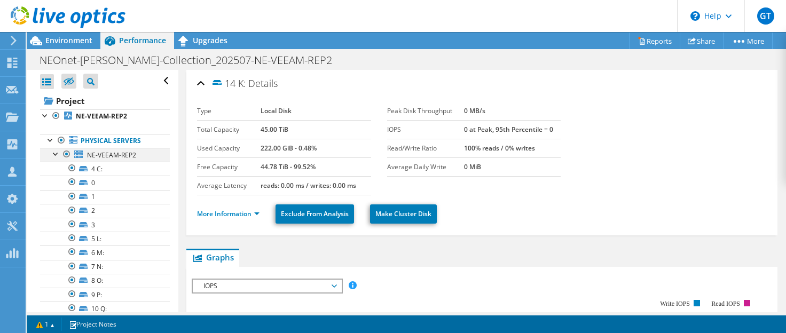
click at [57, 154] on div at bounding box center [56, 153] width 11 height 11
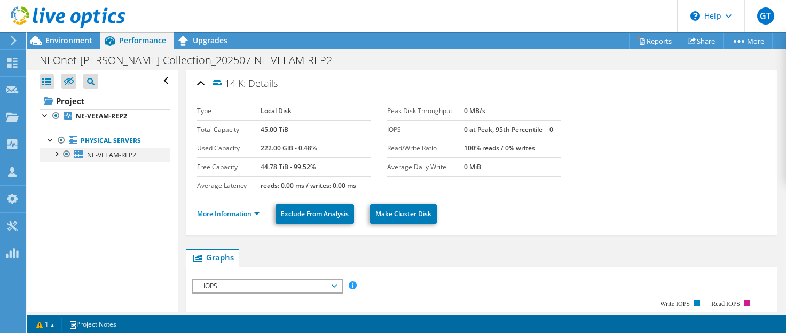
click at [57, 153] on div at bounding box center [56, 153] width 11 height 11
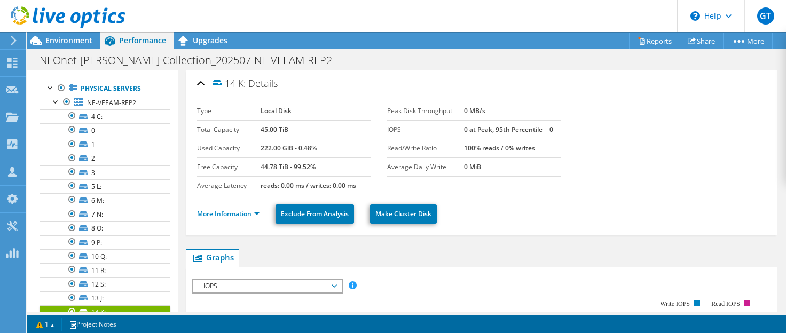
scroll to position [54, 0]
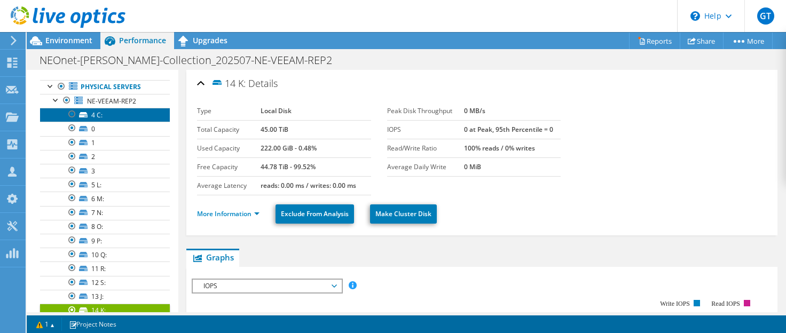
click at [85, 112] on icon at bounding box center [83, 114] width 9 height 5
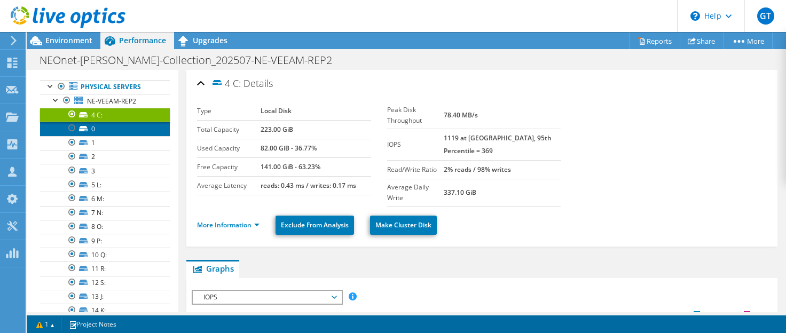
click at [84, 127] on icon at bounding box center [83, 128] width 9 height 5
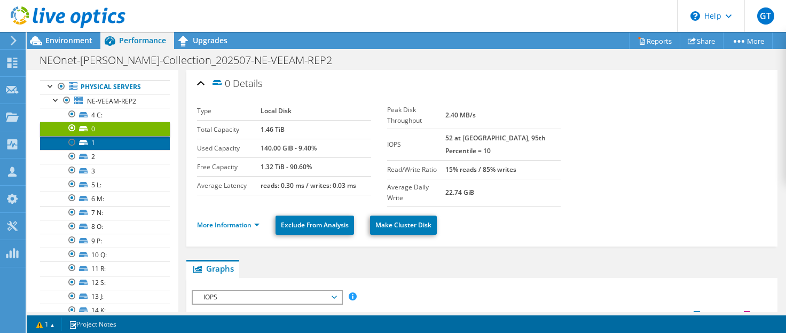
click at [85, 141] on icon at bounding box center [83, 142] width 9 height 5
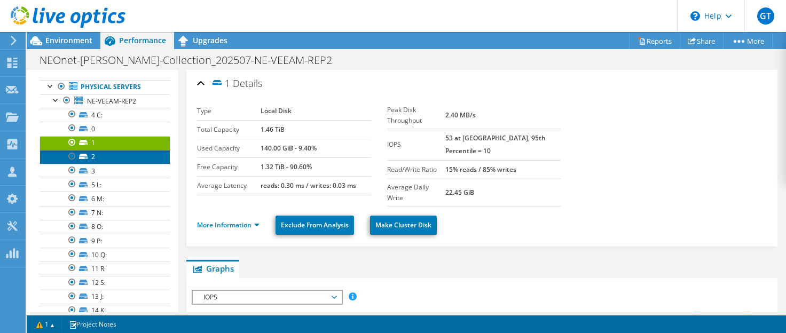
click at [87, 153] on link "2" at bounding box center [105, 157] width 130 height 14
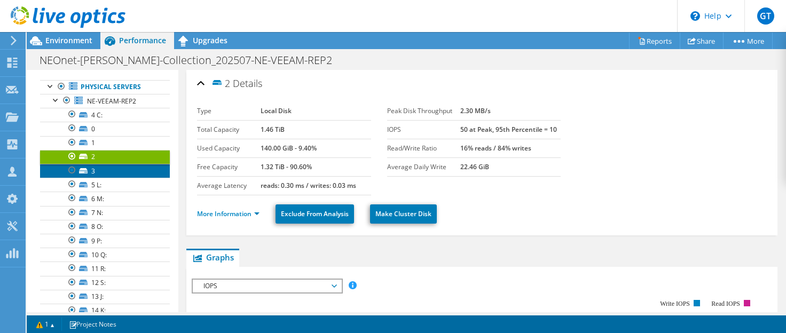
click at [85, 171] on icon at bounding box center [83, 170] width 9 height 5
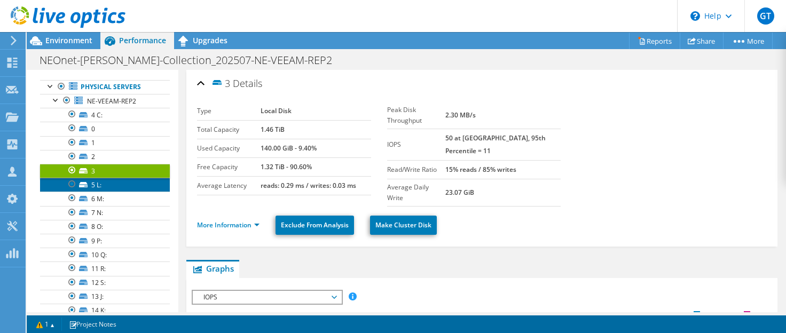
click at [83, 184] on icon at bounding box center [83, 184] width 9 height 5
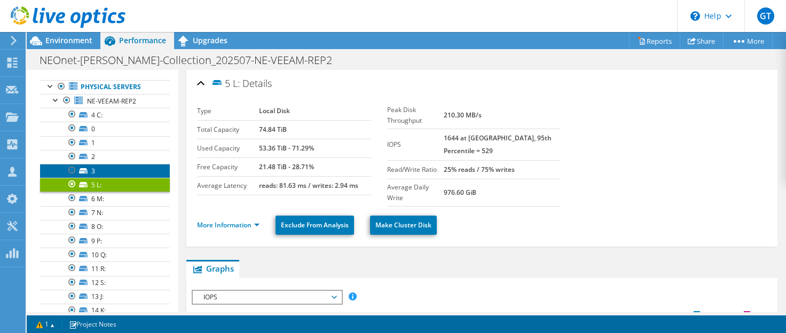
click at [84, 168] on icon at bounding box center [83, 170] width 9 height 5
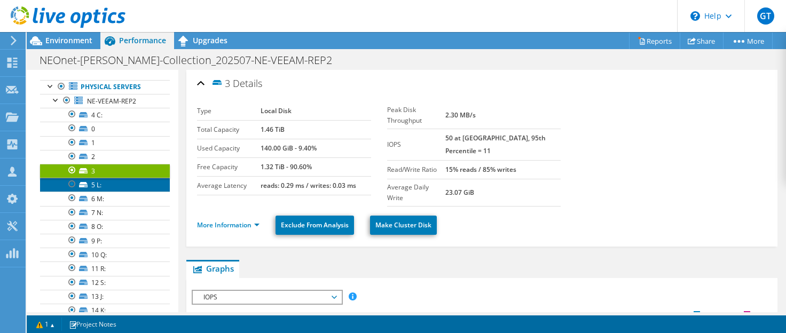
click at [84, 183] on icon at bounding box center [83, 184] width 9 height 5
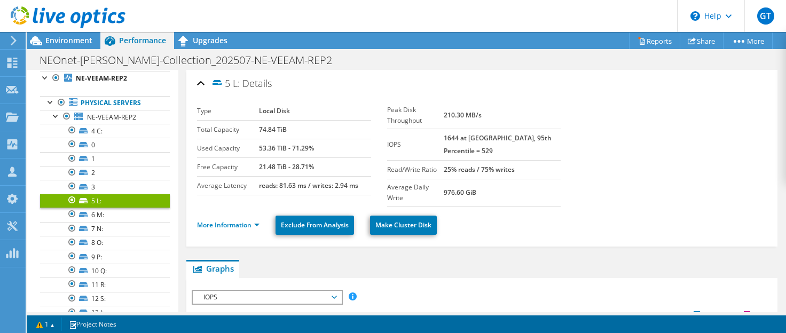
scroll to position [0, 0]
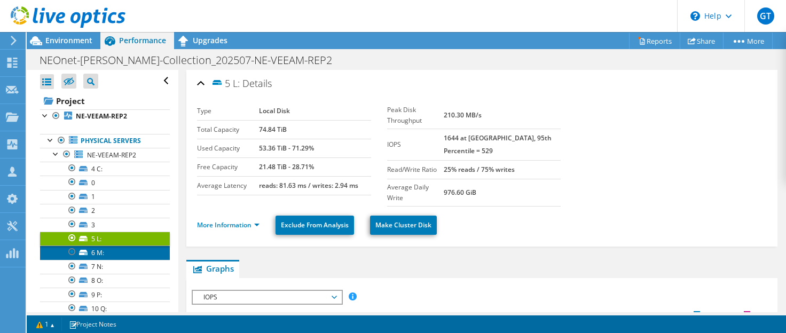
click at [93, 256] on link "6 M:" at bounding box center [105, 253] width 130 height 14
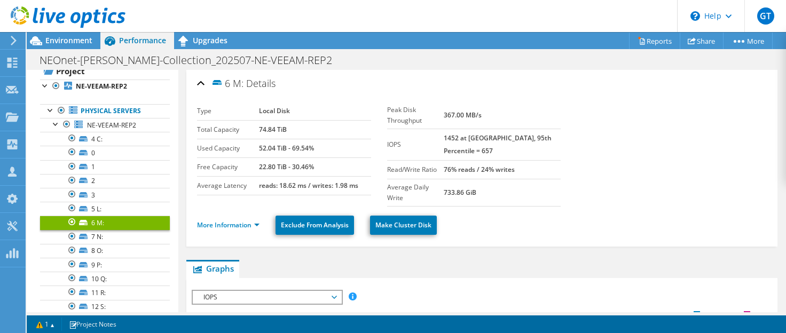
scroll to position [30, 0]
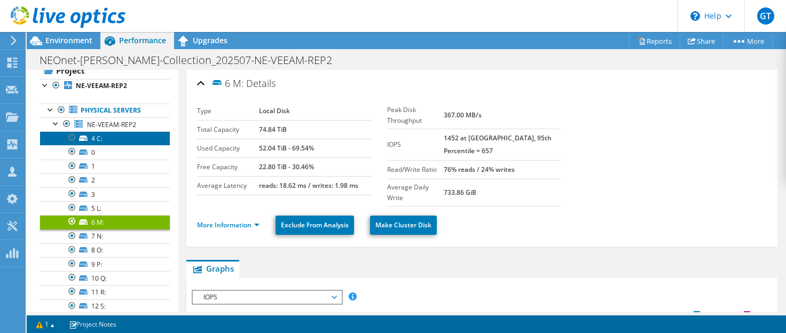
click at [83, 138] on icon at bounding box center [83, 138] width 9 height 5
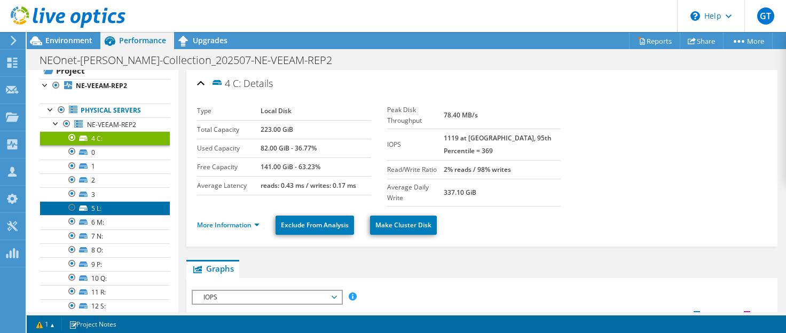
click at [84, 208] on icon at bounding box center [83, 208] width 9 height 5
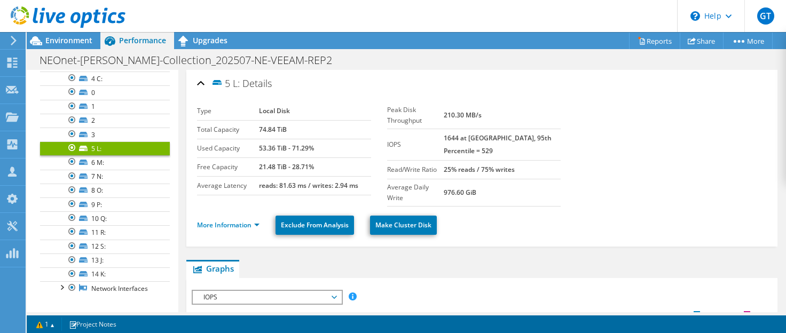
scroll to position [97, 0]
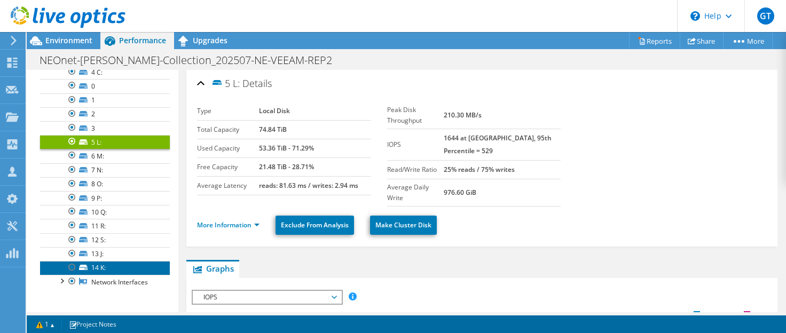
click at [83, 265] on icon at bounding box center [83, 267] width 9 height 5
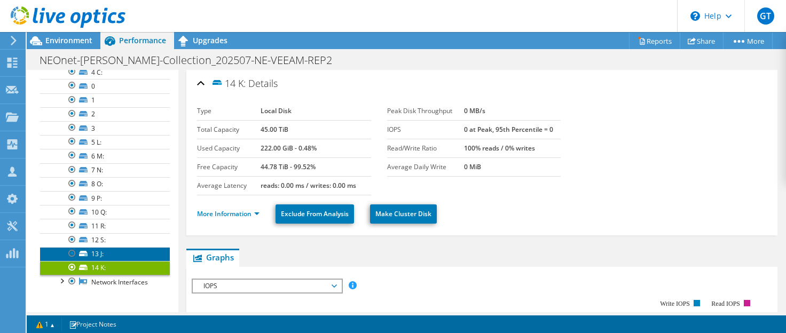
click at [84, 249] on link "13 J:" at bounding box center [105, 254] width 130 height 14
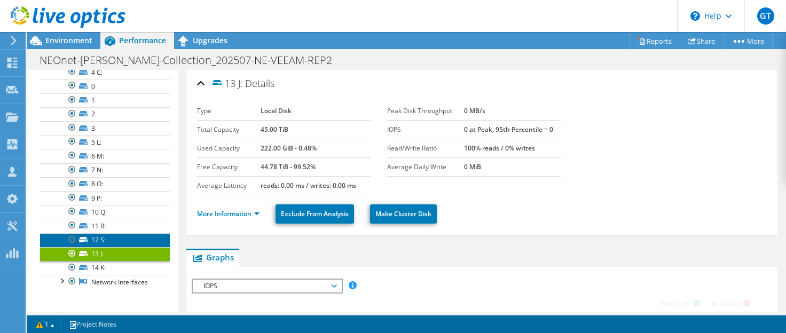
click at [83, 241] on icon at bounding box center [83, 239] width 9 height 5
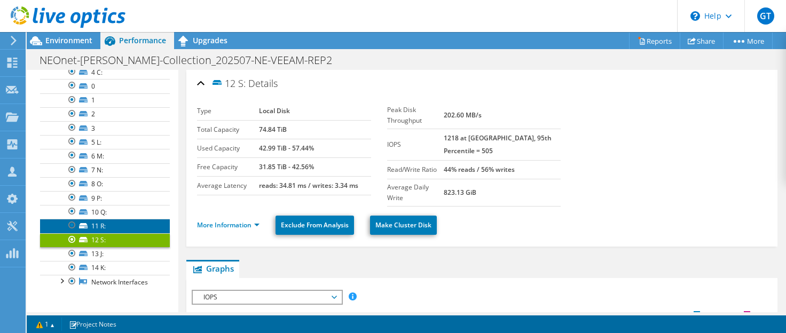
click at [86, 223] on icon at bounding box center [83, 225] width 9 height 5
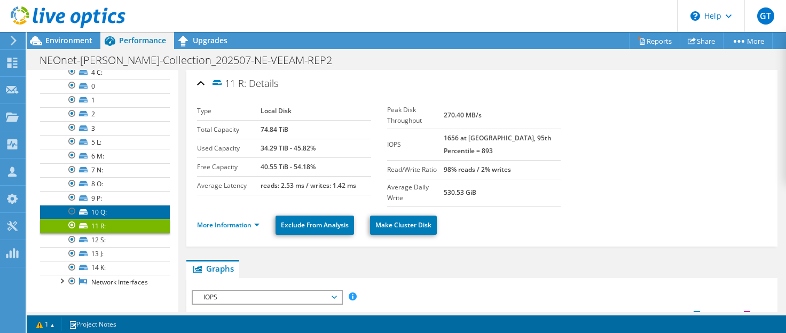
click at [82, 212] on icon at bounding box center [83, 211] width 9 height 5
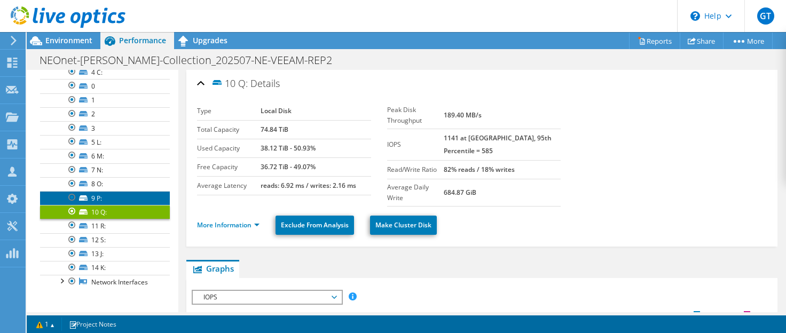
click at [82, 193] on link "9 P:" at bounding box center [105, 198] width 130 height 14
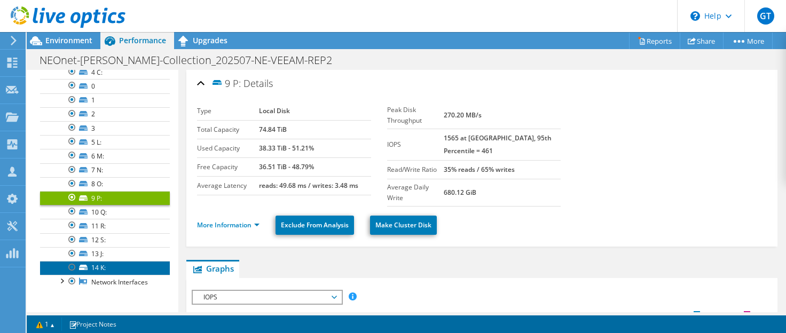
click at [84, 267] on icon at bounding box center [83, 267] width 9 height 5
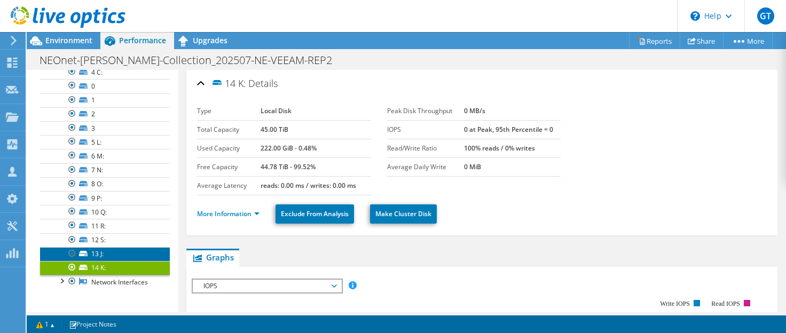
click at [83, 247] on link "13 J:" at bounding box center [105, 254] width 130 height 14
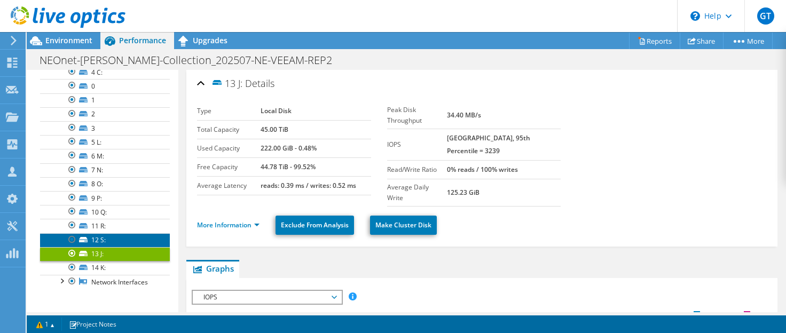
click at [83, 241] on icon at bounding box center [83, 239] width 9 height 5
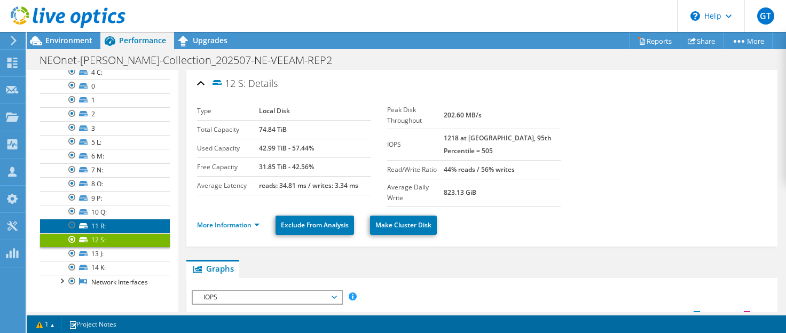
click at [82, 221] on link "11 R:" at bounding box center [105, 226] width 130 height 14
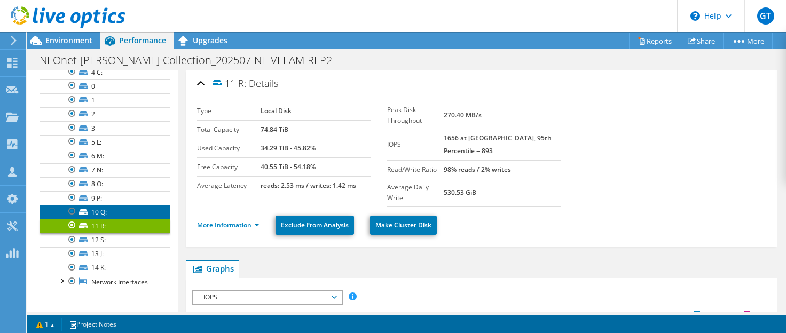
click at [83, 212] on icon at bounding box center [83, 211] width 9 height 5
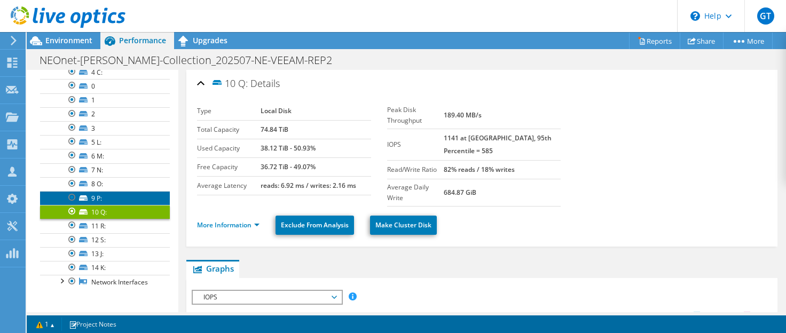
click at [82, 196] on icon at bounding box center [83, 197] width 9 height 5
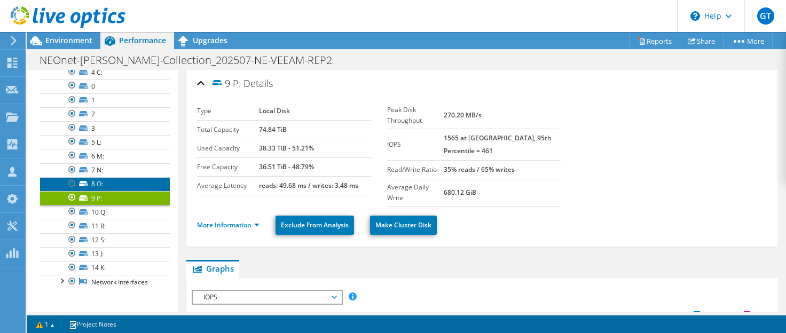
click at [81, 180] on link "8 O:" at bounding box center [105, 184] width 130 height 14
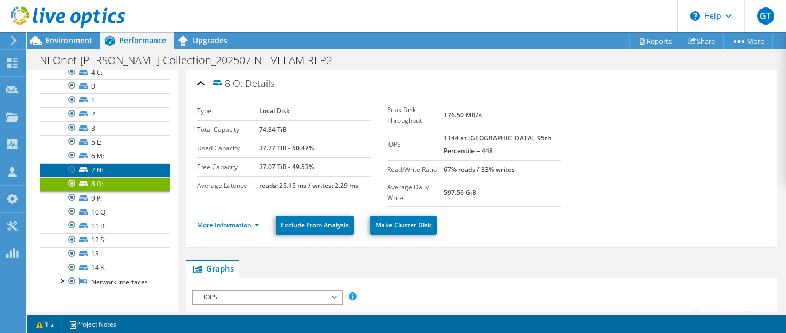
click at [82, 176] on link "7 N:" at bounding box center [105, 170] width 130 height 14
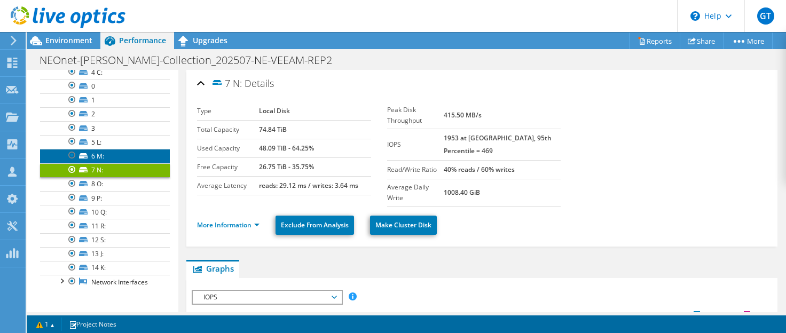
click at [85, 153] on icon at bounding box center [83, 155] width 9 height 5
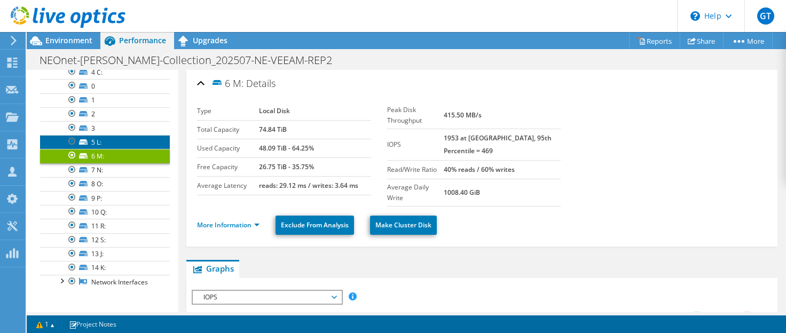
click at [82, 141] on icon at bounding box center [83, 141] width 9 height 5
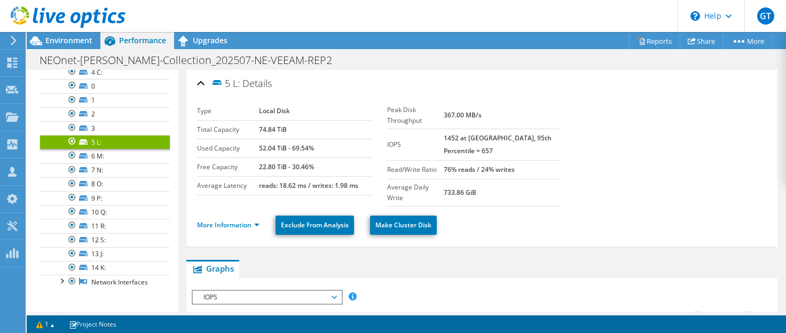
click at [82, 141] on icon at bounding box center [83, 141] width 9 height 5
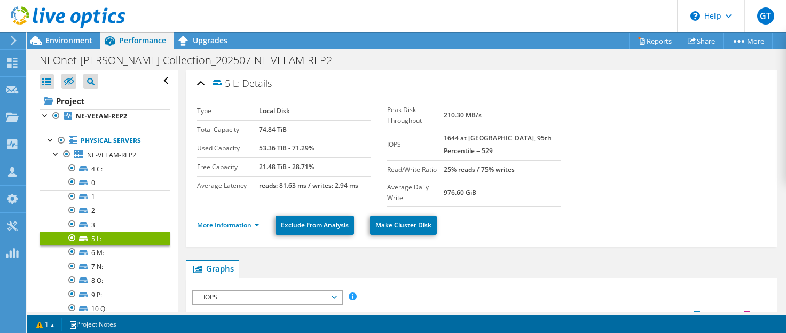
scroll to position [97, 0]
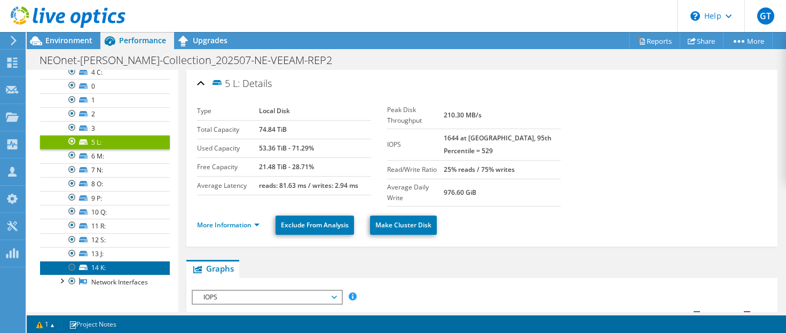
click at [83, 267] on icon at bounding box center [83, 267] width 9 height 5
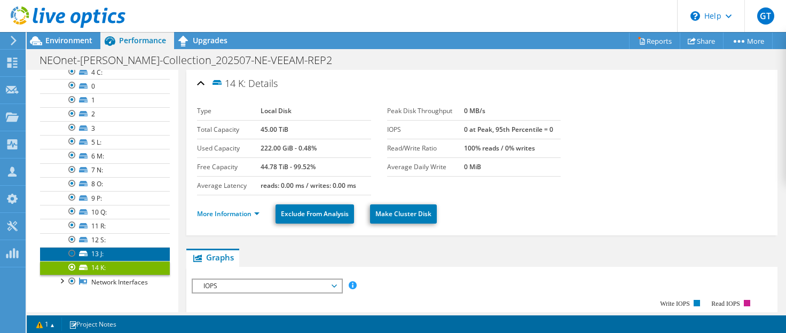
click at [84, 248] on link "13 J:" at bounding box center [105, 254] width 130 height 14
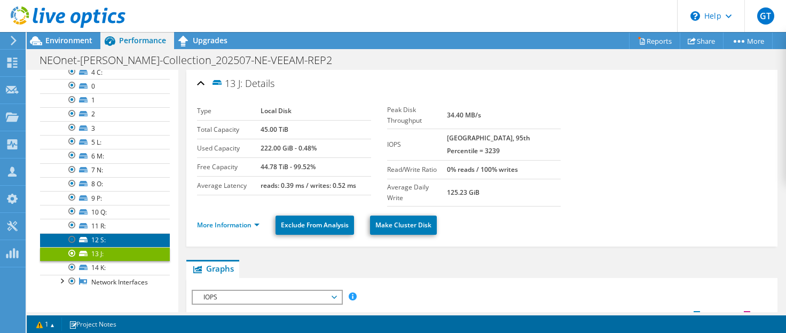
click at [84, 238] on icon at bounding box center [83, 239] width 9 height 5
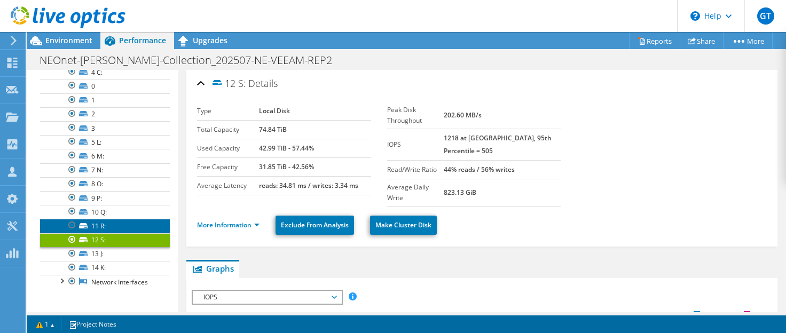
click at [85, 222] on link "11 R:" at bounding box center [105, 226] width 130 height 14
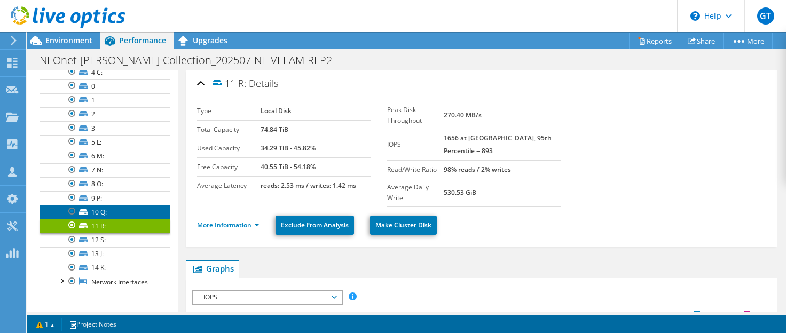
click at [84, 208] on link "10 Q:" at bounding box center [105, 212] width 130 height 14
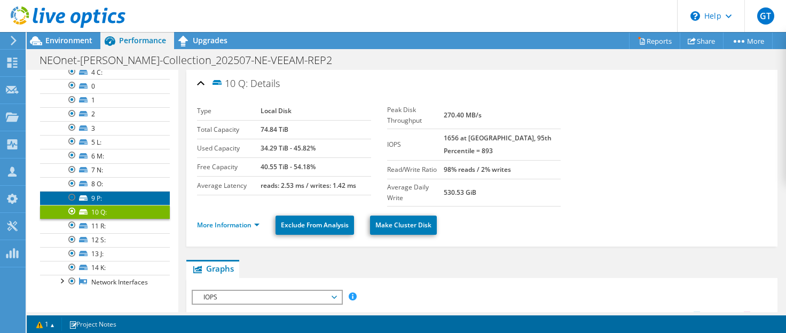
click at [82, 199] on icon at bounding box center [83, 197] width 9 height 5
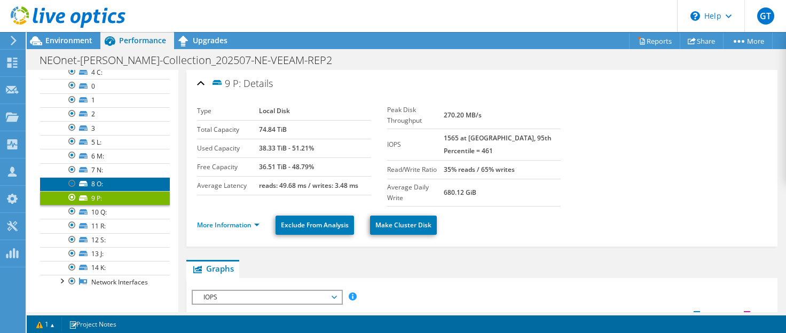
click at [83, 182] on icon at bounding box center [83, 183] width 9 height 5
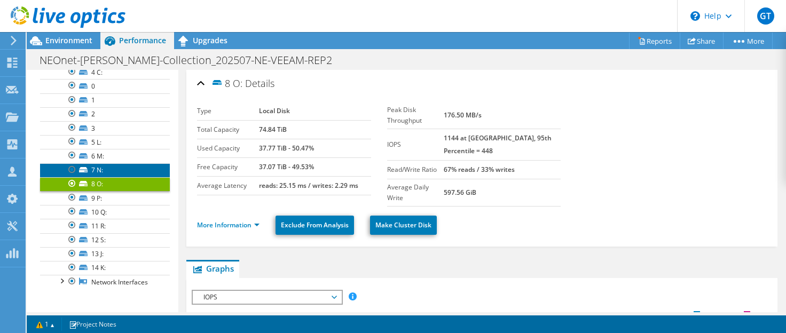
click at [85, 168] on icon at bounding box center [83, 169] width 9 height 5
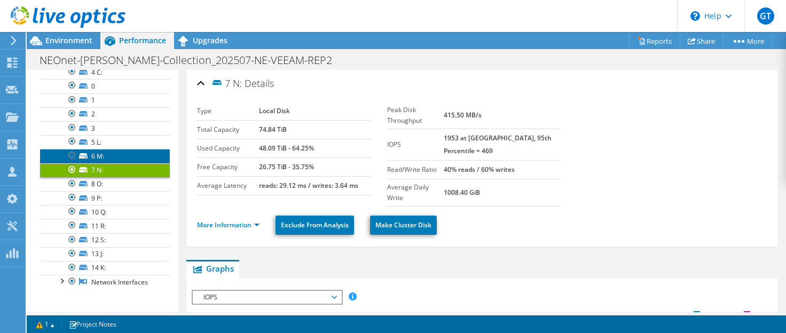
click at [82, 155] on icon at bounding box center [83, 155] width 9 height 5
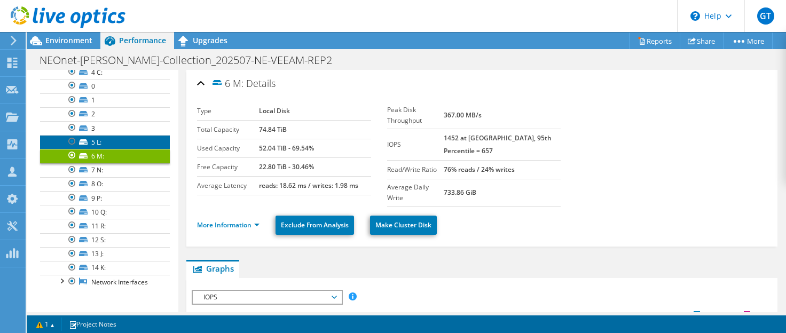
click at [83, 141] on icon at bounding box center [83, 141] width 9 height 5
